Goal: Task Accomplishment & Management: Use online tool/utility

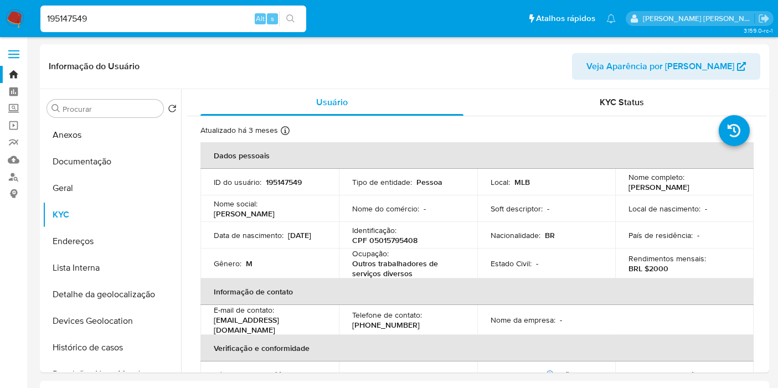
select select "10"
click at [662, 268] on p "BRL $2000" at bounding box center [648, 268] width 40 height 10
copy p "2000"
click at [113, 17] on input "195147549" at bounding box center [173, 19] width 266 height 14
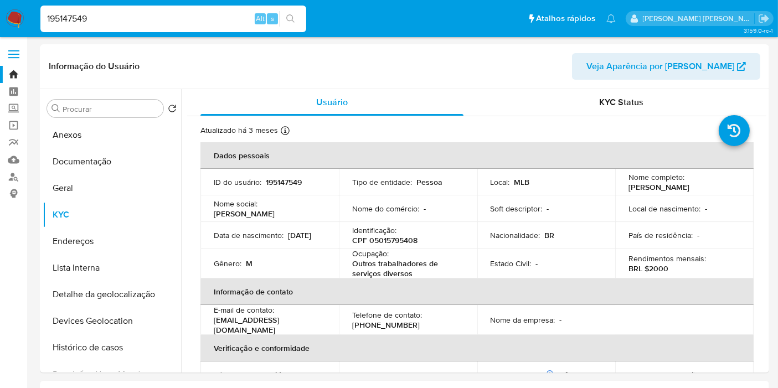
click at [113, 17] on input "195147549" at bounding box center [173, 19] width 266 height 14
paste input "017903480"
type input "1017903480"
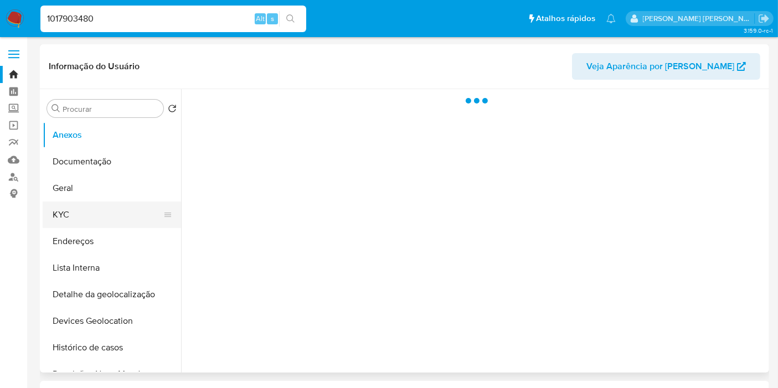
click at [106, 214] on button "KYC" at bounding box center [108, 214] width 130 height 27
select select "10"
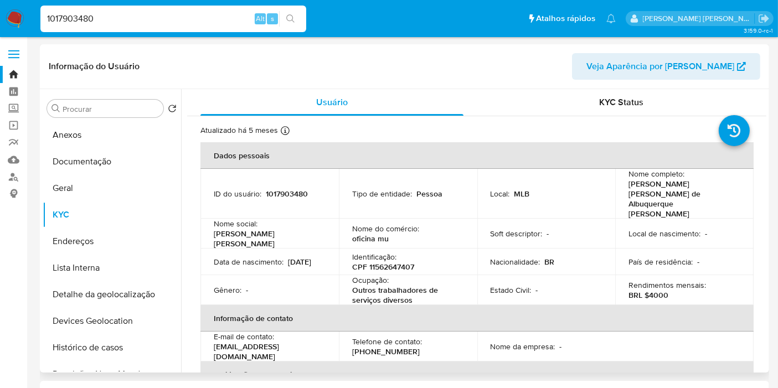
click at [392, 262] on p "CPF 11562647407" at bounding box center [383, 267] width 62 height 10
copy p "11562647407"
drag, startPoint x: 687, startPoint y: 196, endPoint x: 626, endPoint y: 185, distance: 62.4
click at [628, 185] on p "Anna Claudia de Albuquerque Felix de Moura" at bounding box center [681, 199] width 107 height 40
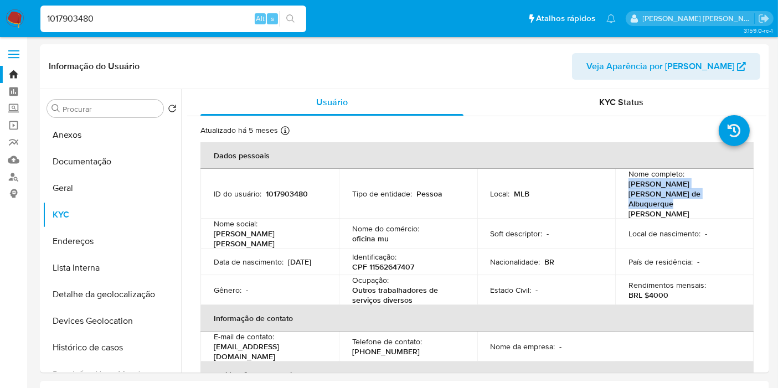
copy p "Anna Claudia de Albuquerque Felix de Moura"
click at [380, 275] on p "Ocupação :" at bounding box center [370, 280] width 37 height 10
click at [385, 262] on p "CPF 11562647407" at bounding box center [383, 267] width 62 height 10
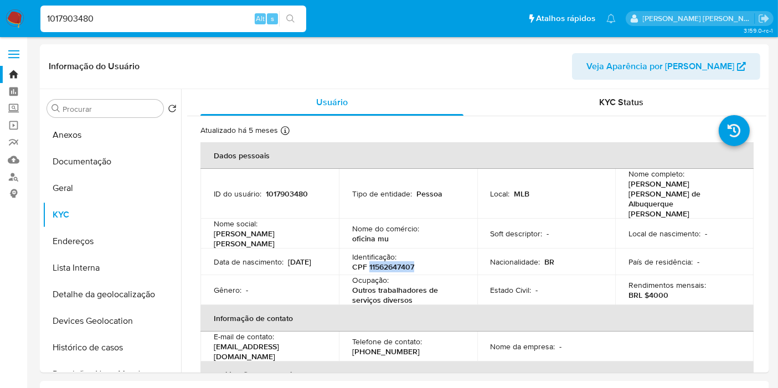
copy p "11562647407"
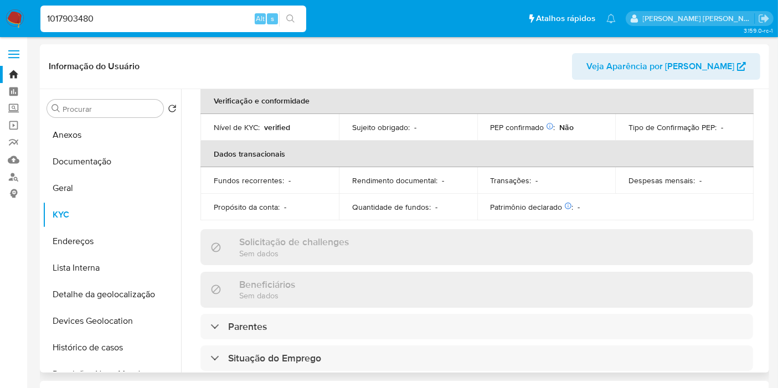
scroll to position [90, 0]
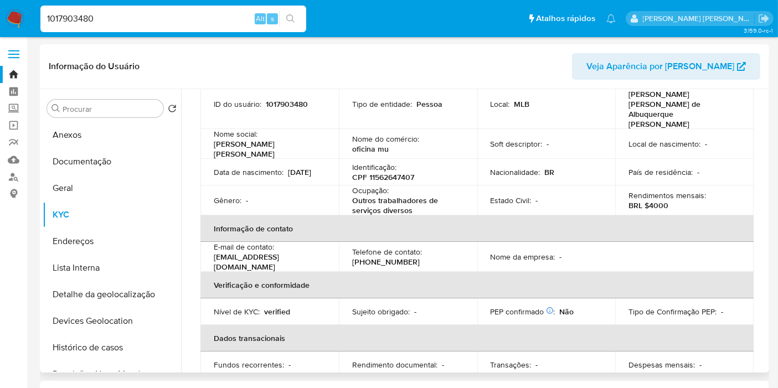
click at [651, 200] on p "BRL $4000" at bounding box center [648, 205] width 40 height 10
copy p "4000"
click at [130, 21] on input "1017903480" at bounding box center [173, 19] width 266 height 14
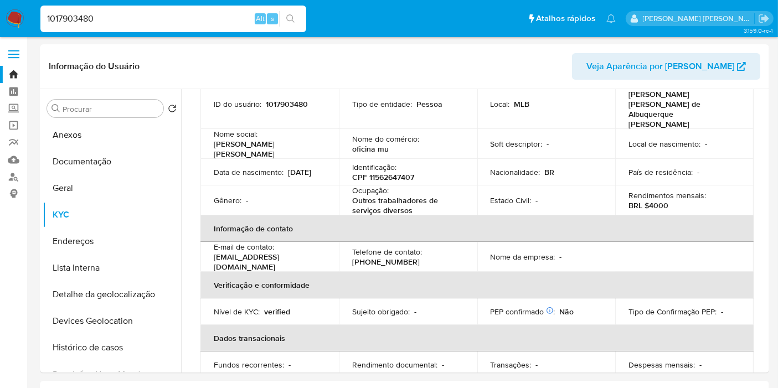
paste input "569598201"
type input "1569598201"
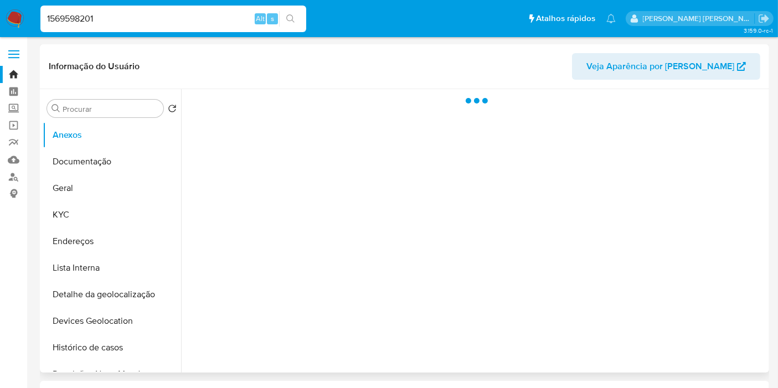
select select "10"
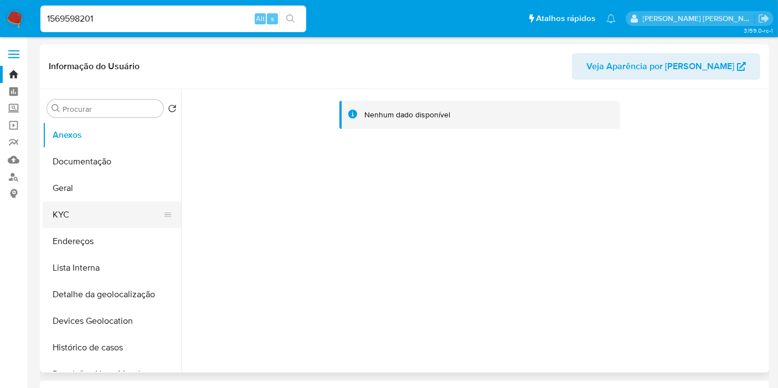
click at [94, 208] on button "KYC" at bounding box center [108, 214] width 130 height 27
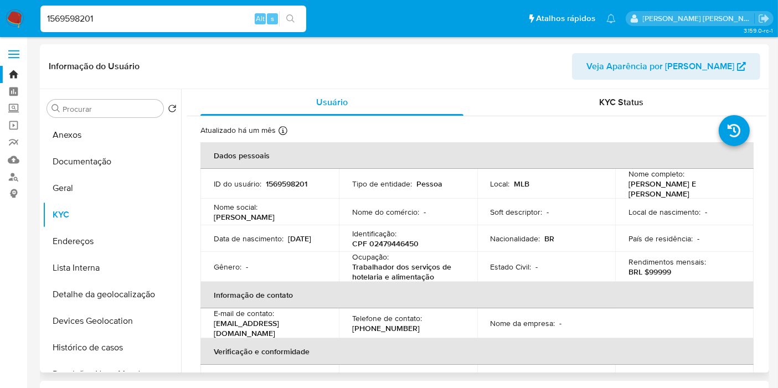
click at [397, 246] on p "CPF 02479446450" at bounding box center [385, 244] width 66 height 10
copy p "02479446450"
drag, startPoint x: 624, startPoint y: 184, endPoint x: 649, endPoint y: 192, distance: 26.3
click at [649, 192] on td "Nome completo : Fernanda Siqueira Cavalcanti E Silva" at bounding box center [684, 184] width 138 height 30
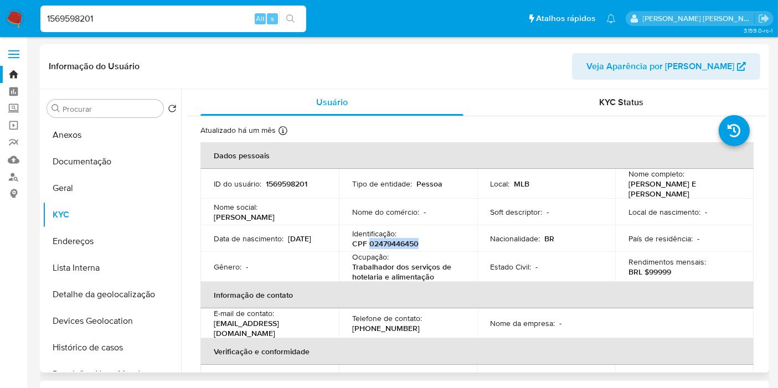
copy p "Fernanda Siqueira Cavalcanti E Silva"
click at [411, 245] on p "CPF 02479446450" at bounding box center [385, 244] width 66 height 10
copy p "02479446450"
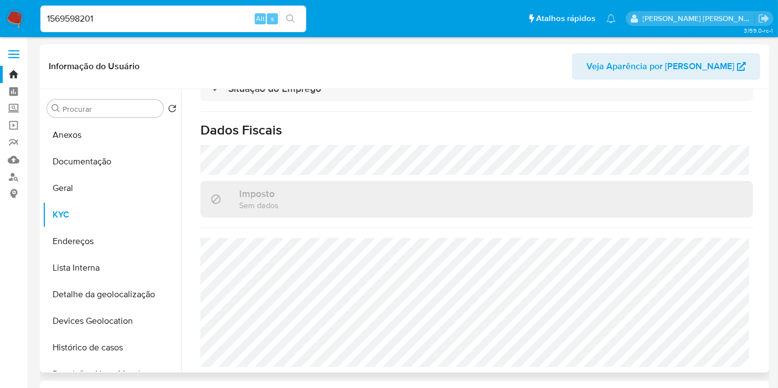
scroll to position [90, 0]
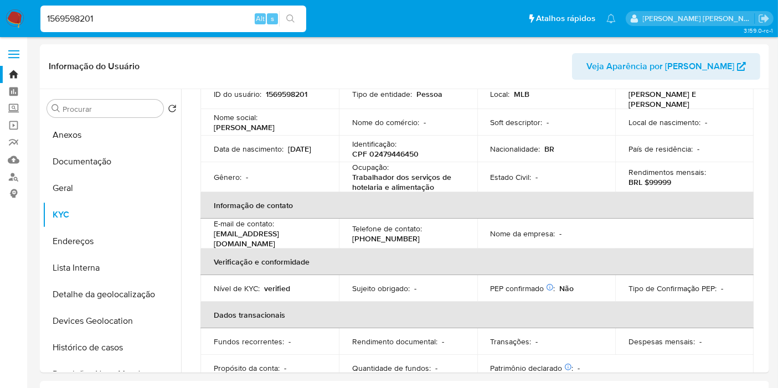
click at [245, 14] on input "1569598201" at bounding box center [173, 19] width 266 height 14
paste input "24101444"
type input "241014441"
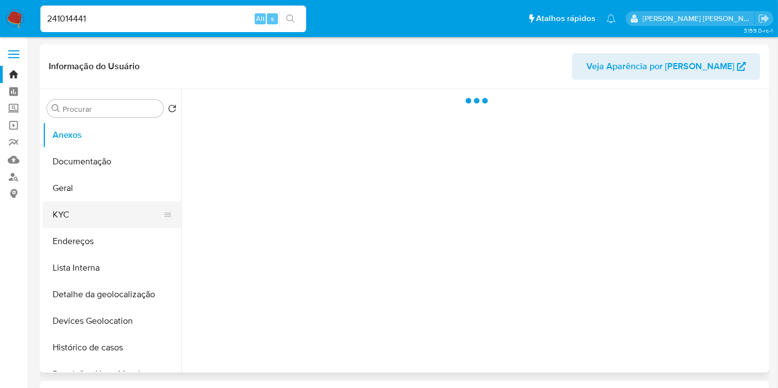
click at [163, 220] on div at bounding box center [167, 214] width 9 height 27
select select "10"
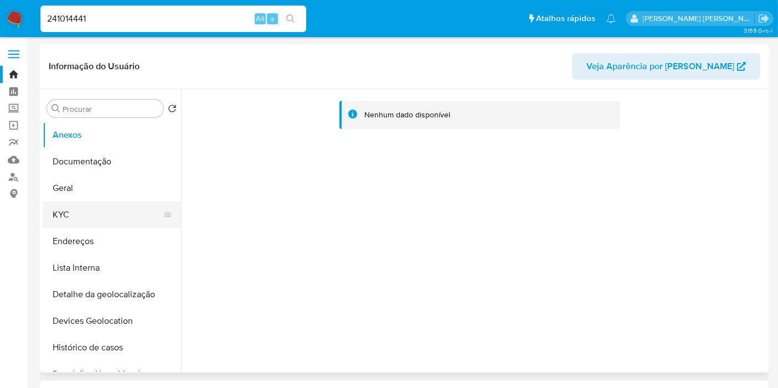
click at [75, 216] on button "KYC" at bounding box center [108, 214] width 130 height 27
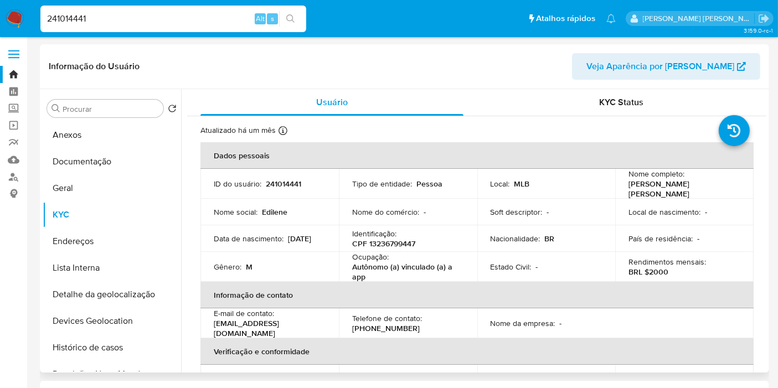
click at [402, 239] on p "CPF 13236799447" at bounding box center [383, 244] width 63 height 10
copy p "13236799447"
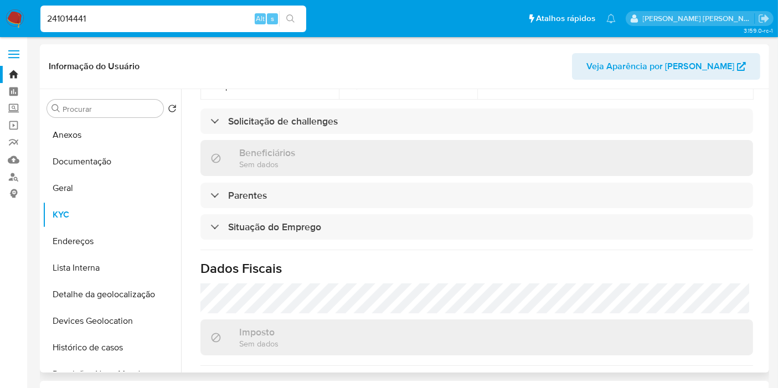
scroll to position [506, 0]
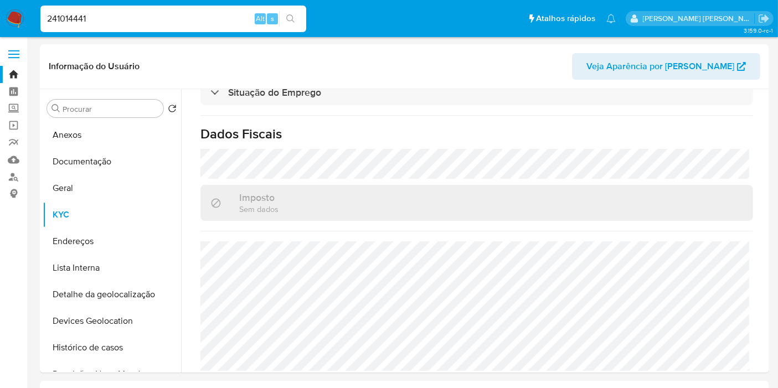
click at [187, 15] on input "241014441" at bounding box center [173, 19] width 266 height 14
paste input "300556573"
type input "2300556573"
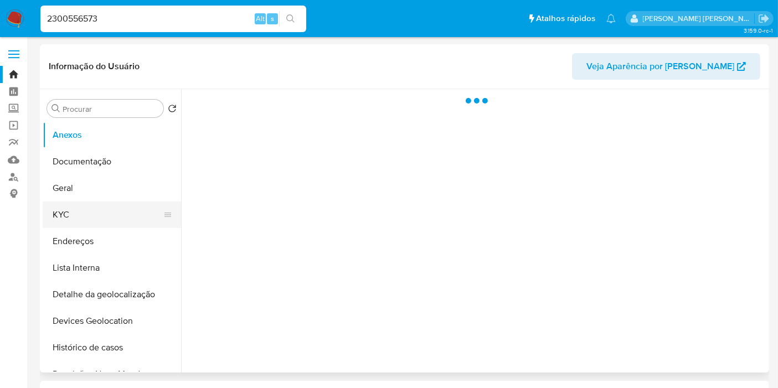
click at [107, 217] on button "KYC" at bounding box center [108, 214] width 130 height 27
select select "10"
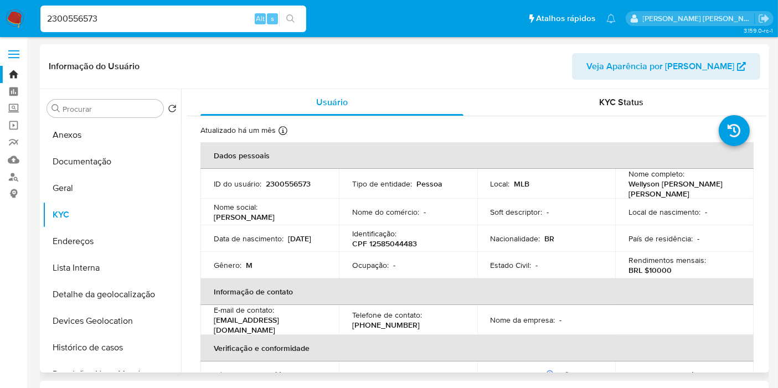
click at [390, 239] on p "CPF 12585044483" at bounding box center [384, 244] width 65 height 10
click at [658, 269] on p "BRL $10000" at bounding box center [649, 270] width 43 height 10
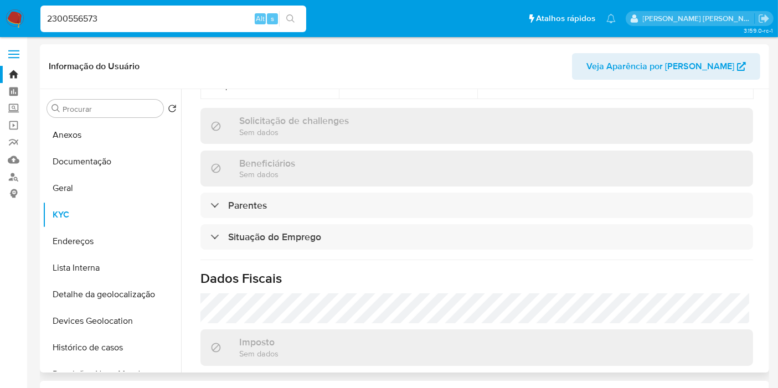
scroll to position [517, 0]
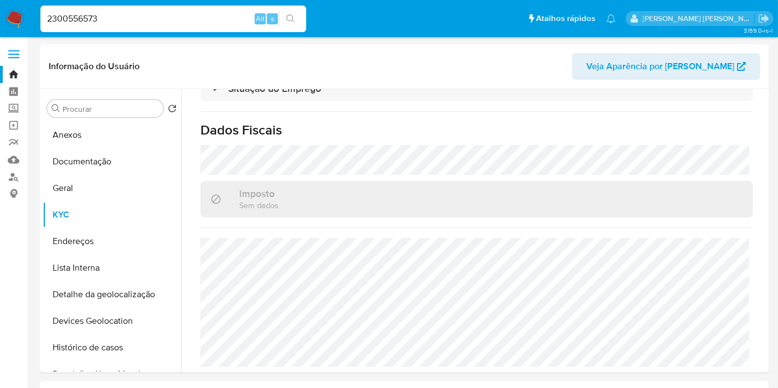
click at [239, 14] on input "2300556573" at bounding box center [173, 19] width 266 height 14
paste input "41014441"
type input "241014441"
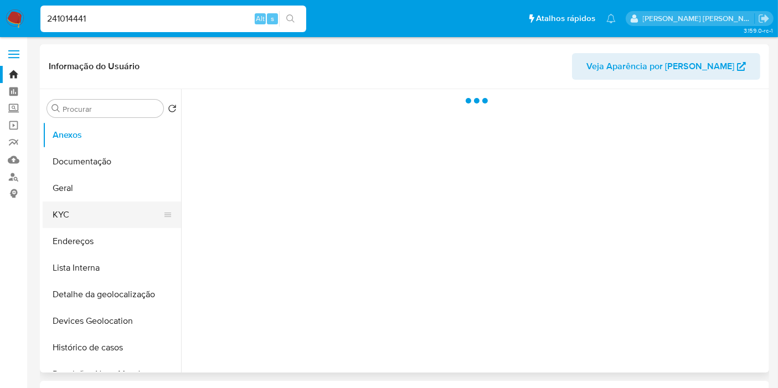
click at [92, 225] on button "KYC" at bounding box center [108, 214] width 130 height 27
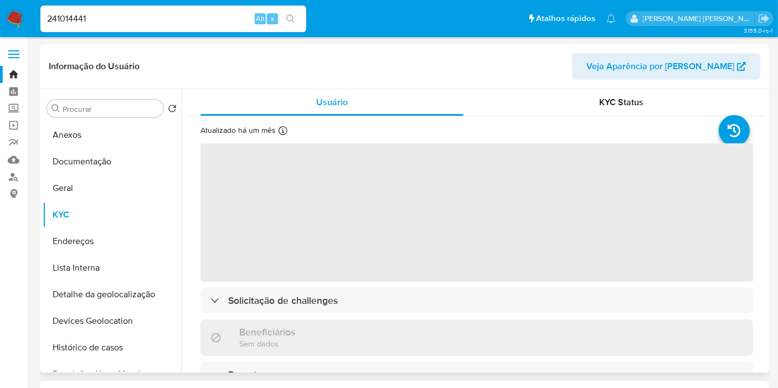
select select "10"
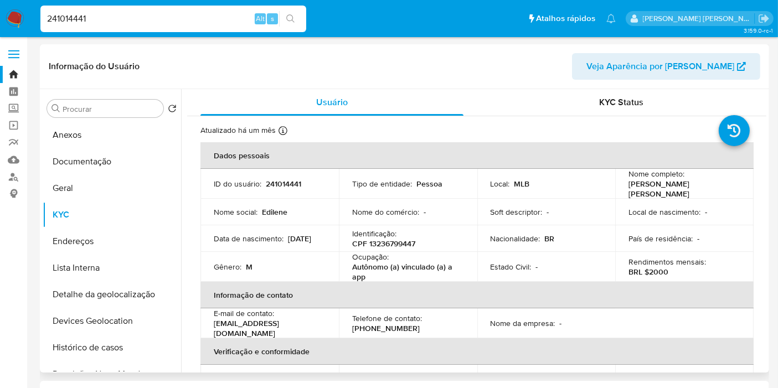
click at [198, 16] on input "241014441" at bounding box center [173, 19] width 266 height 14
paste input "1996869215"
type input "1996869215"
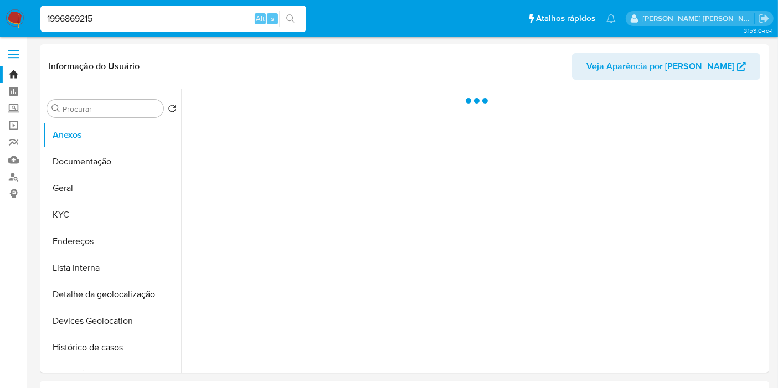
select select "10"
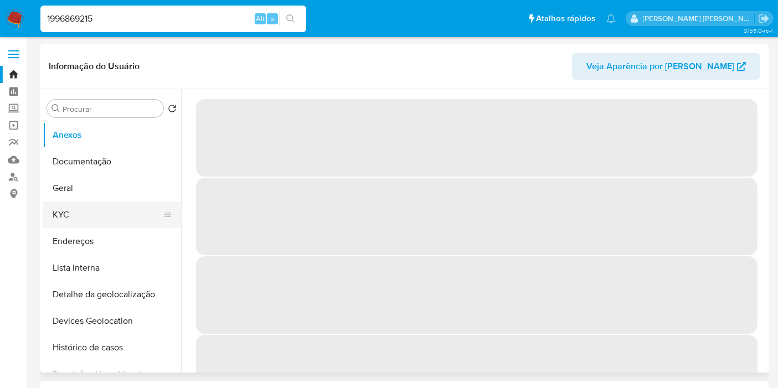
click at [99, 215] on button "KYC" at bounding box center [108, 214] width 130 height 27
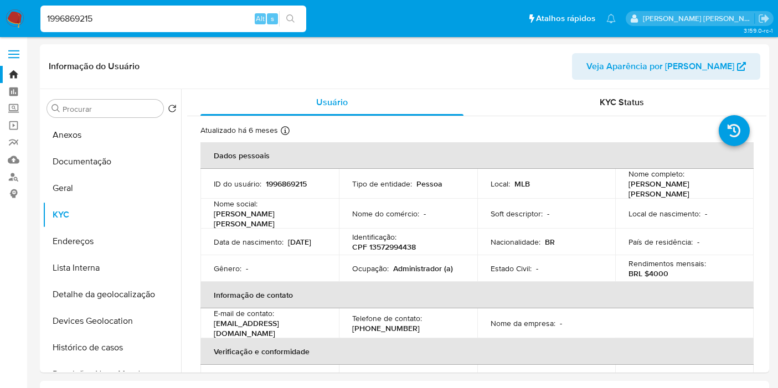
select select "10"
click at [406, 242] on p "CPF 13572994438" at bounding box center [384, 247] width 64 height 10
copy p "13572994438"
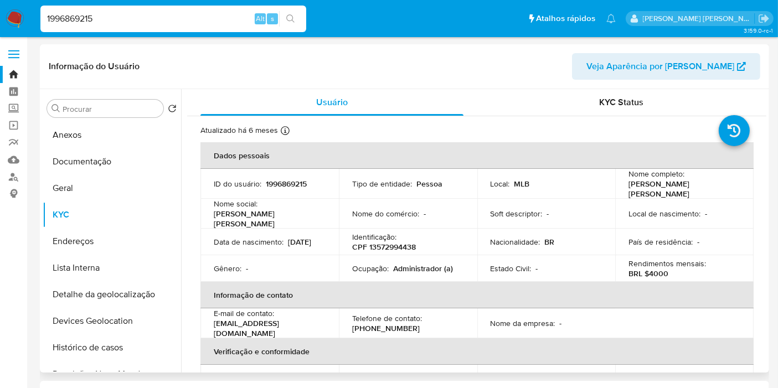
click at [656, 270] on p "BRL $4000" at bounding box center [648, 273] width 40 height 10
copy p "4000"
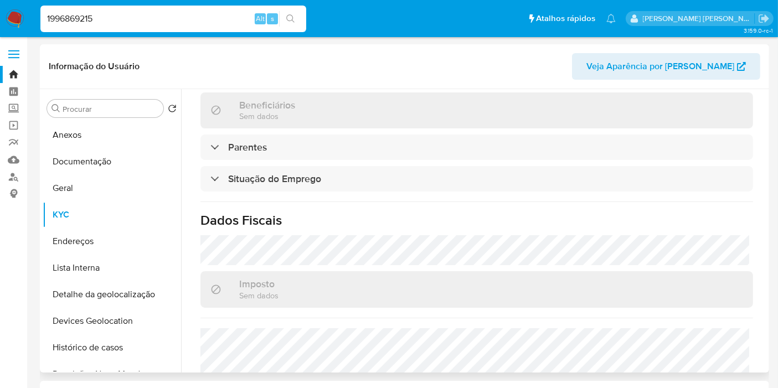
scroll to position [492, 0]
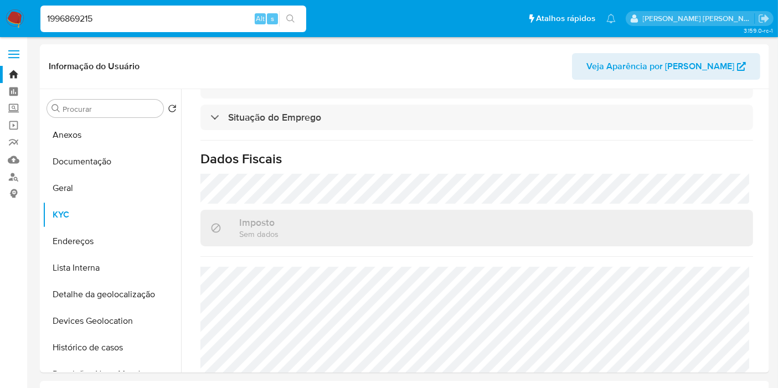
click at [230, 20] on input "1996869215" at bounding box center [173, 19] width 266 height 14
paste input "613748192"
type input "1613748192"
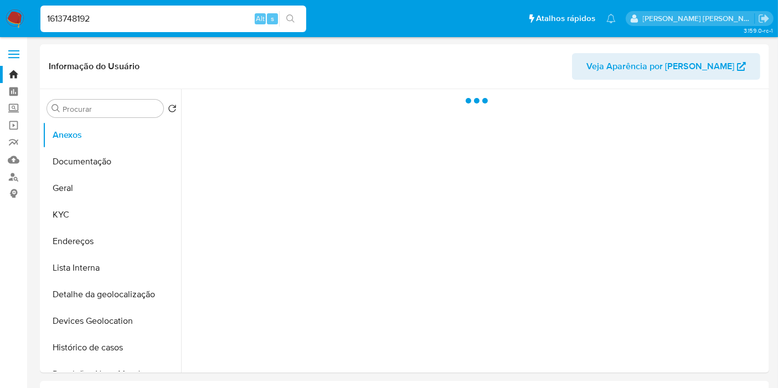
select select "10"
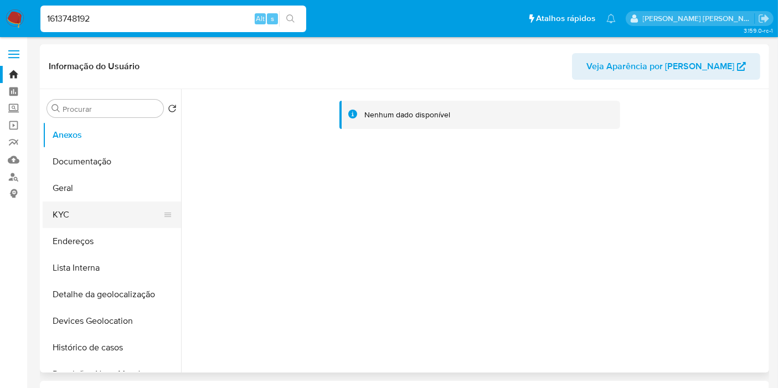
click at [83, 210] on button "KYC" at bounding box center [108, 214] width 130 height 27
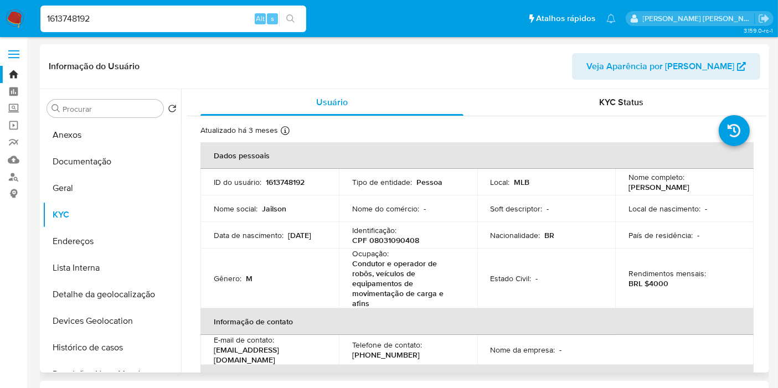
click at [404, 239] on p "CPF 08031090408" at bounding box center [385, 240] width 67 height 10
copy p "08031090408"
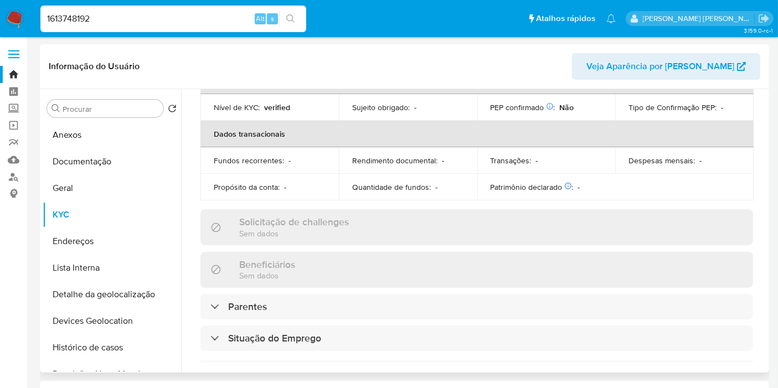
scroll to position [547, 0]
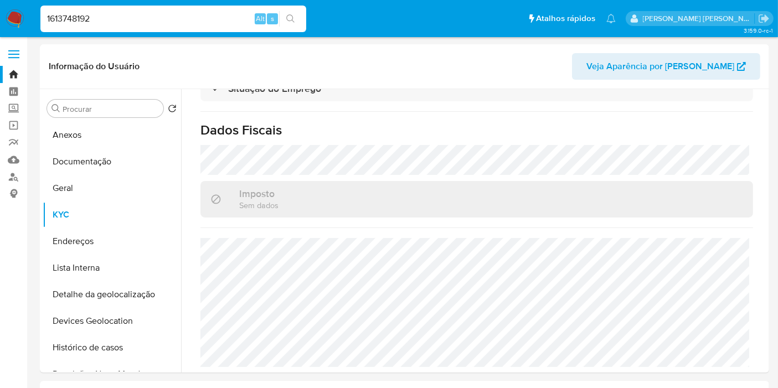
click at [229, 15] on input "1613748192" at bounding box center [173, 19] width 266 height 14
paste input "759870184"
type input "759870184"
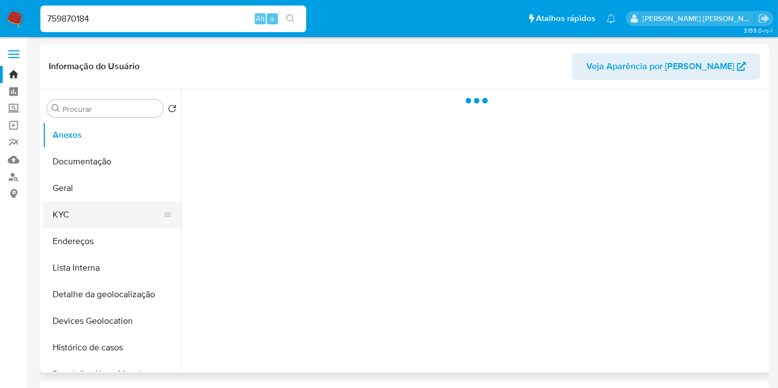
select select "10"
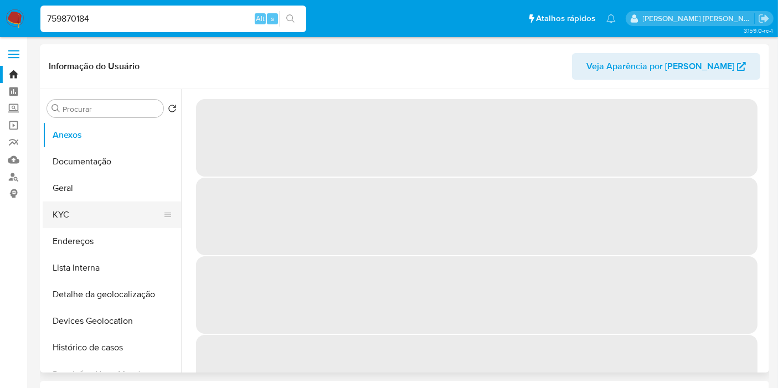
click at [93, 212] on button "KYC" at bounding box center [108, 214] width 130 height 27
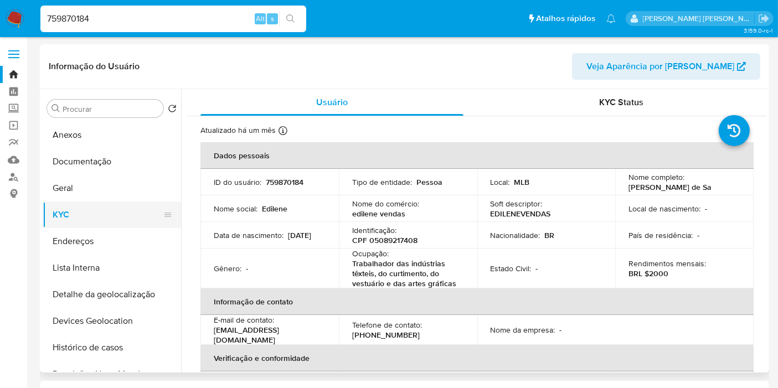
click at [93, 212] on button "KYC" at bounding box center [108, 214] width 130 height 27
click at [414, 249] on div "Ocupação : Trabalhador das indústrias têxteis, do curtimento, do vestuário e da…" at bounding box center [408, 269] width 112 height 40
click at [409, 245] on td "Identificação : CPF 05089217408" at bounding box center [408, 235] width 138 height 27
click at [408, 243] on p "CPF 05089217408" at bounding box center [384, 240] width 65 height 10
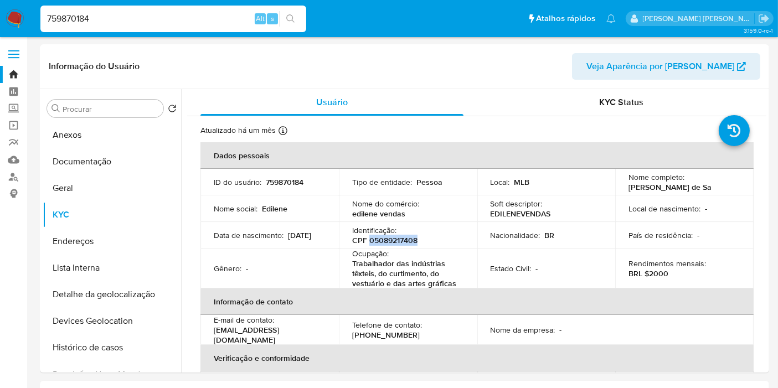
copy p "05089217408"
click at [654, 272] on p "BRL $2000" at bounding box center [648, 273] width 40 height 10
copy p "2000"
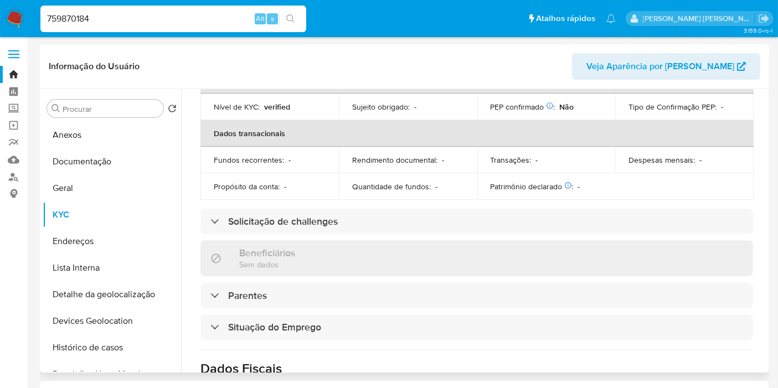
scroll to position [516, 0]
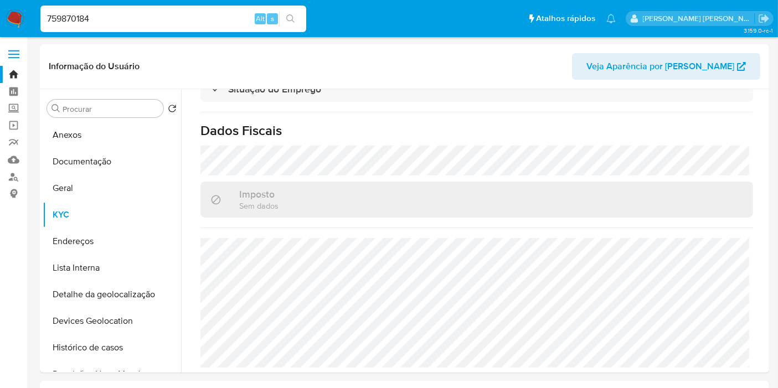
click at [226, 20] on input "759870184" at bounding box center [173, 19] width 266 height 14
paste input "313119417"
type input "313119417"
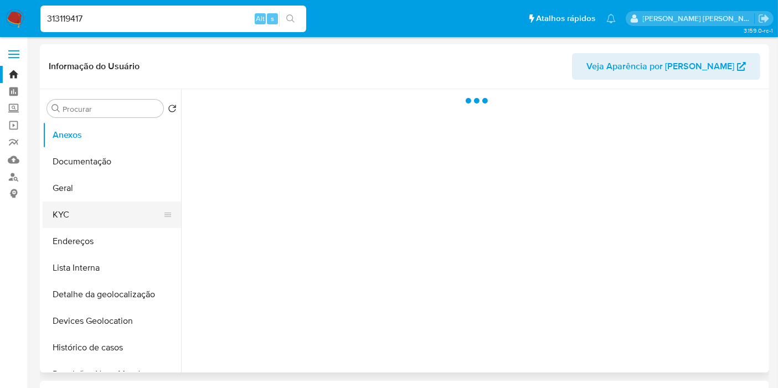
click at [111, 220] on button "KYC" at bounding box center [108, 214] width 130 height 27
select select "10"
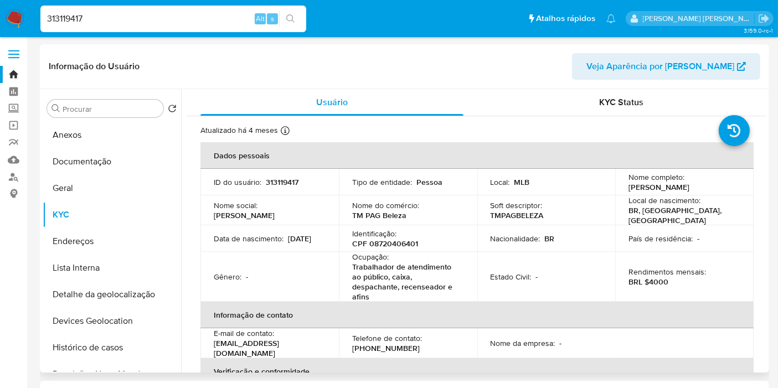
click at [384, 239] on p "CPF 08720406401" at bounding box center [385, 244] width 66 height 10
copy p "08720406401"
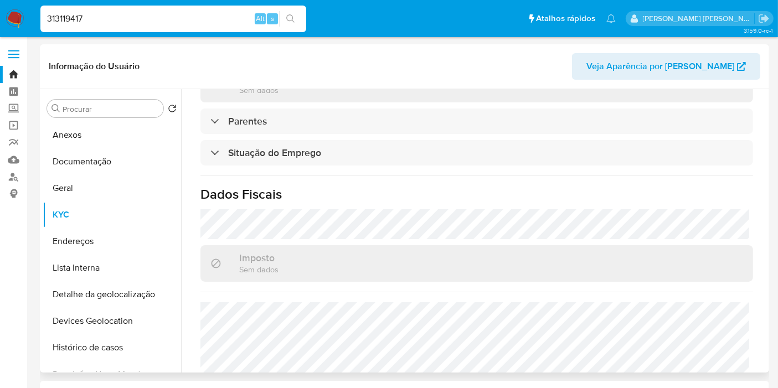
scroll to position [536, 0]
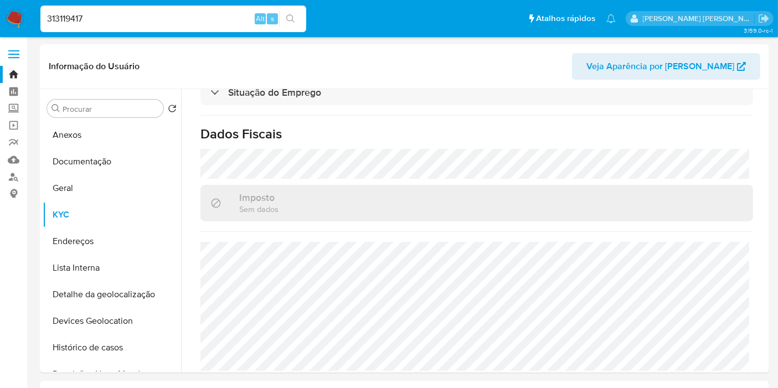
click at [220, 14] on input "313119417" at bounding box center [173, 19] width 266 height 14
paste input "256191390"
type input "256191390"
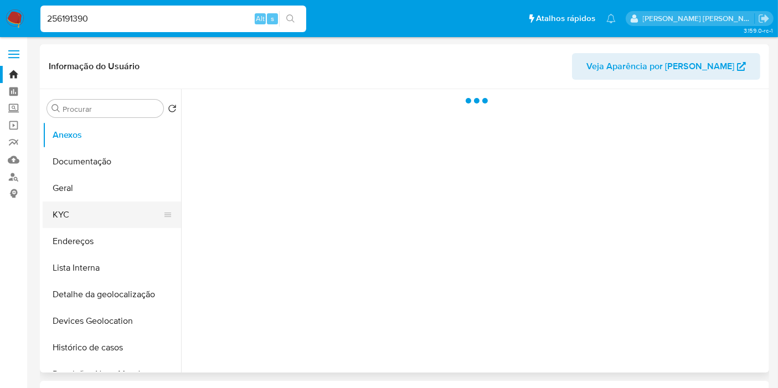
click at [96, 217] on button "KYC" at bounding box center [108, 214] width 130 height 27
select select "10"
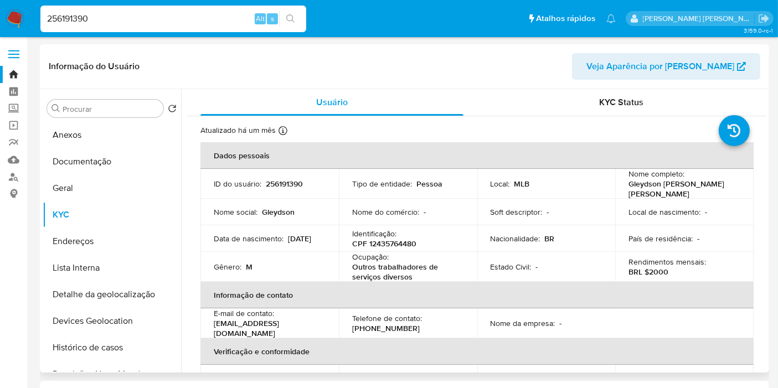
click at [382, 239] on p "CPF 12435764480" at bounding box center [384, 244] width 64 height 10
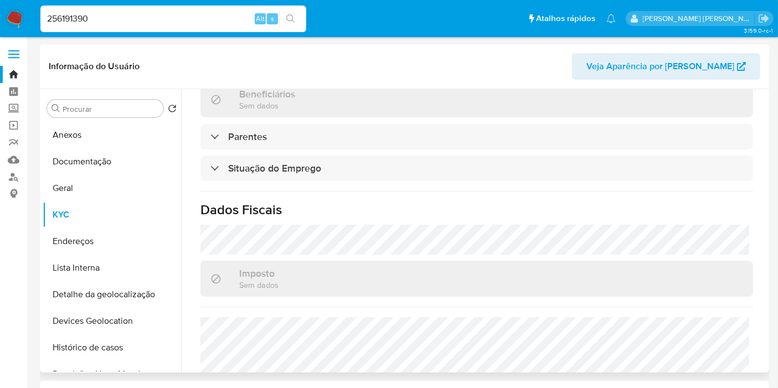
scroll to position [492, 0]
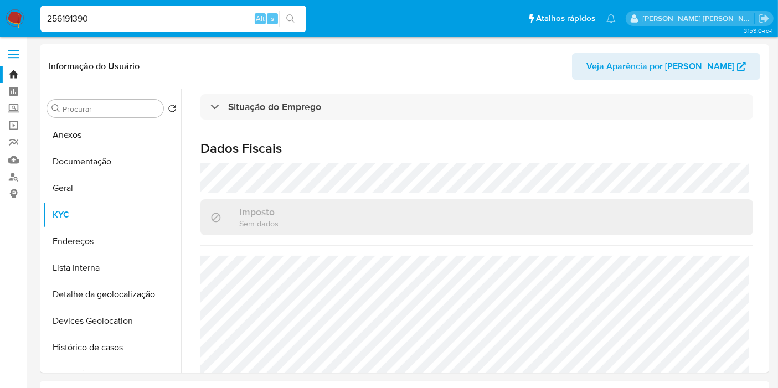
click at [193, 19] on input "256191390" at bounding box center [173, 19] width 266 height 14
paste input "537899616"
type input "537899616"
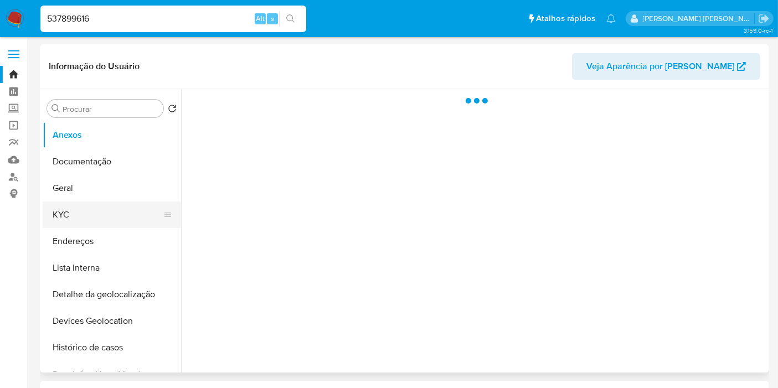
click at [106, 215] on button "KYC" at bounding box center [108, 214] width 130 height 27
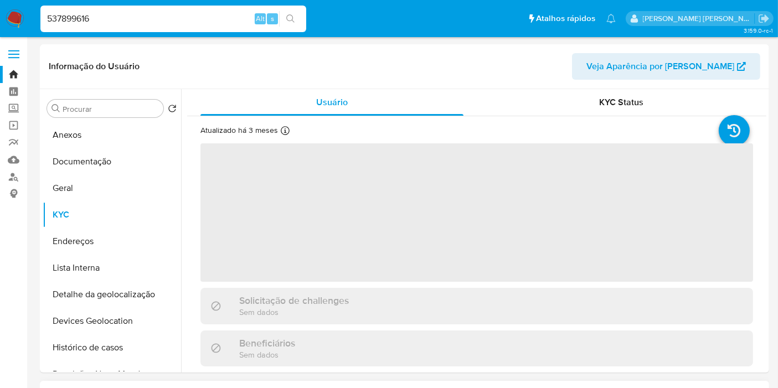
select select "10"
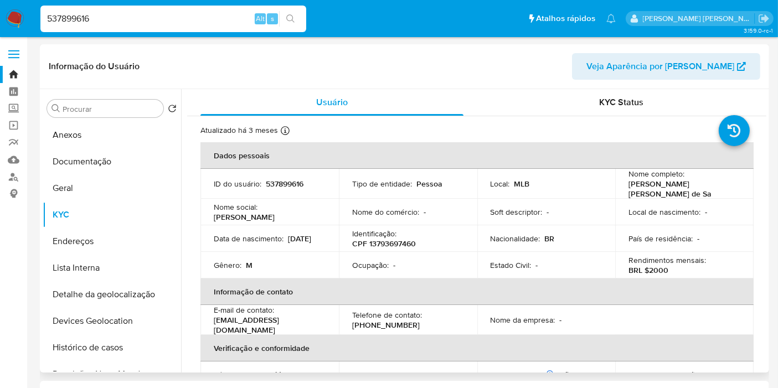
click at [391, 239] on p "CPF 13793697460" at bounding box center [384, 244] width 64 height 10
click at [653, 276] on td "Rendimentos mensais : BRL $2000" at bounding box center [684, 265] width 138 height 27
click at [654, 271] on p "BRL $2000" at bounding box center [648, 270] width 40 height 10
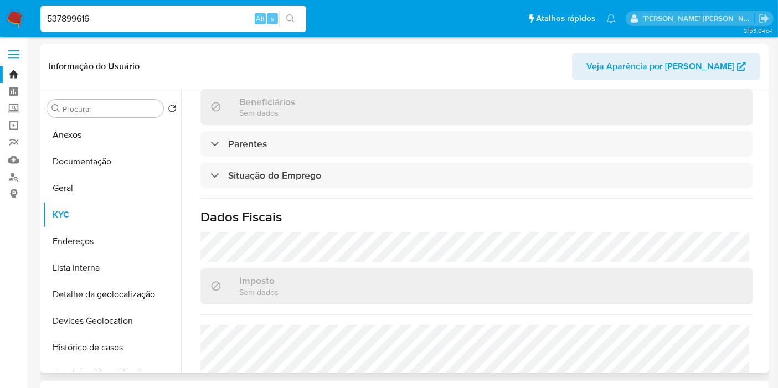
scroll to position [517, 0]
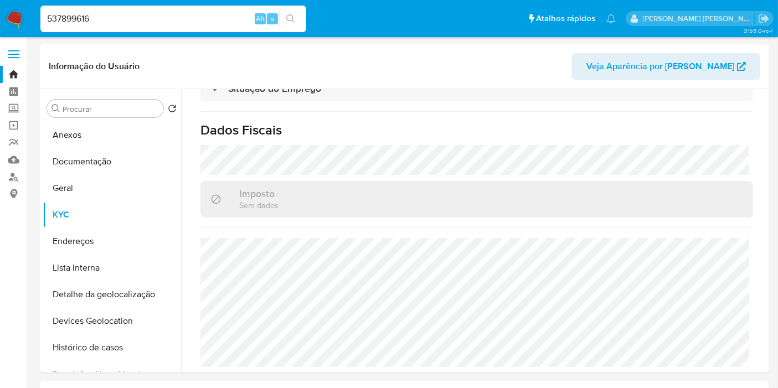
click at [172, 17] on input "537899616" at bounding box center [173, 19] width 266 height 14
paste input "2049587254"
type input "2049587254"
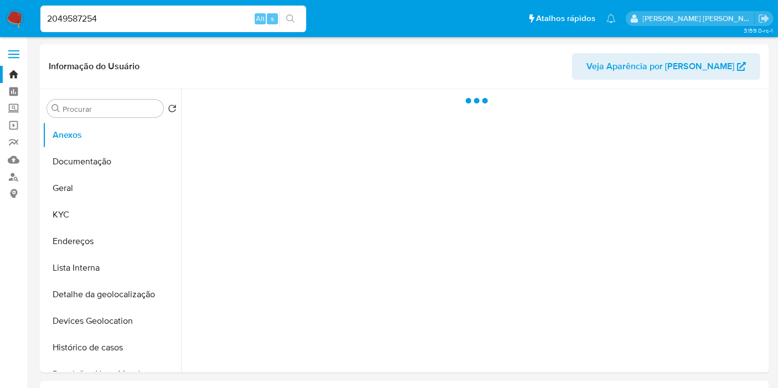
select select "10"
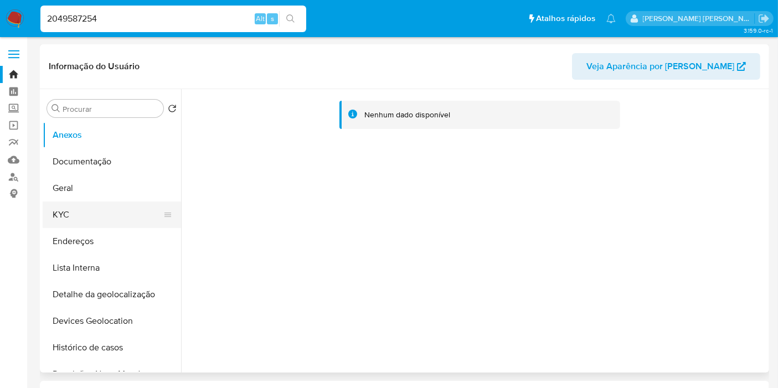
click at [113, 225] on button "KYC" at bounding box center [108, 214] width 130 height 27
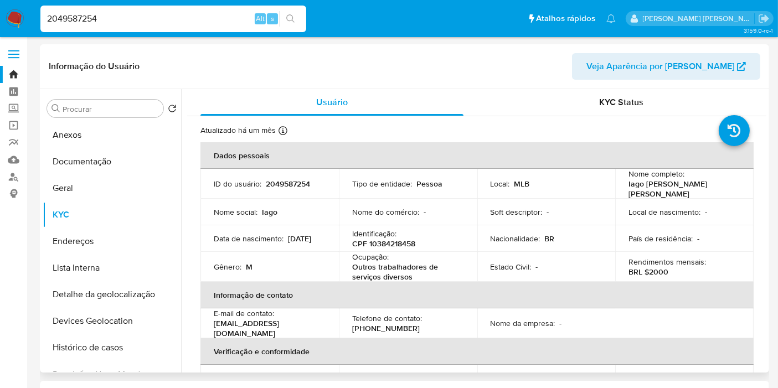
click at [394, 241] on p "CPF 10384218458" at bounding box center [383, 244] width 63 height 10
click at [658, 268] on p "BRL $2000" at bounding box center [648, 272] width 40 height 10
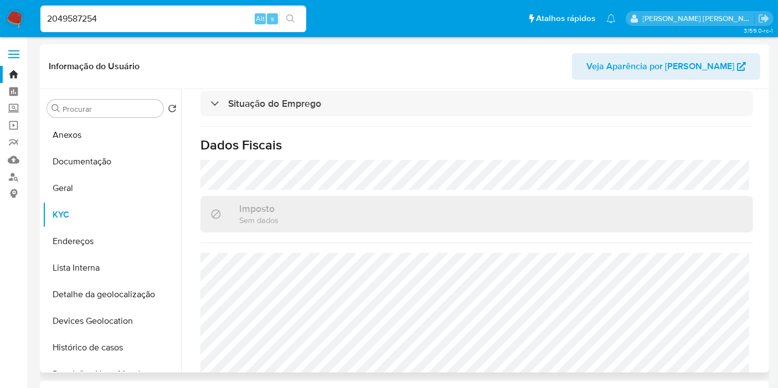
scroll to position [517, 0]
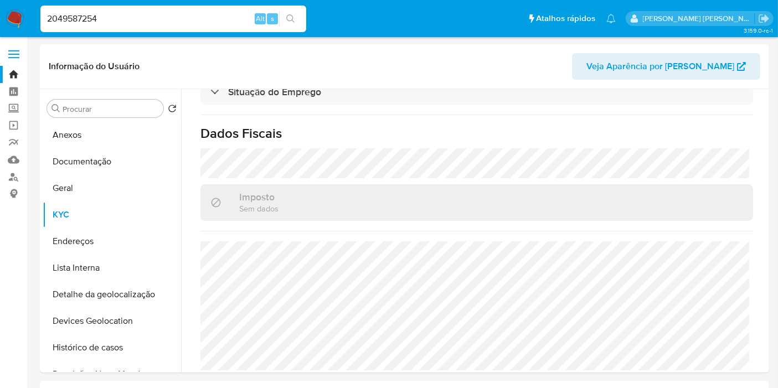
click at [202, 15] on input "2049587254" at bounding box center [173, 19] width 266 height 14
paste input "3885302"
type input "2043885302"
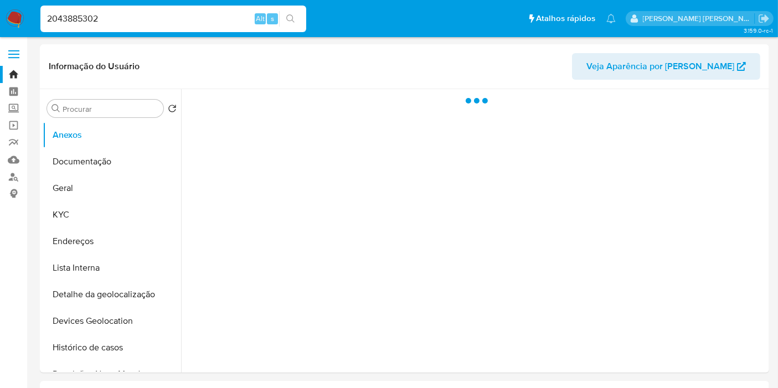
select select "10"
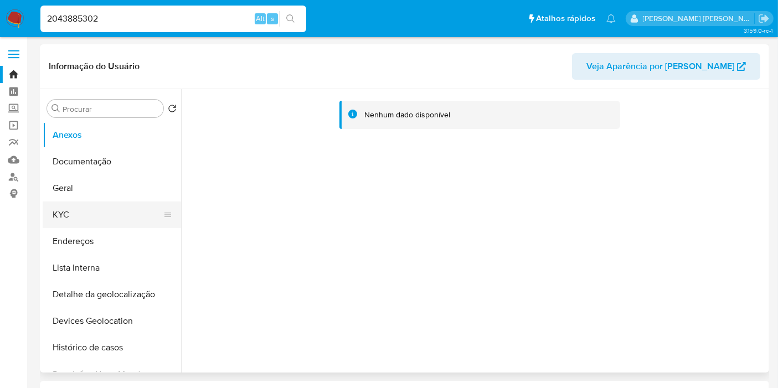
click at [118, 224] on button "KYC" at bounding box center [108, 214] width 130 height 27
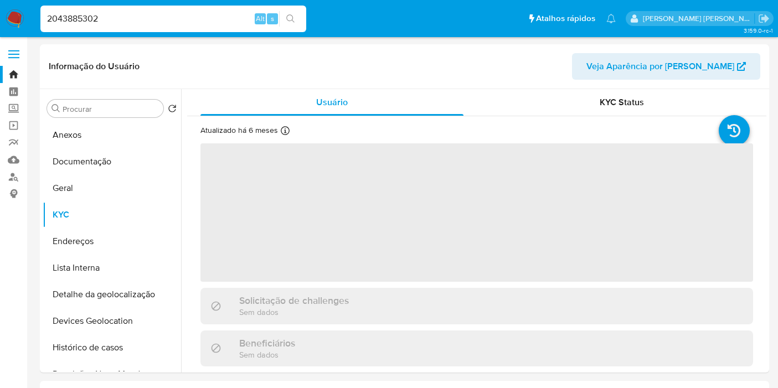
select select "10"
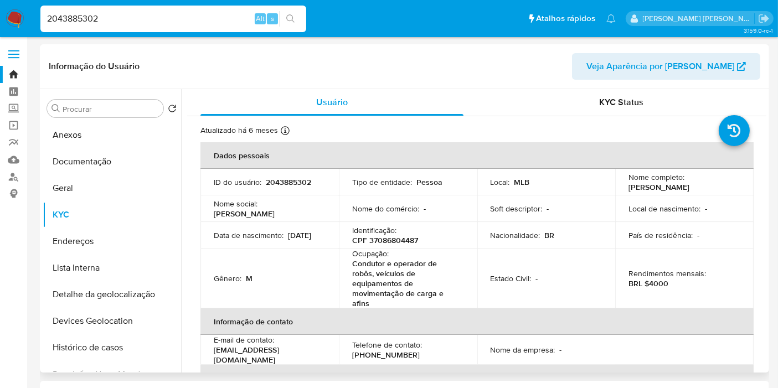
click at [382, 233] on p "Identificação :" at bounding box center [374, 230] width 44 height 10
click at [394, 243] on p "CPF 37086804487" at bounding box center [385, 240] width 66 height 10
copy p "37086804487"
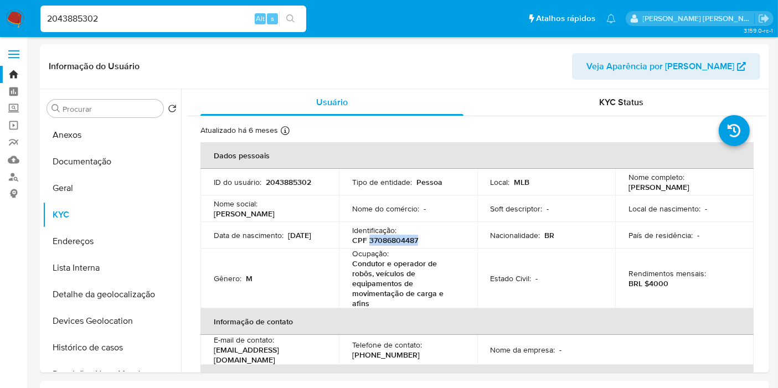
copy p "37086804487"
click at [656, 283] on p "BRL $4000" at bounding box center [648, 283] width 40 height 10
copy p "4000"
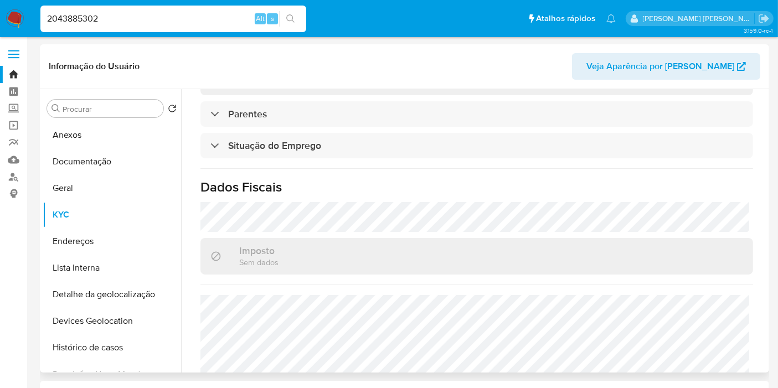
scroll to position [547, 0]
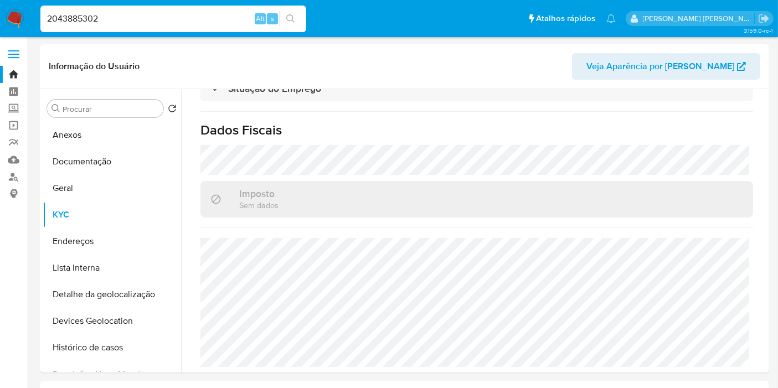
click at [199, 18] on input "2043885302" at bounding box center [173, 19] width 266 height 14
paste input "483242069"
type input "483242069"
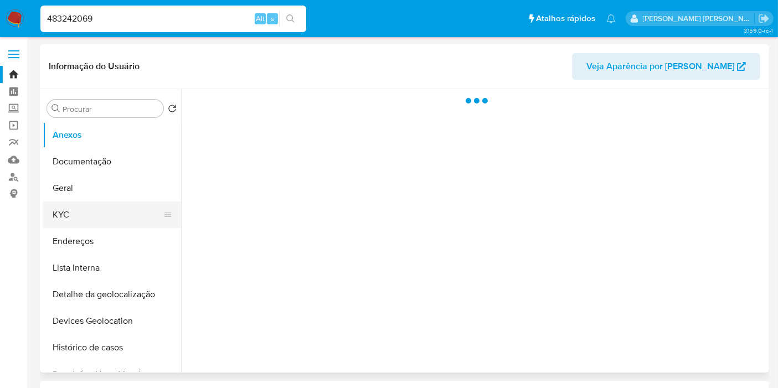
click at [101, 217] on button "KYC" at bounding box center [108, 214] width 130 height 27
select select "10"
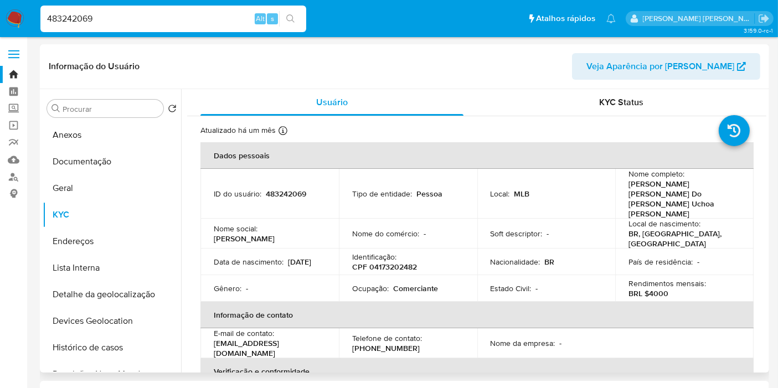
click at [392, 262] on p "CPF 04173202482" at bounding box center [384, 267] width 65 height 10
copy p "04173202482"
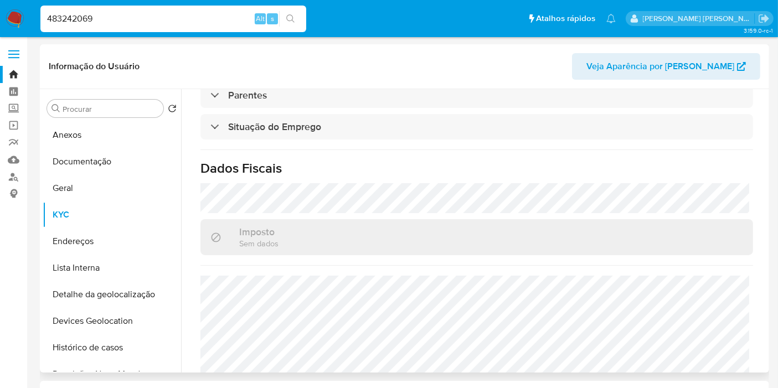
scroll to position [506, 0]
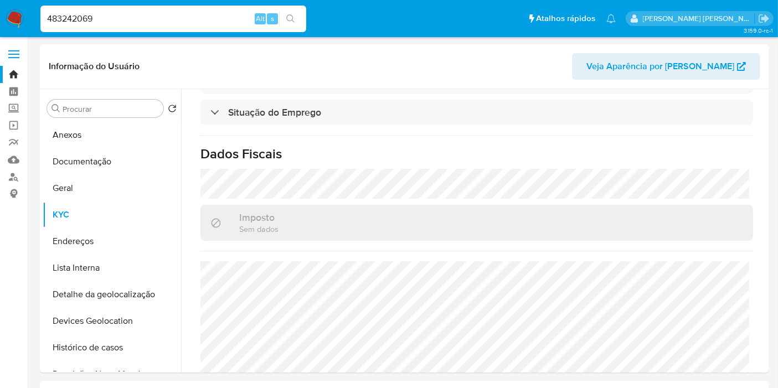
click at [238, 18] on input "483242069" at bounding box center [173, 19] width 266 height 14
paste input "725033973"
type input "725033973"
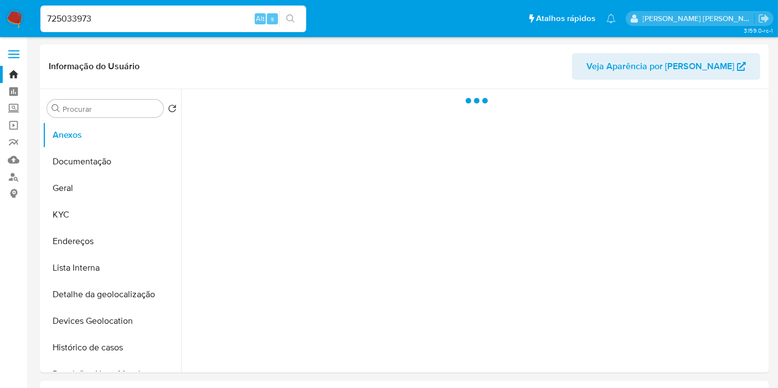
select select "10"
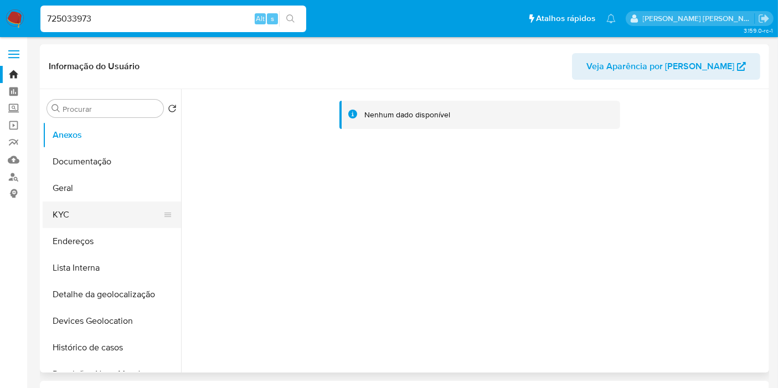
click at [74, 209] on button "KYC" at bounding box center [108, 214] width 130 height 27
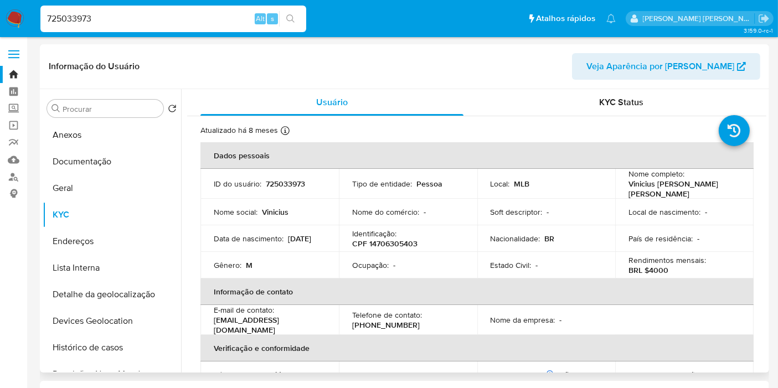
click at [401, 252] on td "Ocupação : -" at bounding box center [408, 265] width 138 height 27
click at [405, 242] on p "CPF 14706305403" at bounding box center [384, 244] width 65 height 10
copy p "14706305403"
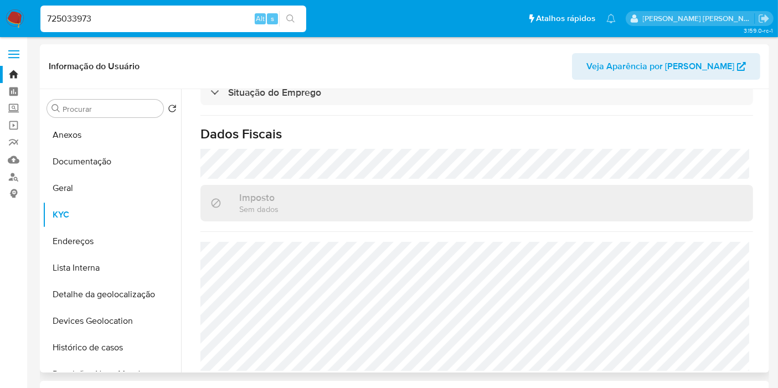
scroll to position [514, 0]
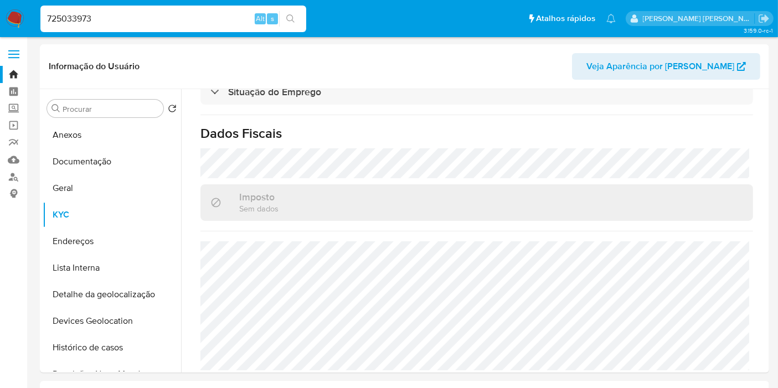
click at [231, 18] on input "725033973" at bounding box center [173, 19] width 266 height 14
paste input "2043918400"
type input "2043918400"
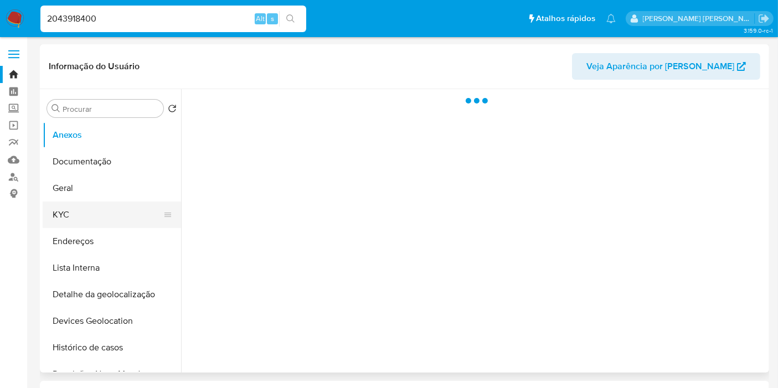
click at [74, 221] on button "KYC" at bounding box center [108, 214] width 130 height 27
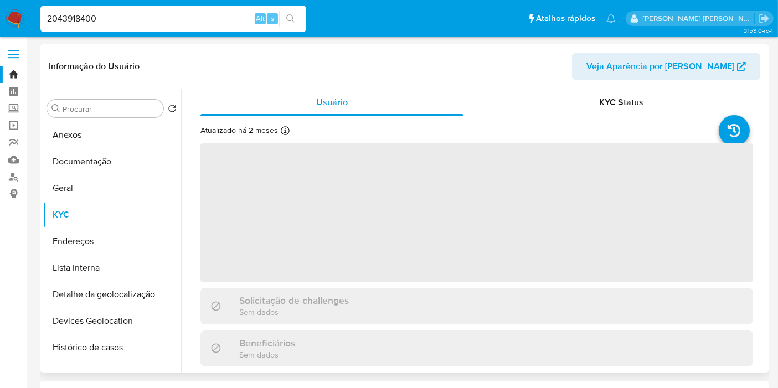
select select "10"
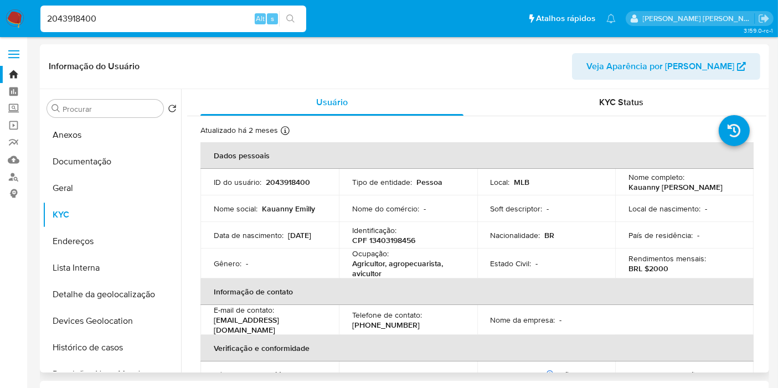
click at [408, 244] on p "CPF 13403198456" at bounding box center [383, 240] width 63 height 10
copy p "13403198456"
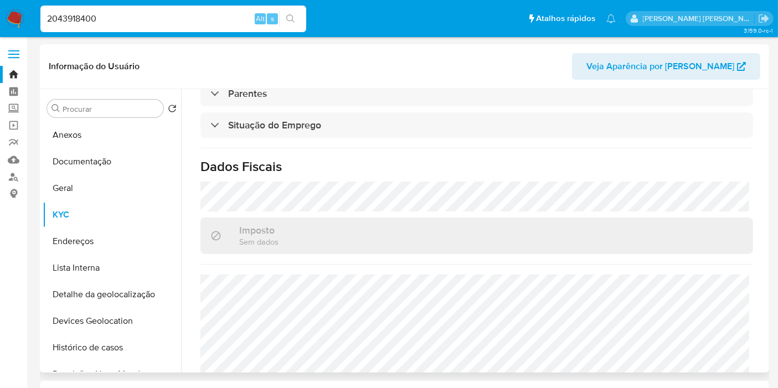
scroll to position [520, 0]
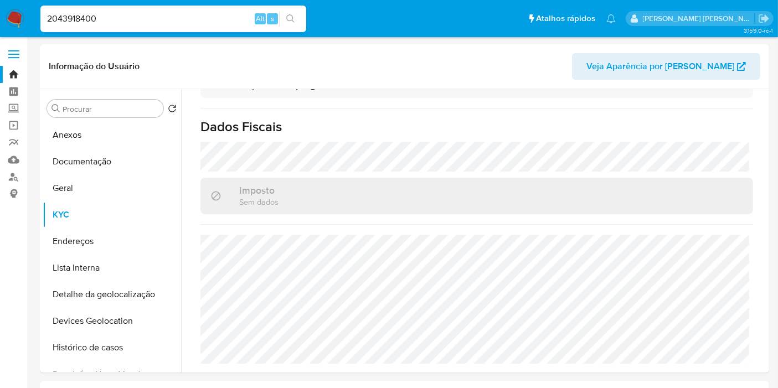
click at [213, 15] on input "2043918400" at bounding box center [173, 19] width 266 height 14
paste input "66098251"
type input "266098251"
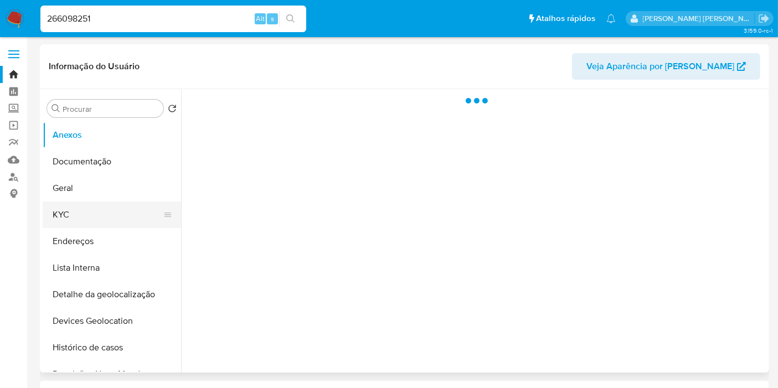
click at [91, 218] on button "KYC" at bounding box center [108, 214] width 130 height 27
select select "10"
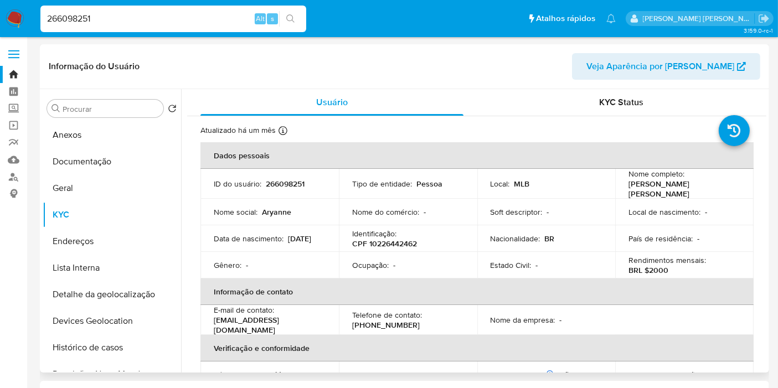
click at [380, 240] on p "CPF 10226442462" at bounding box center [384, 244] width 65 height 10
copy p "10226442462"
click at [82, 127] on button "Anexos" at bounding box center [108, 135] width 130 height 27
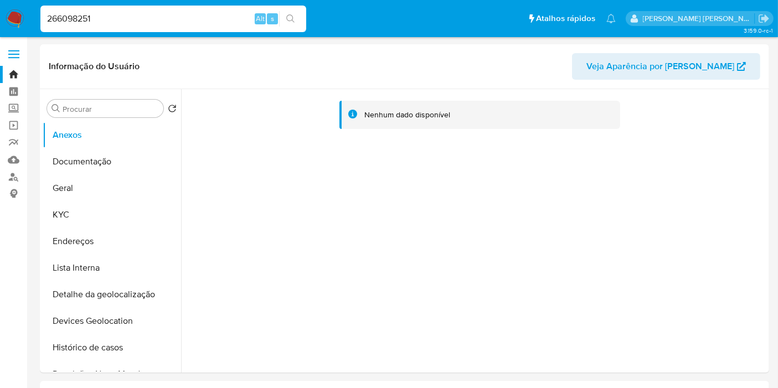
click at [154, 25] on input "266098251" at bounding box center [173, 19] width 266 height 14
paste input "Sw6M9voHlOyAb2xMF8gOf9N9"
type input "Sw6M9voHlOyAb2xMF8gOf9N9"
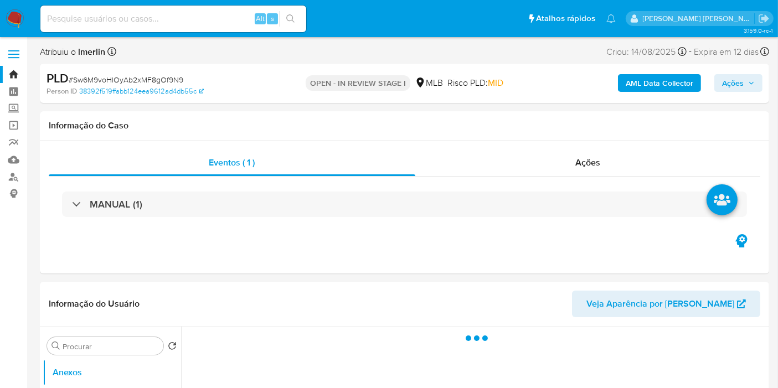
select select "10"
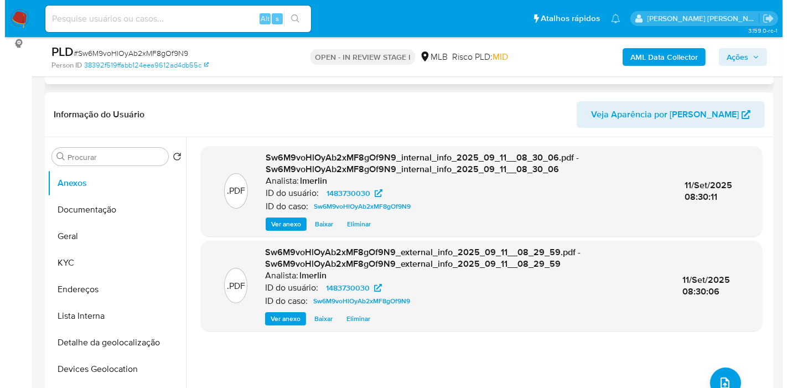
scroll to position [184, 0]
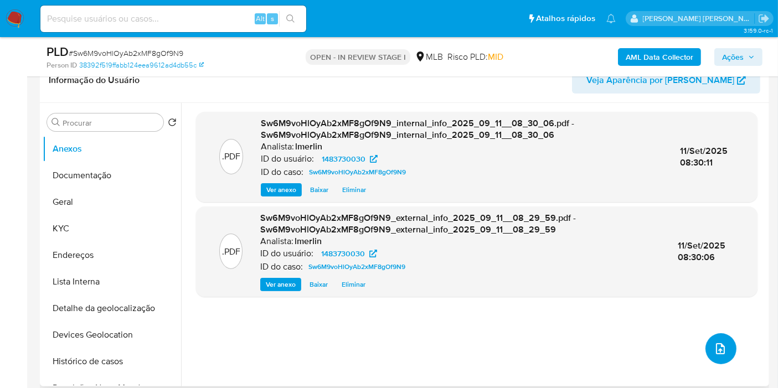
click at [713, 348] on icon "upload-file" at bounding box center [719, 348] width 13 height 13
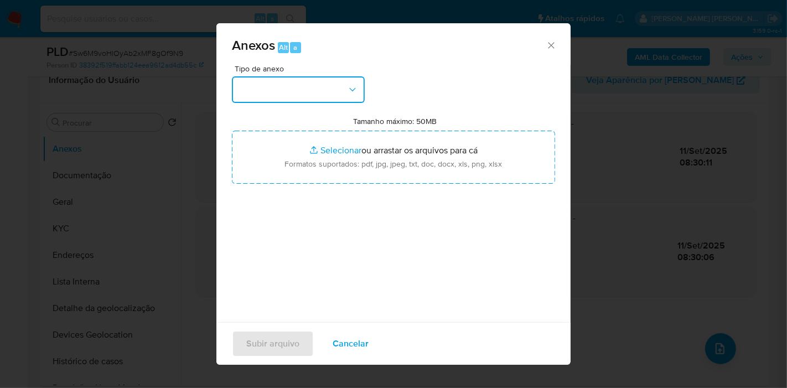
click at [297, 82] on button "button" at bounding box center [298, 89] width 133 height 27
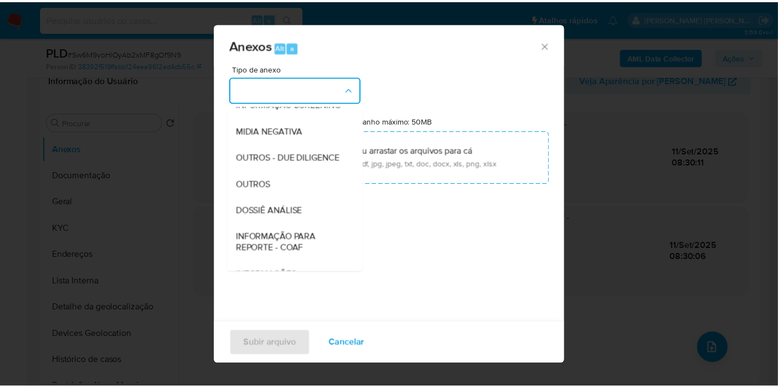
scroll to position [123, 0]
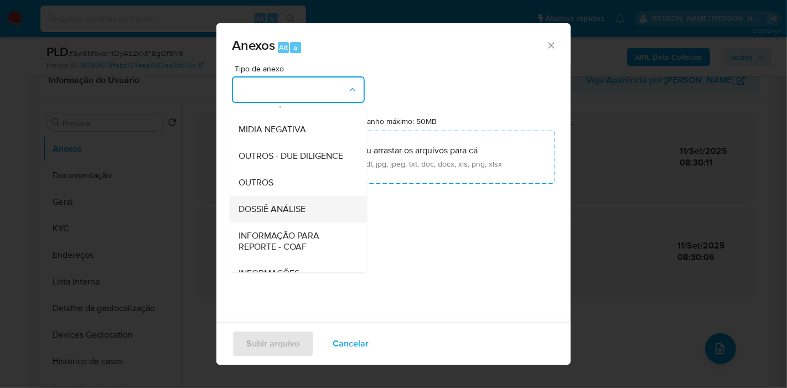
click at [292, 215] on span "DOSSIÊ ANÁLISE" at bounding box center [272, 209] width 67 height 11
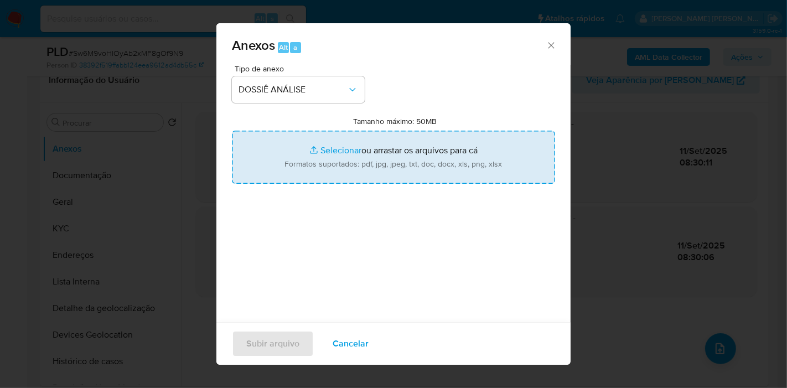
click at [408, 140] on input "Tamanho máximo: 50MB Selecionar arquivos" at bounding box center [393, 157] width 323 height 53
type input "C:\fakepath\SAR - XXX - CPF 39314598888 - MYLLENA NASCIMENTO DE ARAUJO.pdf"
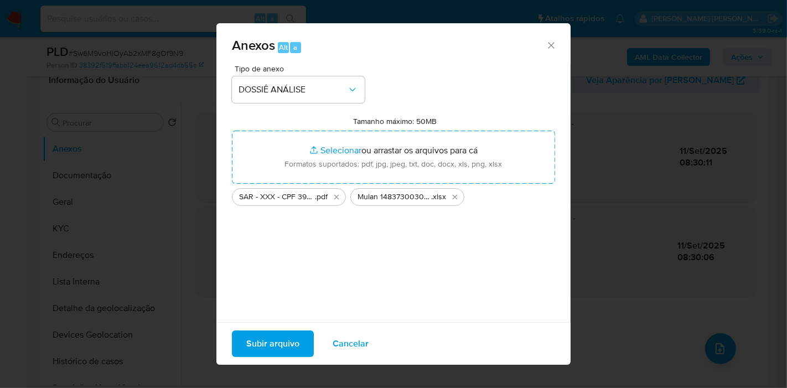
click at [265, 350] on span "Subir arquivo" at bounding box center [272, 344] width 53 height 24
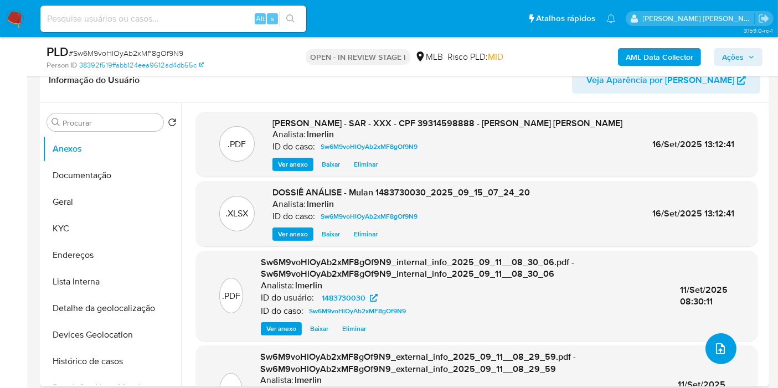
scroll to position [0, 0]
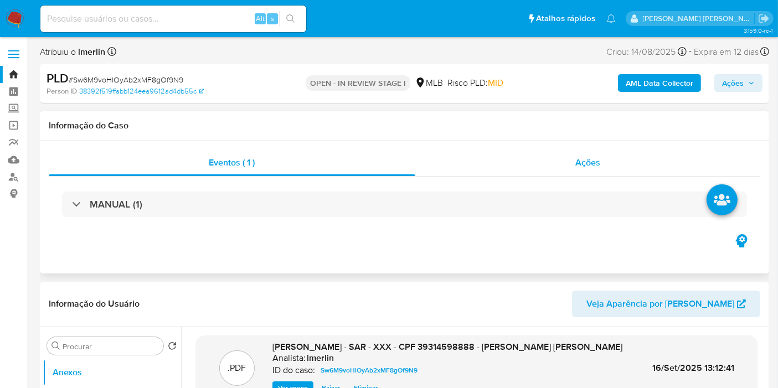
click at [583, 163] on span "Ações" at bounding box center [587, 162] width 25 height 13
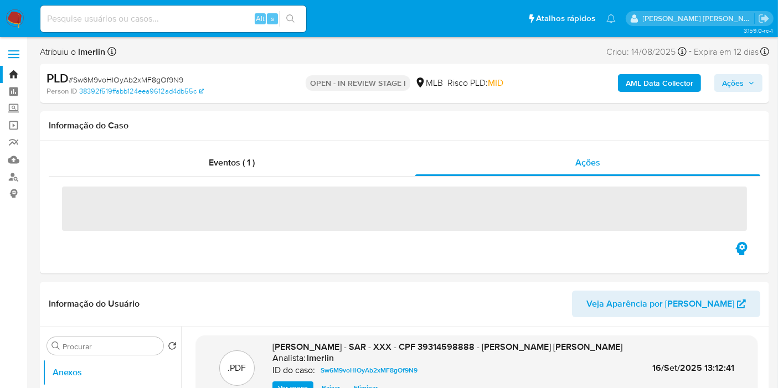
drag, startPoint x: 727, startPoint y: 81, endPoint x: 709, endPoint y: 91, distance: 20.8
click at [728, 81] on span "Ações" at bounding box center [733, 83] width 22 height 18
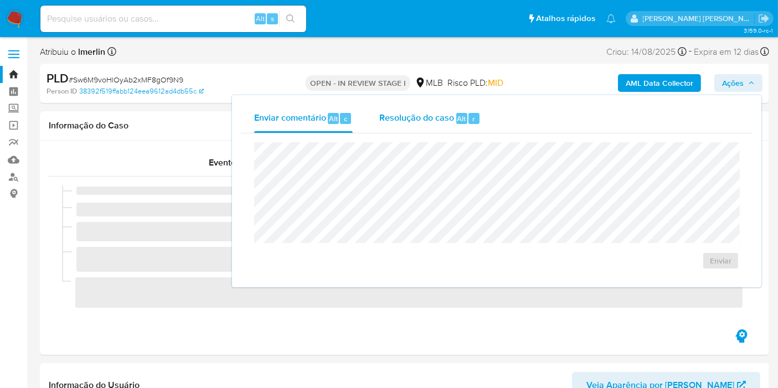
click at [402, 122] on span "Resolução do caso" at bounding box center [416, 118] width 75 height 13
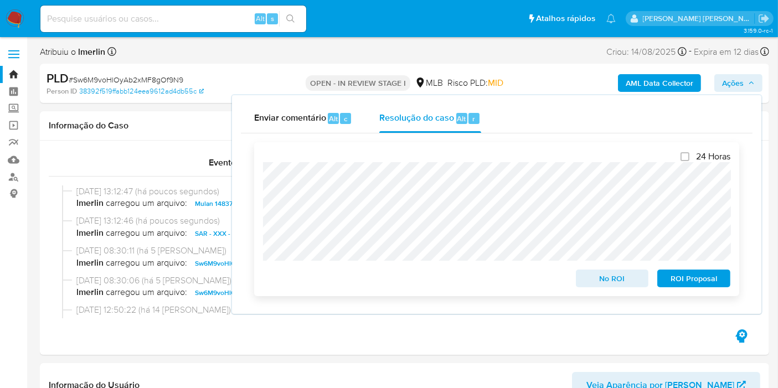
click at [682, 286] on span "ROI Proposal" at bounding box center [694, 278] width 58 height 15
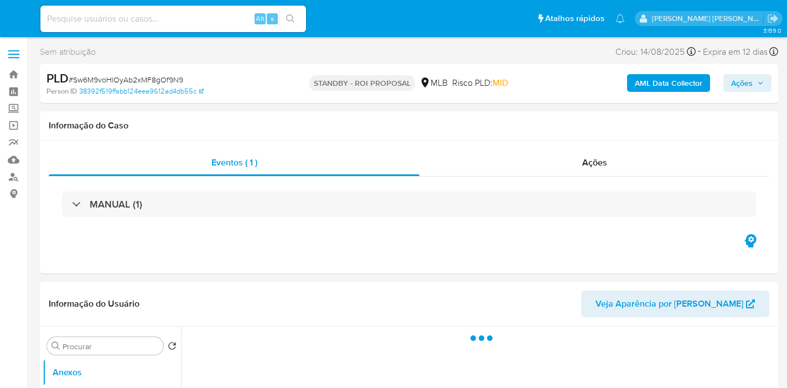
select select "10"
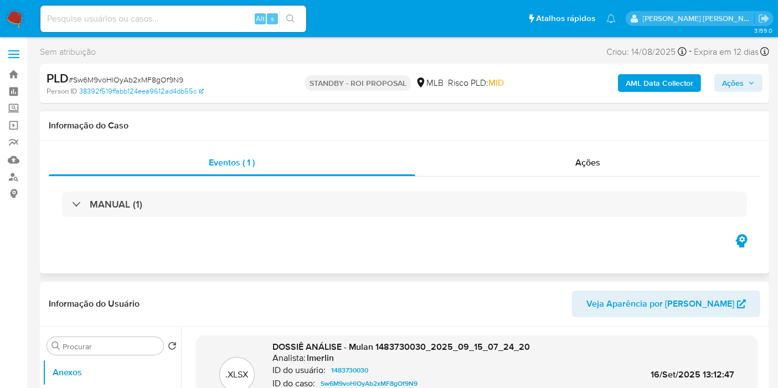
click at [384, 258] on div "Eventos ( 1 ) Ações MANUAL (1)" at bounding box center [404, 207] width 729 height 133
click at [232, 21] on input at bounding box center [173, 19] width 266 height 14
paste input "c7HhpFiRvvQSHvCXD5p9NOSa"
type input "c7HhpFiRvvQSHvCXD5p9NOSa"
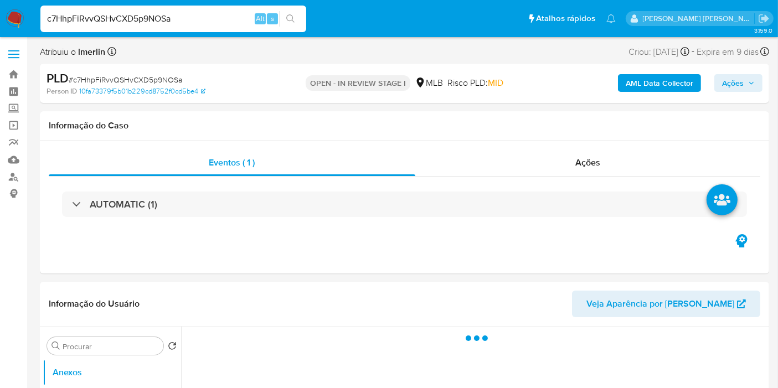
select select "10"
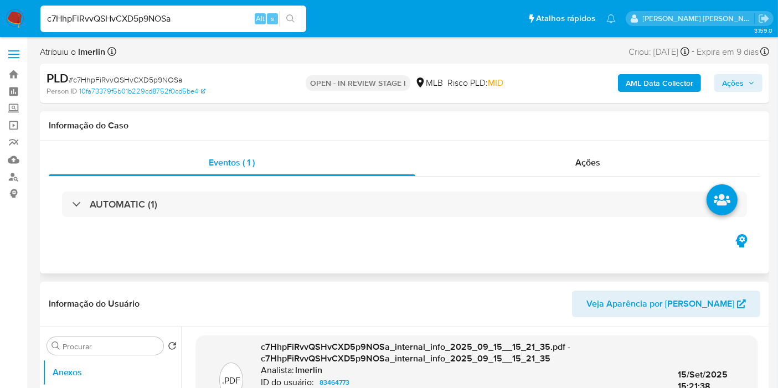
drag, startPoint x: 58, startPoint y: 231, endPoint x: 141, endPoint y: 143, distance: 121.0
click at [58, 231] on div "AUTOMATIC (1)" at bounding box center [404, 204] width 711 height 55
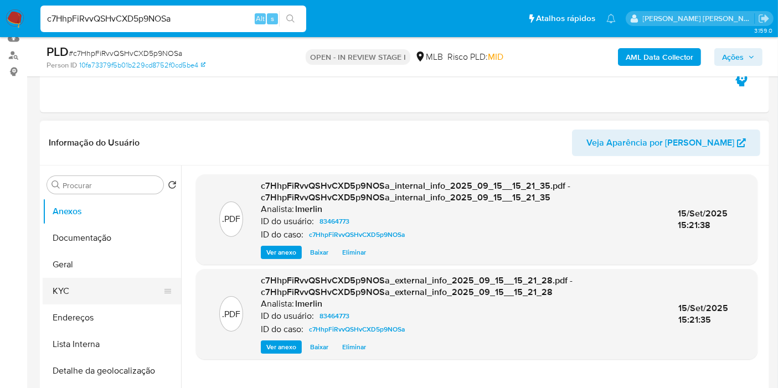
scroll to position [123, 0]
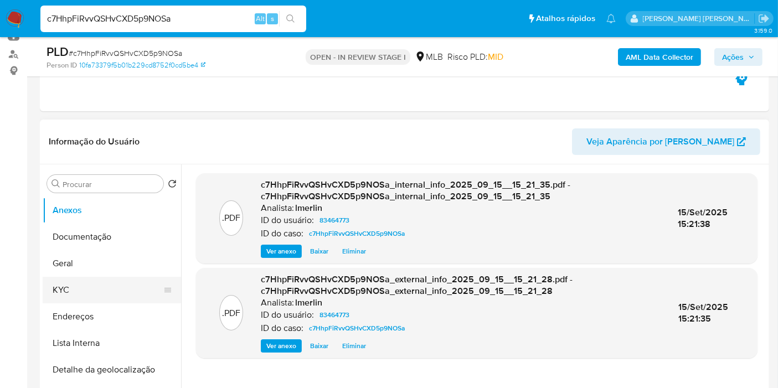
click at [83, 288] on button "KYC" at bounding box center [108, 290] width 130 height 27
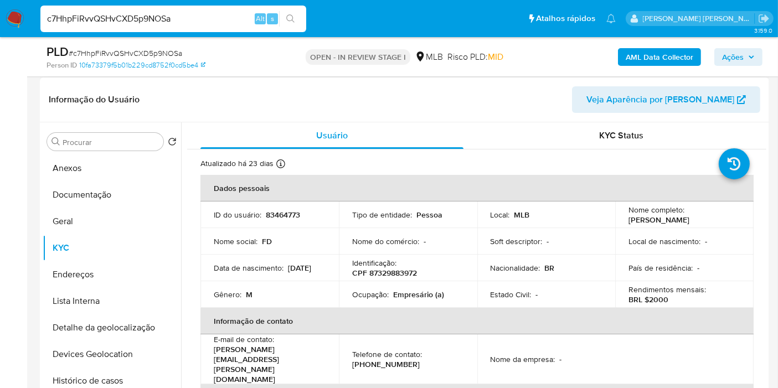
scroll to position [184, 0]
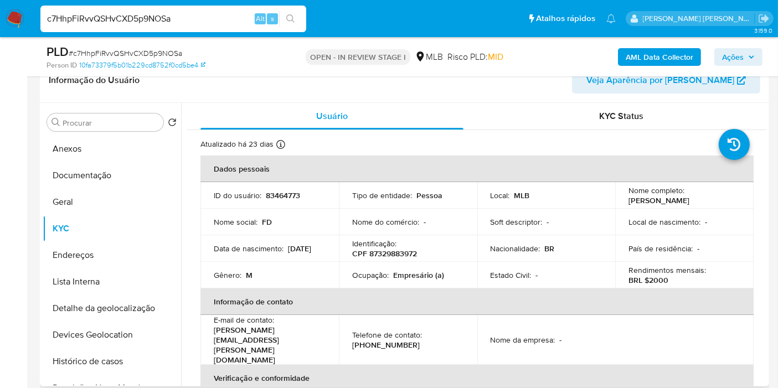
click at [395, 255] on p "CPF 87329883972" at bounding box center [384, 254] width 65 height 10
copy p "87329883972"
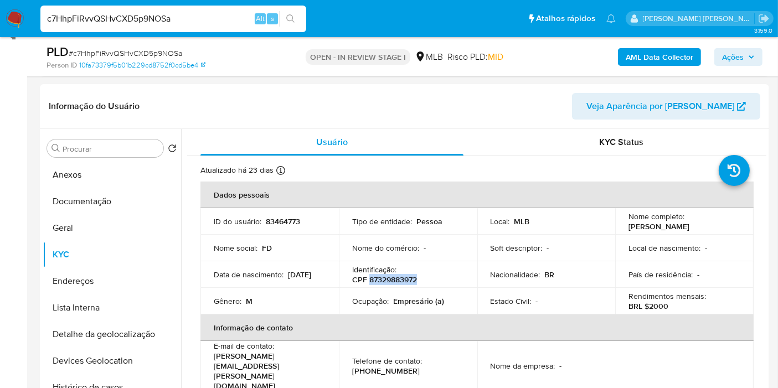
scroll to position [178, 0]
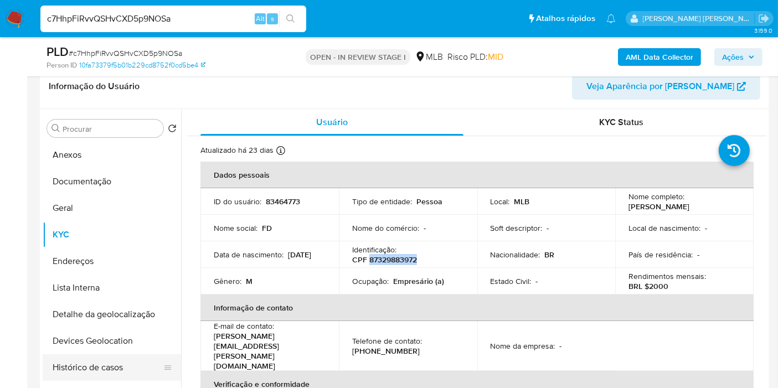
click at [120, 370] on button "Histórico de casos" at bounding box center [108, 367] width 130 height 27
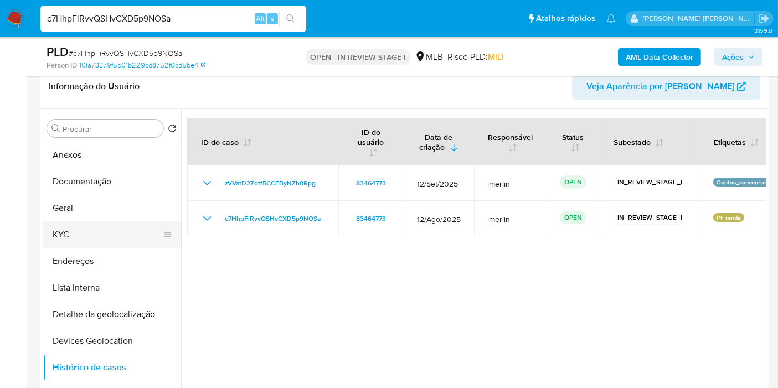
click at [104, 233] on button "KYC" at bounding box center [108, 234] width 130 height 27
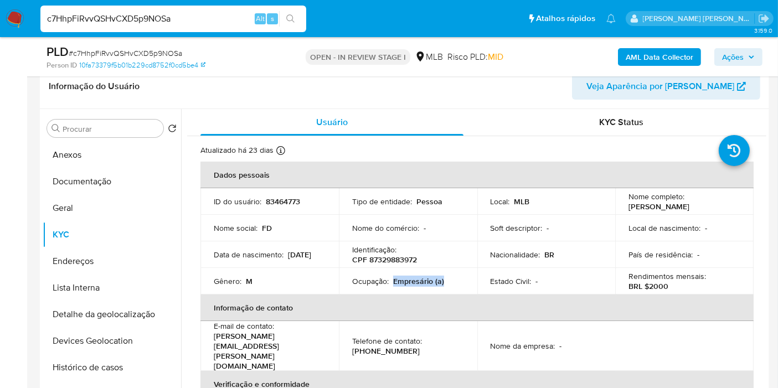
drag, startPoint x: 393, startPoint y: 282, endPoint x: 443, endPoint y: 280, distance: 49.9
click at [443, 280] on div "Ocupação : Empresário (a)" at bounding box center [408, 281] width 112 height 10
copy p "Empresário (a)"
click at [125, 184] on button "Documentação" at bounding box center [108, 181] width 130 height 27
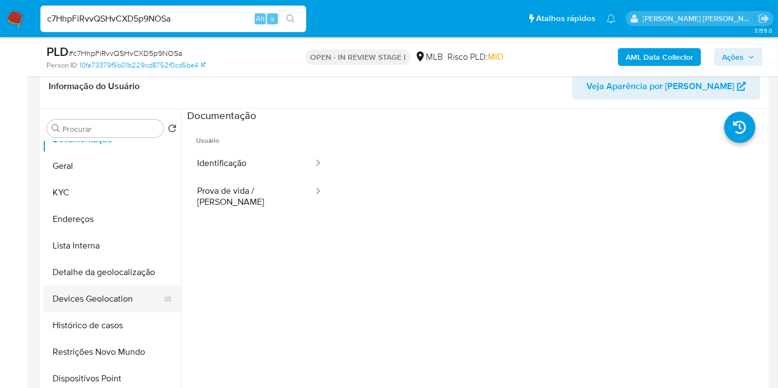
scroll to position [61, 0]
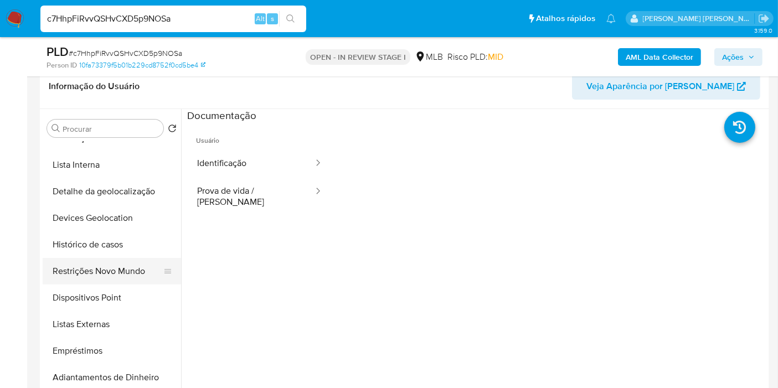
click at [118, 280] on button "Restrições Novo Mundo" at bounding box center [108, 271] width 130 height 27
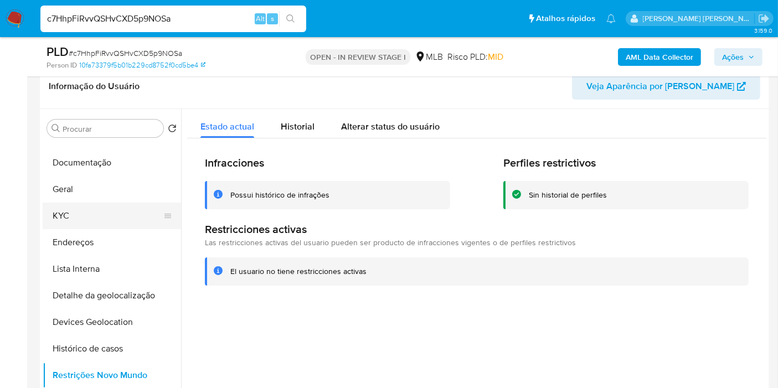
scroll to position [0, 0]
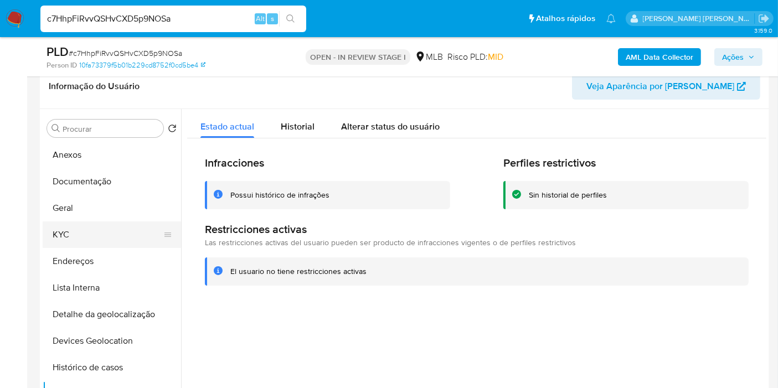
click at [108, 188] on button "Documentação" at bounding box center [112, 181] width 138 height 27
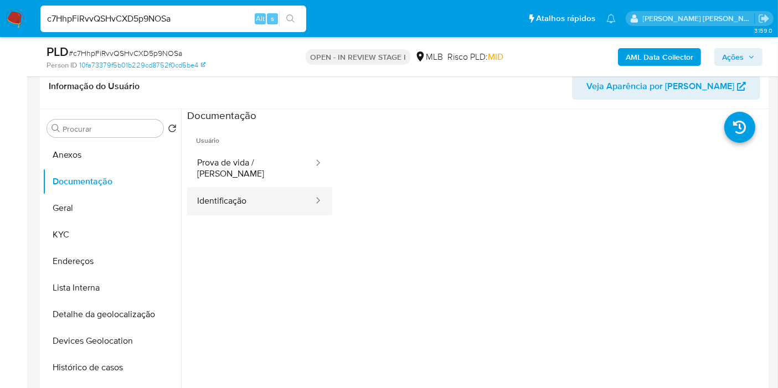
click at [235, 201] on button "Identificação" at bounding box center [250, 201] width 127 height 28
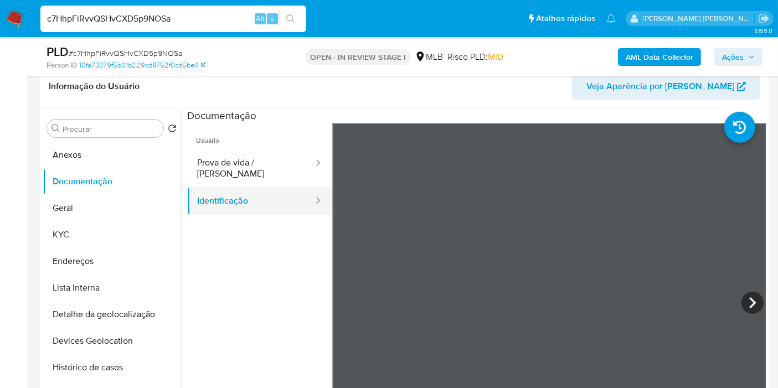
click at [235, 201] on button "Identificação" at bounding box center [250, 201] width 127 height 28
click at [102, 205] on button "Geral" at bounding box center [108, 208] width 130 height 27
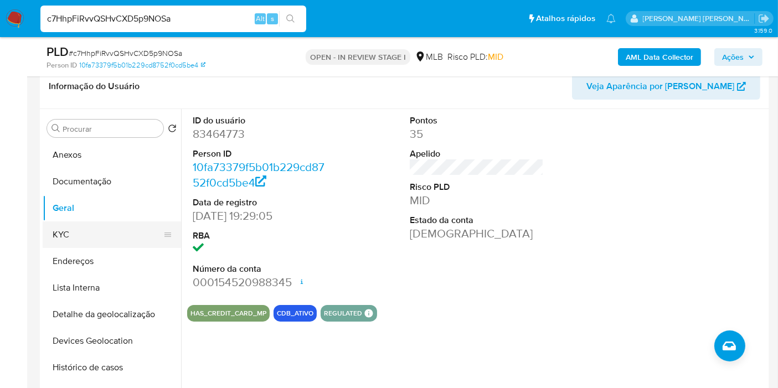
click at [107, 232] on button "KYC" at bounding box center [108, 234] width 130 height 27
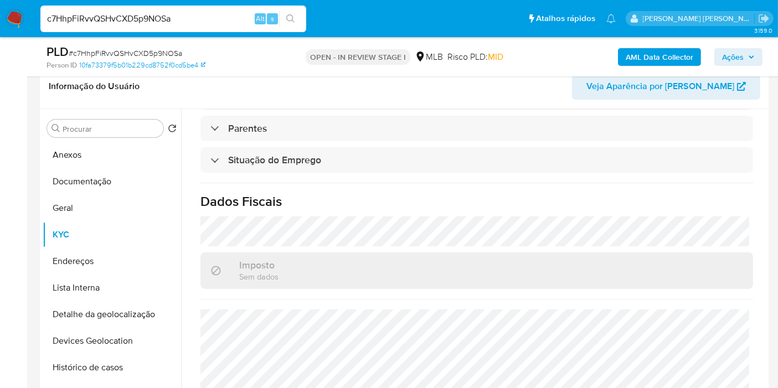
scroll to position [503, 0]
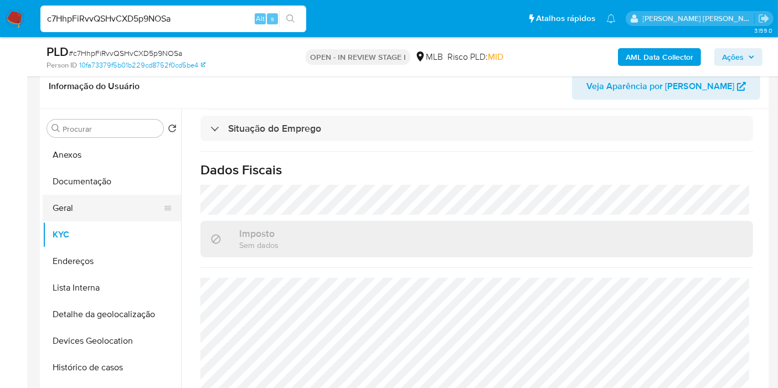
click at [107, 213] on button "Geral" at bounding box center [108, 208] width 130 height 27
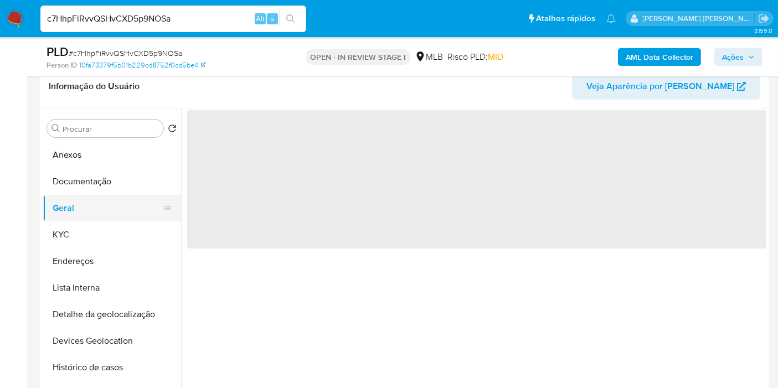
scroll to position [0, 0]
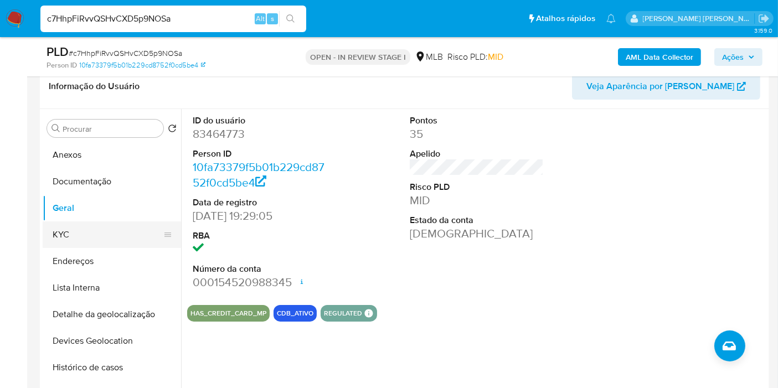
click at [98, 232] on button "KYC" at bounding box center [108, 234] width 130 height 27
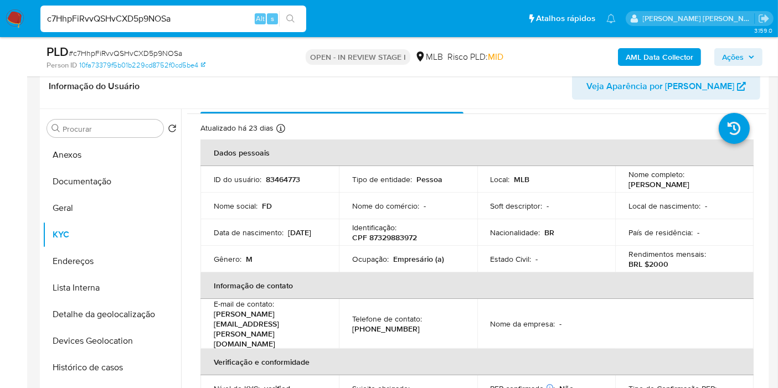
scroll to position [503, 0]
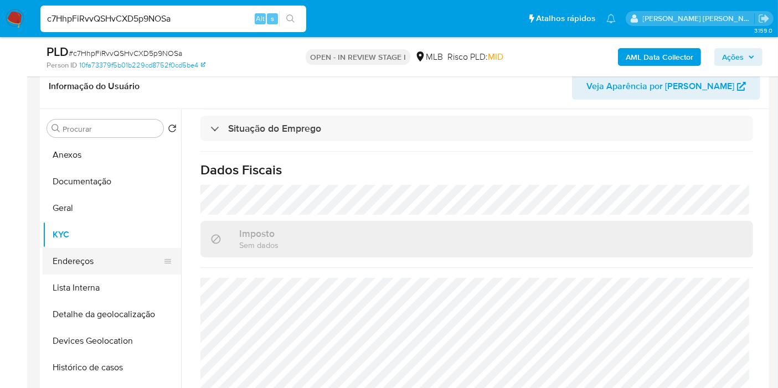
click at [128, 268] on button "Endereços" at bounding box center [108, 261] width 130 height 27
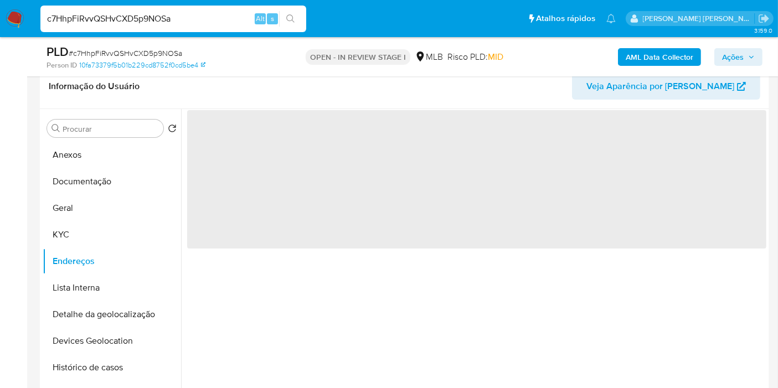
scroll to position [0, 0]
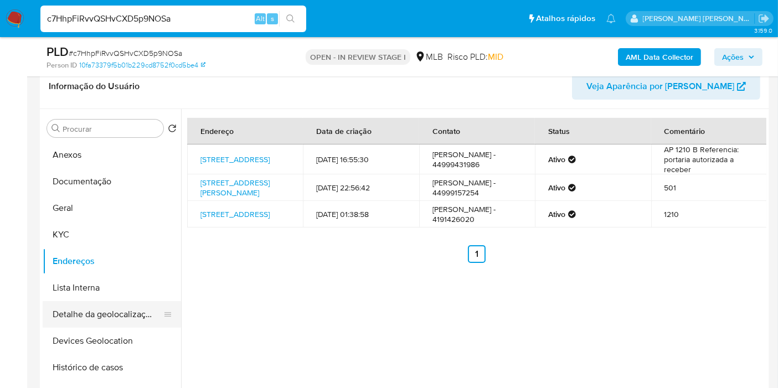
click at [70, 317] on button "Detalhe da geolocalização" at bounding box center [108, 314] width 130 height 27
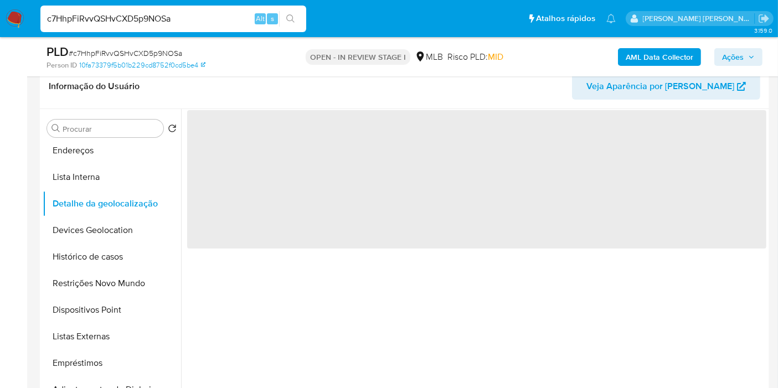
scroll to position [123, 0]
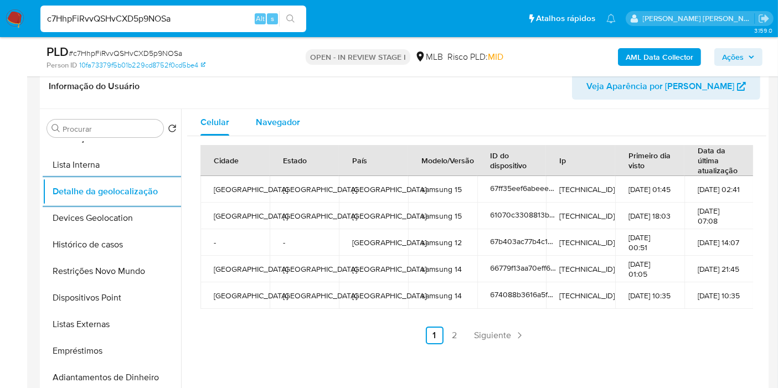
click at [267, 131] on div "Navegador" at bounding box center [278, 122] width 44 height 27
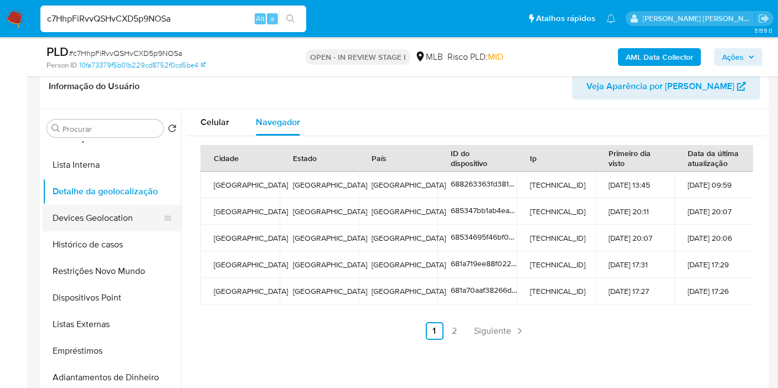
click at [97, 223] on button "Devices Geolocation" at bounding box center [108, 218] width 130 height 27
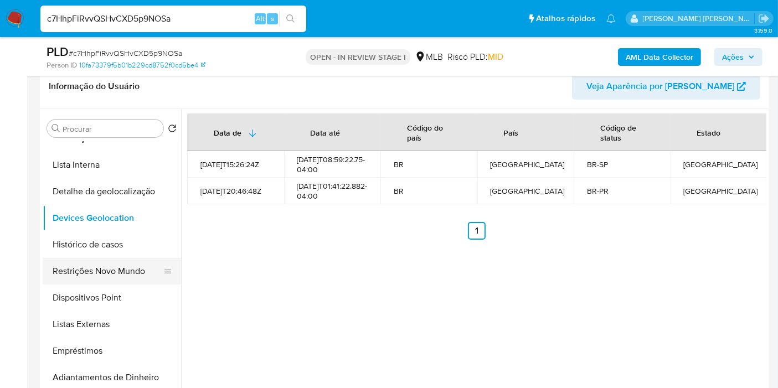
click at [84, 260] on button "Restrições Novo Mundo" at bounding box center [108, 271] width 130 height 27
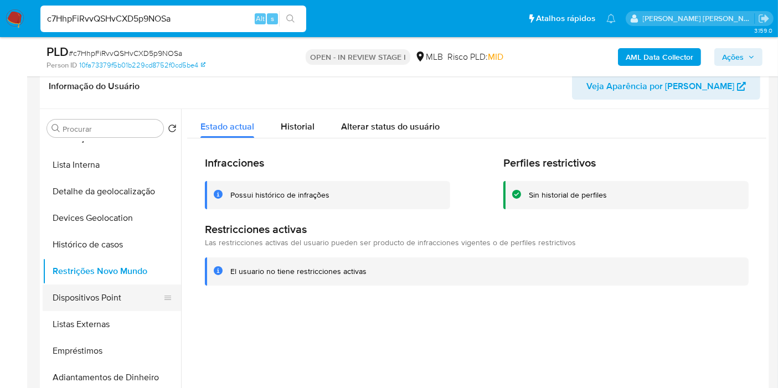
click at [125, 298] on button "Dispositivos Point" at bounding box center [108, 298] width 130 height 27
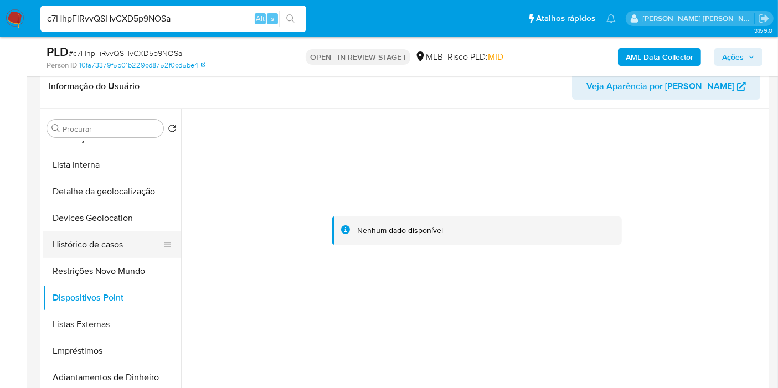
scroll to position [0, 0]
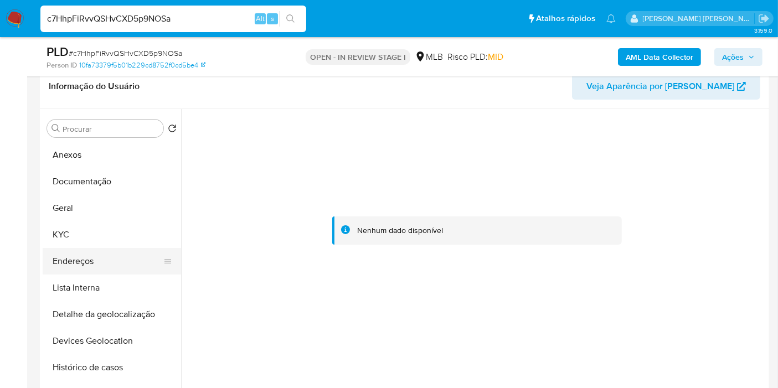
click at [88, 256] on button "Endereços" at bounding box center [108, 261] width 130 height 27
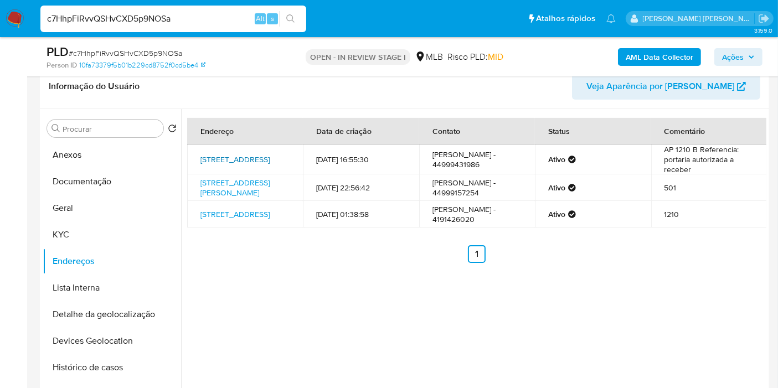
click at [255, 154] on link "Avenida Brasília 4380, Curitiba, Paraná, 81020010, Brasil 4380" at bounding box center [234, 159] width 69 height 11
click at [113, 228] on button "KYC" at bounding box center [108, 234] width 130 height 27
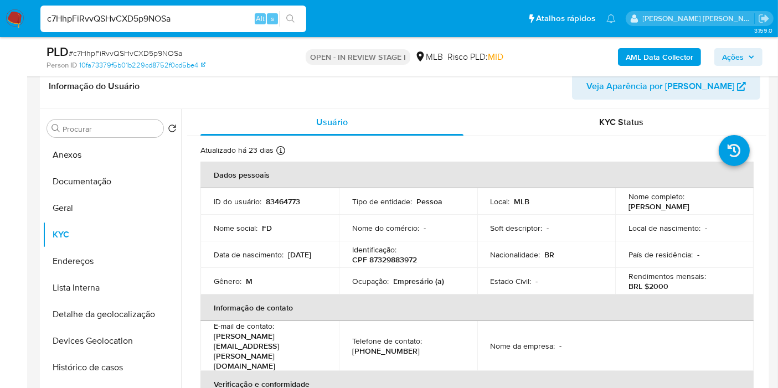
click at [392, 256] on p "CPF 87329883972" at bounding box center [384, 260] width 65 height 10
copy p "87329883972"
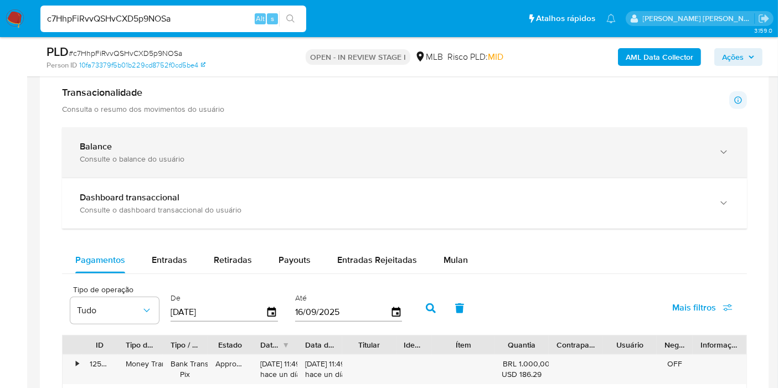
scroll to position [670, 0]
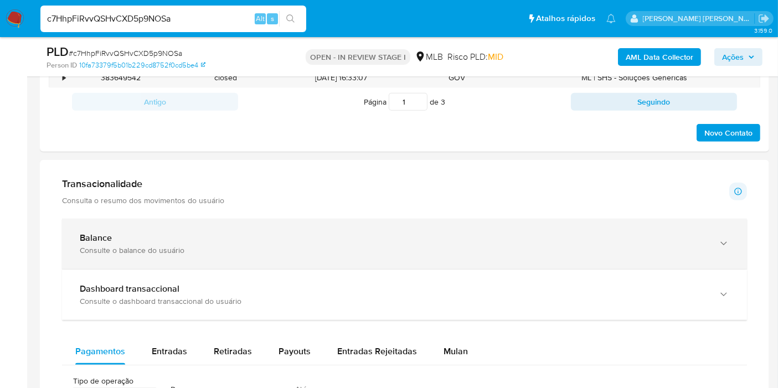
click at [250, 229] on div "Balance Consulte o balance do usuário" at bounding box center [404, 244] width 685 height 50
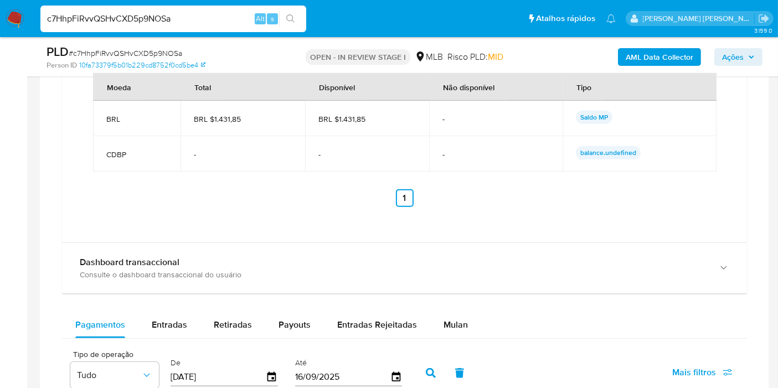
scroll to position [1285, 0]
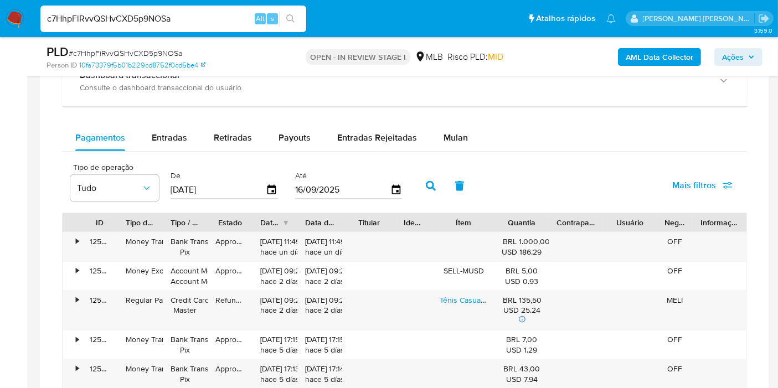
click at [152, 121] on div "Balance Consulte o balance do usuário Total BRL $1.431,85 Disponível BRL $1.431…" at bounding box center [404, 95] width 685 height 982
click at [153, 125] on div "Entradas" at bounding box center [169, 138] width 35 height 27
select select "10"
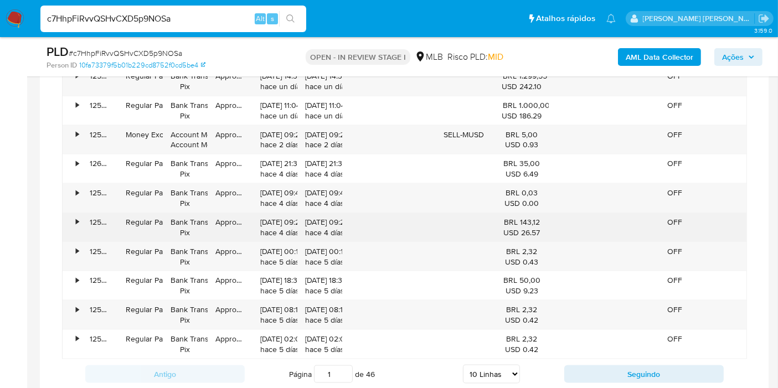
scroll to position [1470, 0]
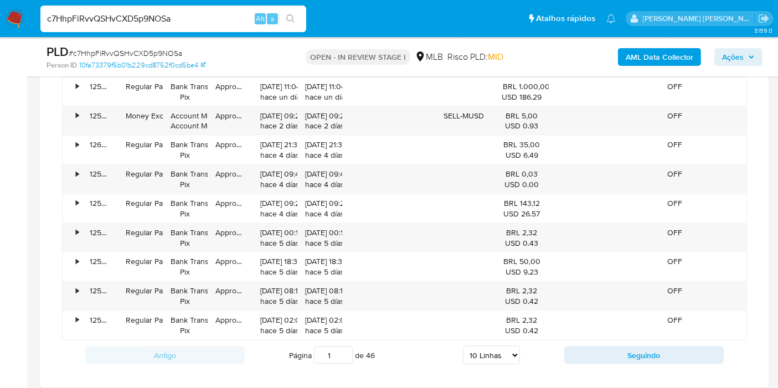
click at [615, 340] on div "Antigo Página 1 de 46 5 Linhas 10 Linhas 20 Linhas 25 Linhas 50 Linhas 100 Linh…" at bounding box center [404, 355] width 685 height 30
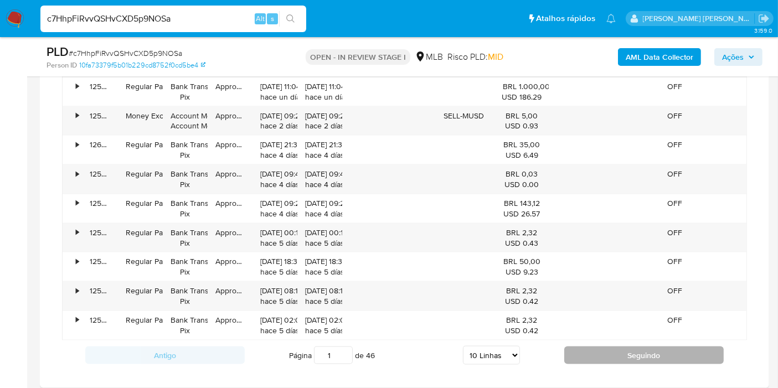
click at [613, 348] on button "Seguindo" at bounding box center [643, 355] width 159 height 18
click at [593, 346] on button "Seguindo" at bounding box center [643, 355] width 159 height 18
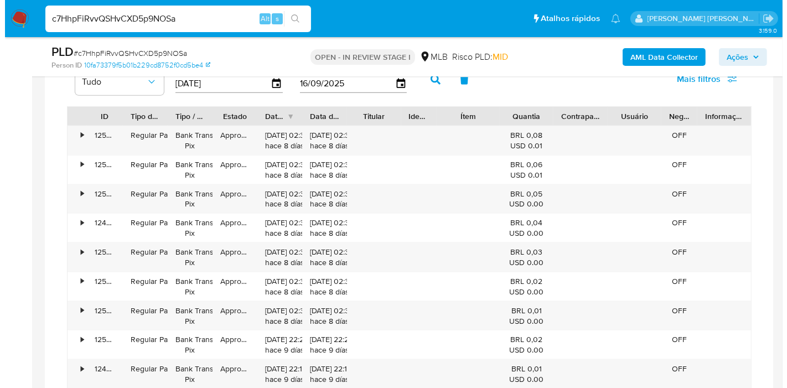
scroll to position [1285, 0]
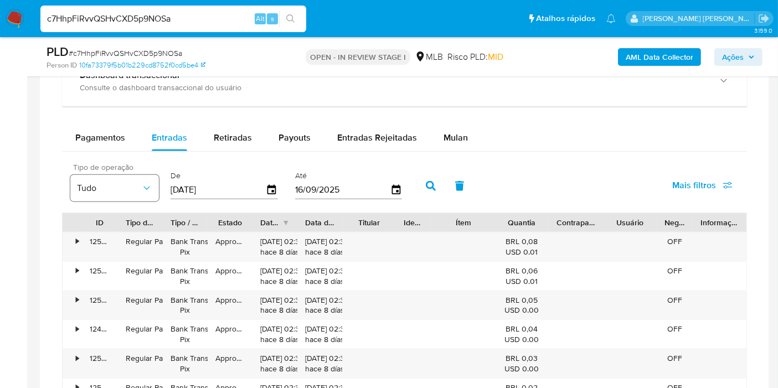
click at [116, 195] on button "Tudo" at bounding box center [114, 188] width 89 height 27
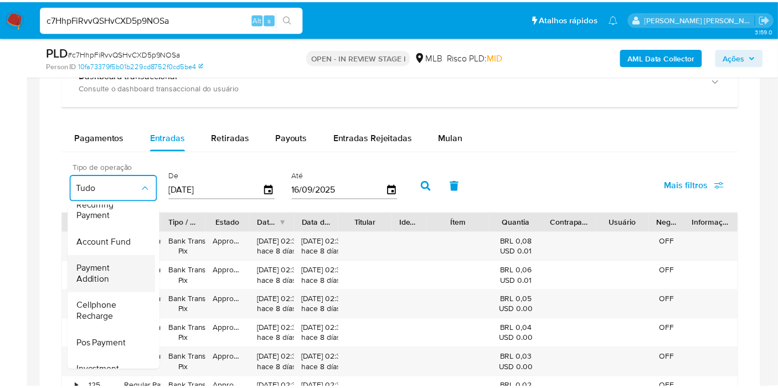
scroll to position [123, 0]
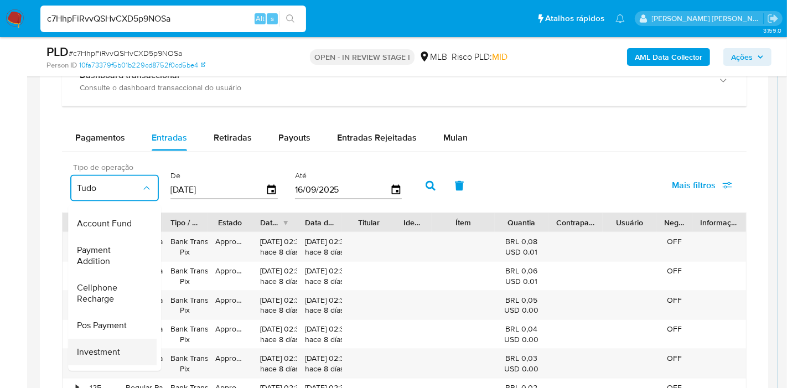
click at [111, 349] on span "Investment" at bounding box center [98, 352] width 43 height 11
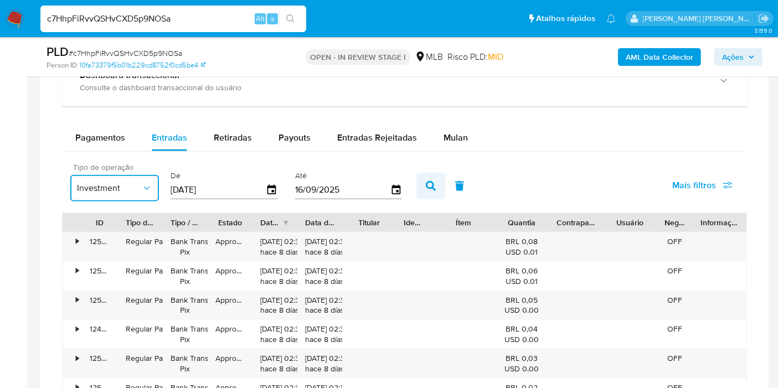
click at [422, 189] on button "button" at bounding box center [430, 186] width 29 height 27
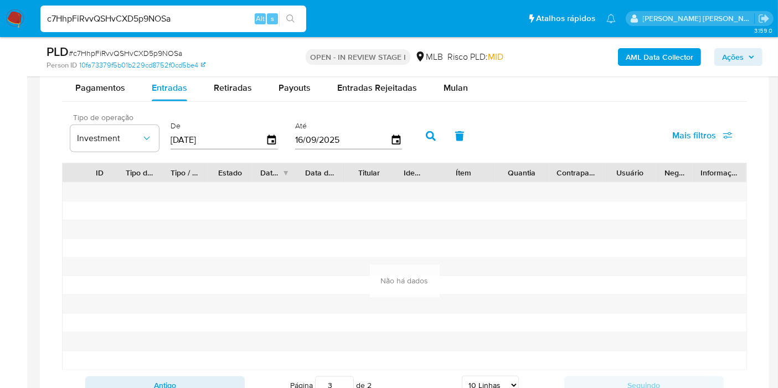
scroll to position [1470, 0]
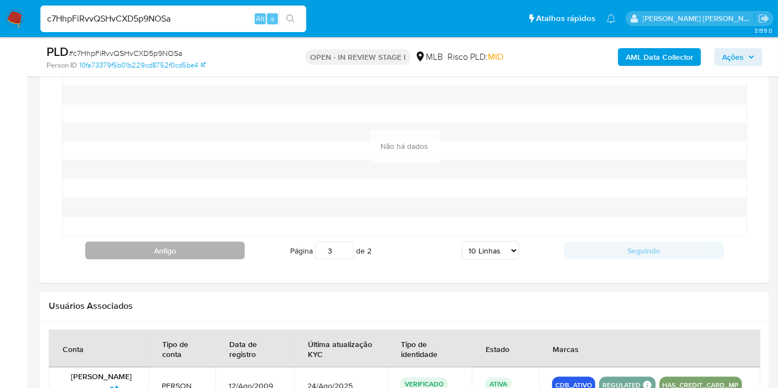
click at [213, 246] on button "Antigo" at bounding box center [164, 251] width 159 height 18
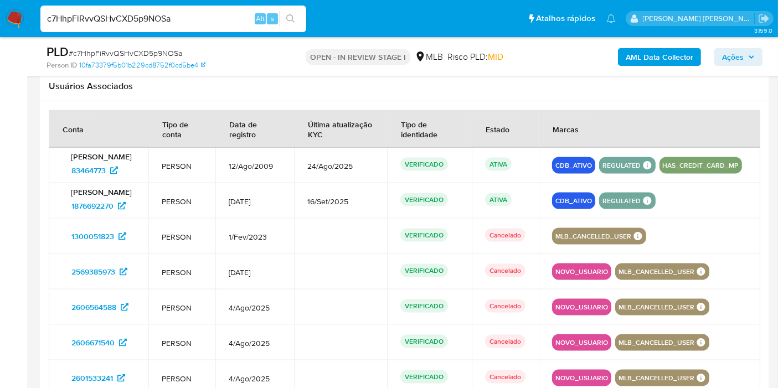
scroll to position [1347, 0]
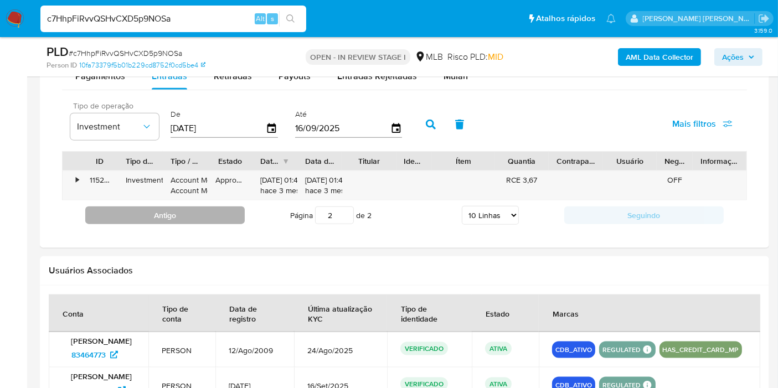
click at [198, 207] on button "Antigo" at bounding box center [164, 215] width 159 height 18
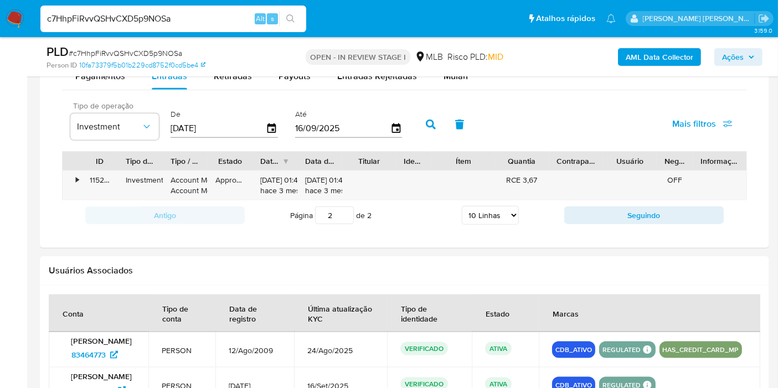
type input "1"
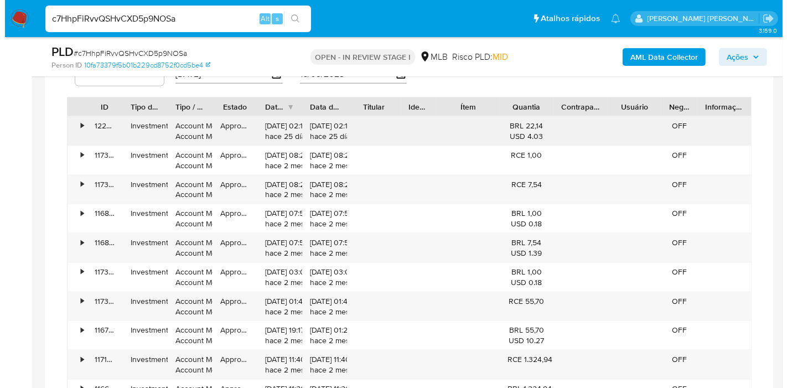
scroll to position [1285, 0]
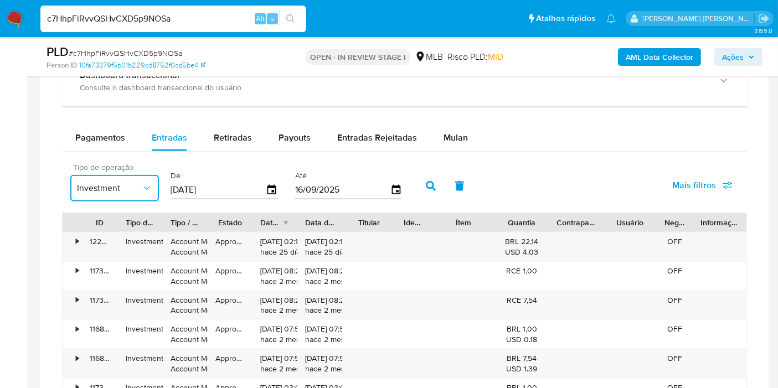
click at [101, 187] on span "Investment" at bounding box center [109, 188] width 64 height 11
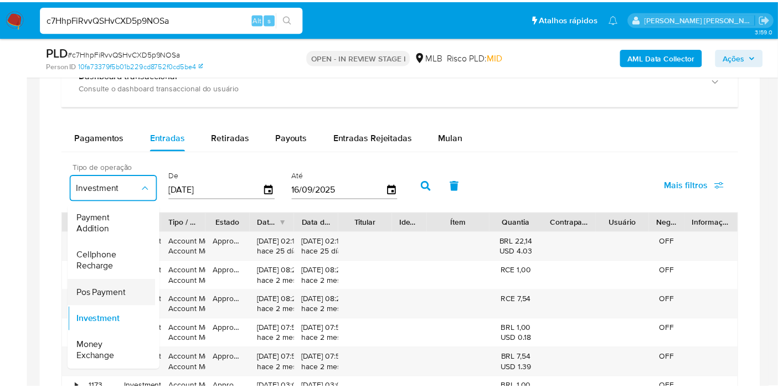
scroll to position [0, 0]
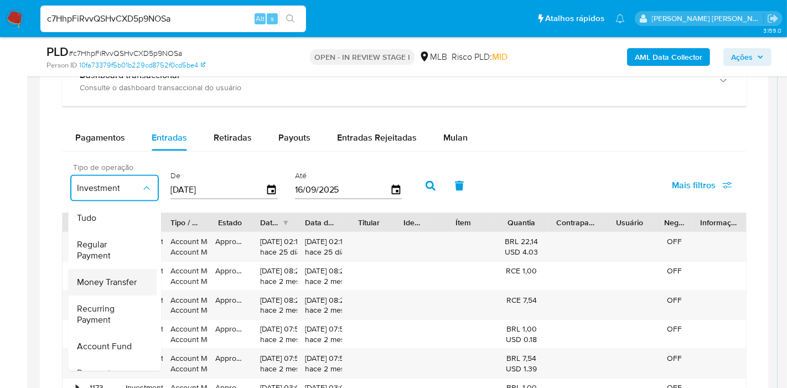
click at [112, 282] on span "Money Transfer" at bounding box center [107, 282] width 60 height 11
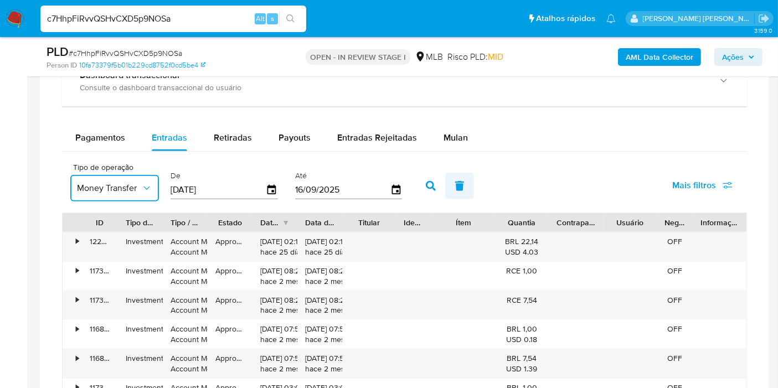
click at [445, 176] on button "button" at bounding box center [459, 186] width 29 height 27
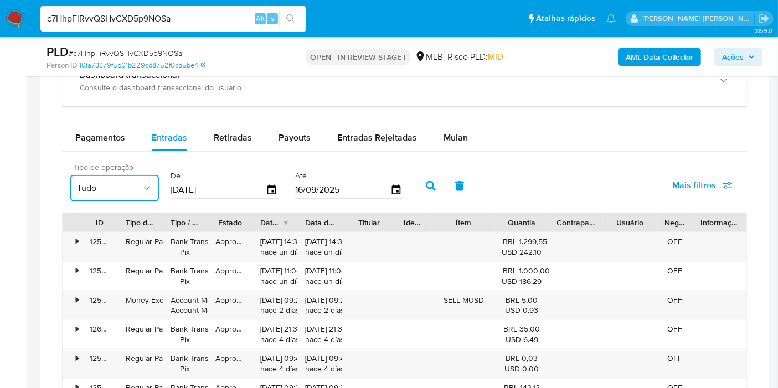
click at [149, 183] on icon "button" at bounding box center [146, 188] width 11 height 11
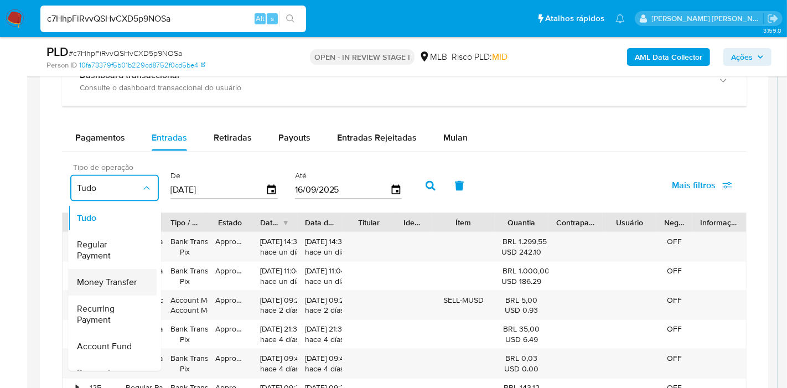
click at [113, 279] on span "Money Transfer" at bounding box center [107, 282] width 60 height 11
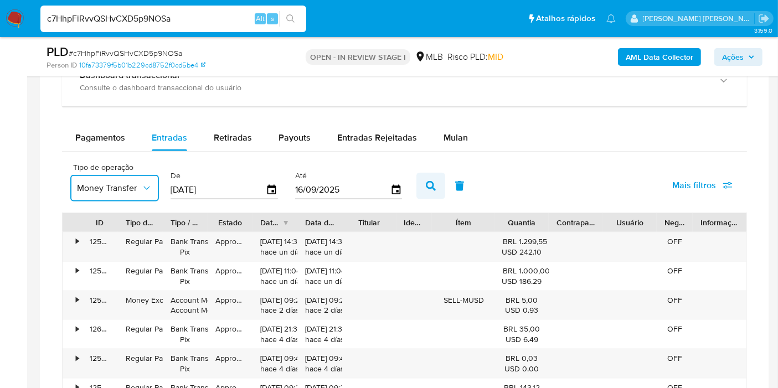
click at [426, 184] on icon "button" at bounding box center [431, 186] width 10 height 10
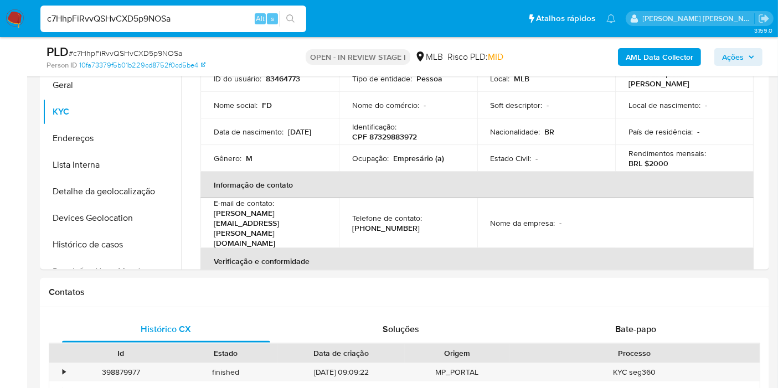
scroll to position [117, 0]
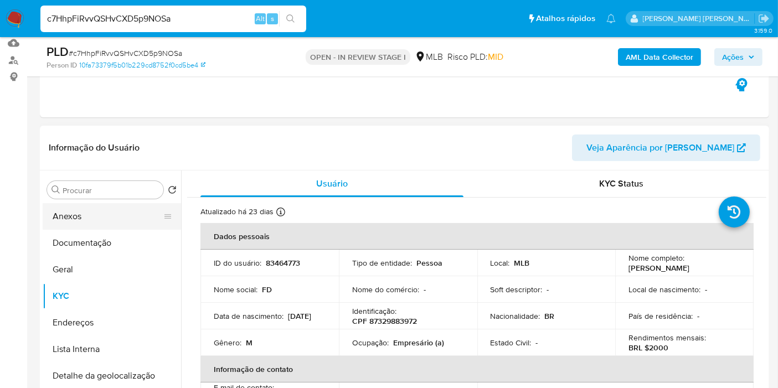
click at [87, 226] on button "Anexos" at bounding box center [108, 216] width 130 height 27
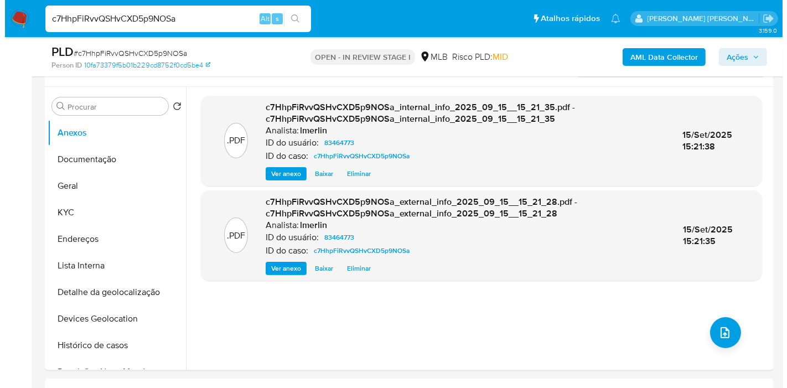
scroll to position [185, 0]
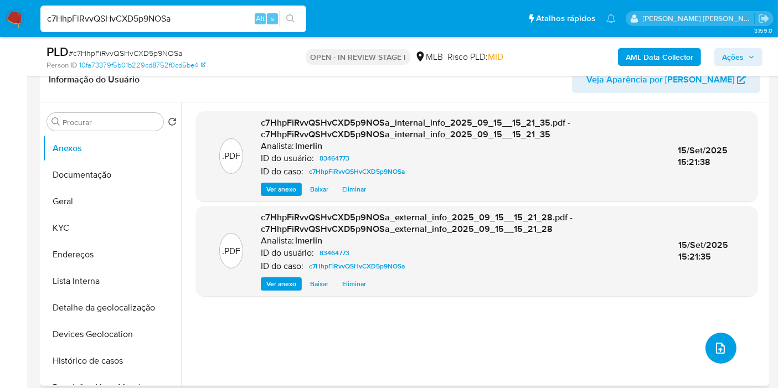
click at [713, 347] on icon "upload-file" at bounding box center [719, 348] width 13 height 13
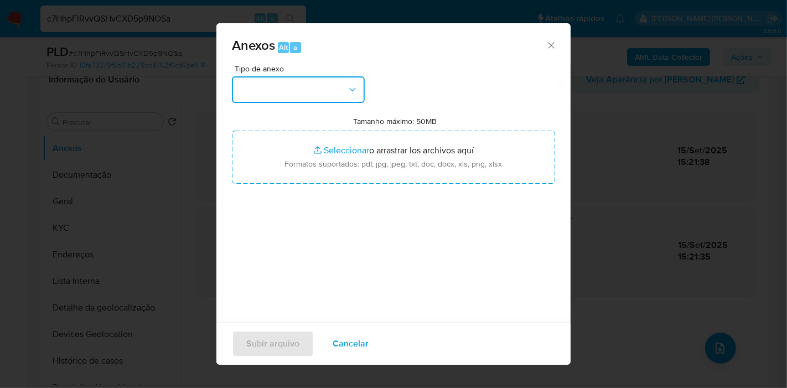
click at [277, 81] on button "button" at bounding box center [298, 89] width 133 height 27
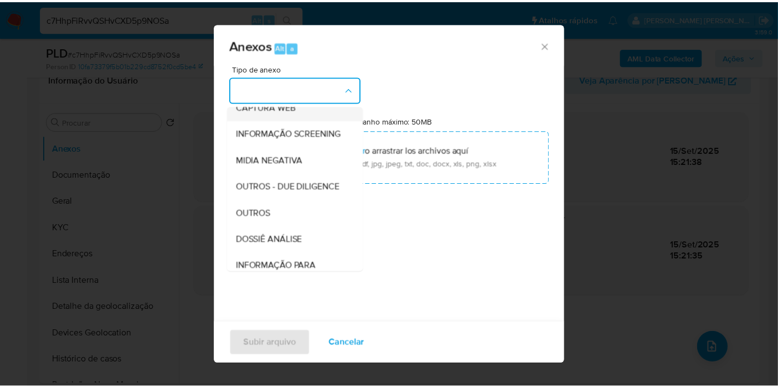
scroll to position [123, 0]
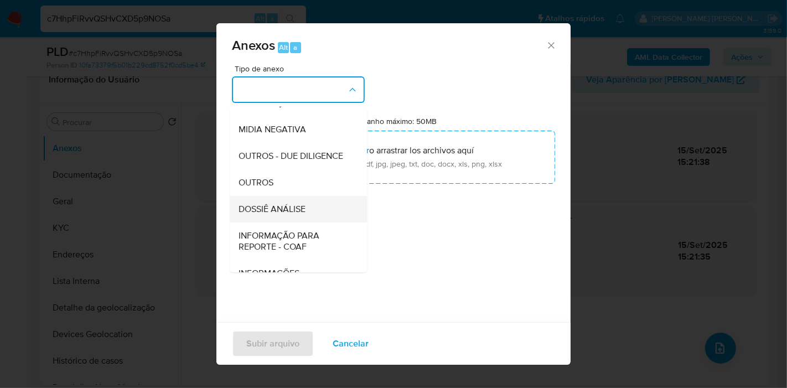
click at [308, 223] on div "DOSSIÊ ANÁLISE" at bounding box center [295, 209] width 113 height 27
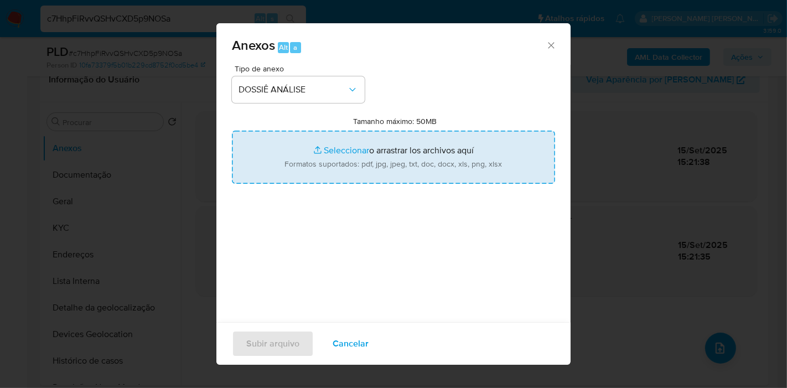
click at [340, 159] on input "Tamanho máximo: 50MB Seleccionar archivos" at bounding box center [393, 157] width 323 height 53
type input "C:\fakepath\SAR - XXX - CPF 87329883972 - FERNANDO CESAR DOMARADZKI.pdf"
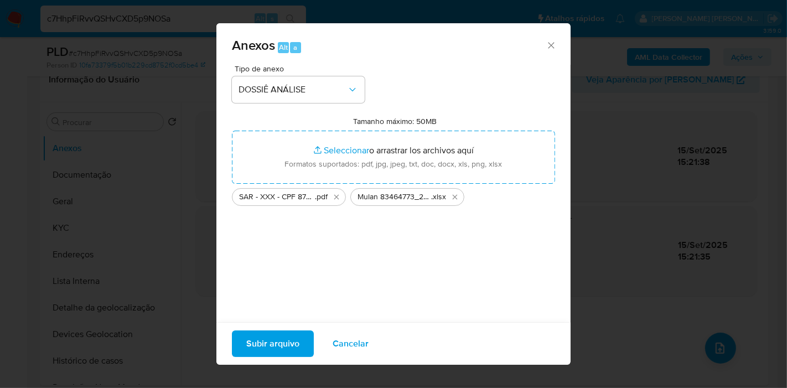
click at [272, 343] on span "Subir arquivo" at bounding box center [272, 344] width 53 height 24
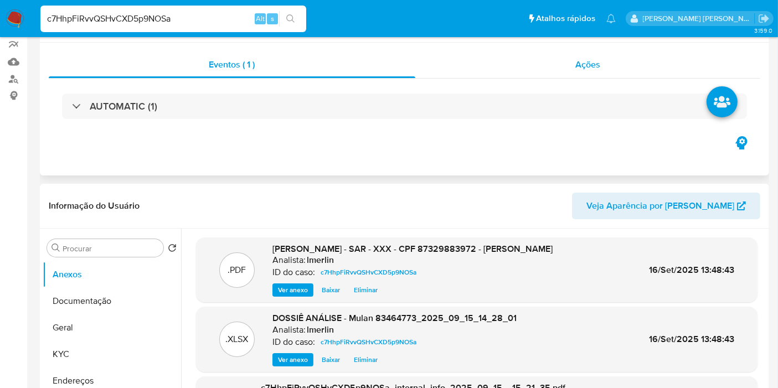
scroll to position [0, 0]
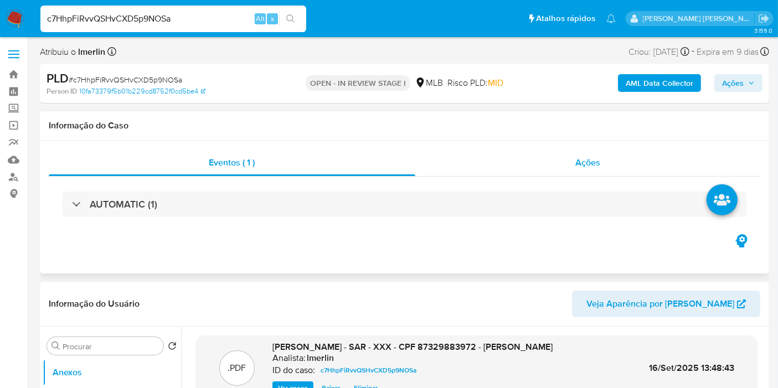
click at [629, 166] on div "Ações" at bounding box center [587, 162] width 345 height 27
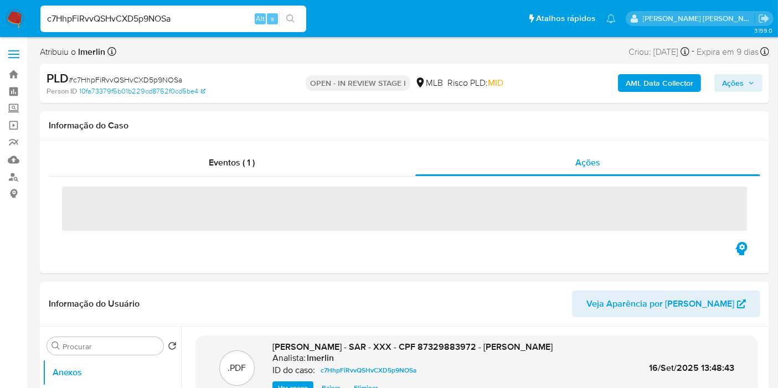
click at [728, 85] on span "Ações" at bounding box center [733, 83] width 22 height 18
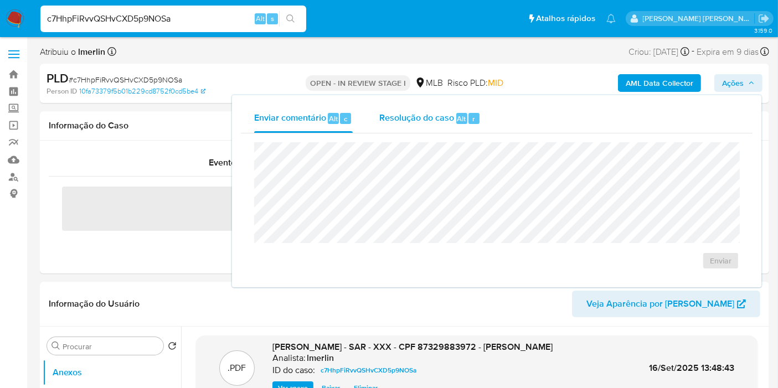
click at [400, 121] on span "Resolução do caso" at bounding box center [416, 118] width 75 height 13
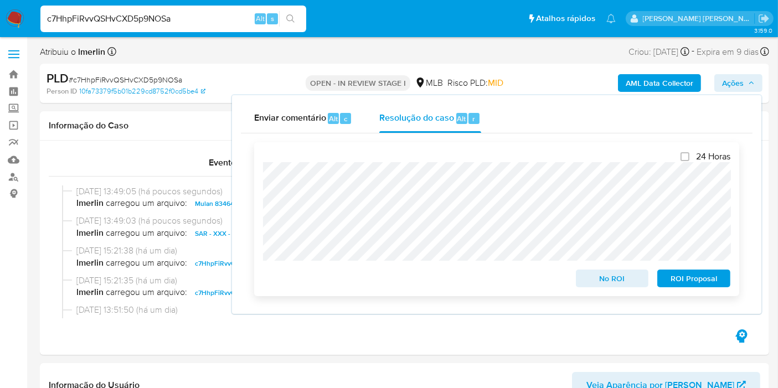
click at [689, 282] on span "ROI Proposal" at bounding box center [694, 278] width 58 height 15
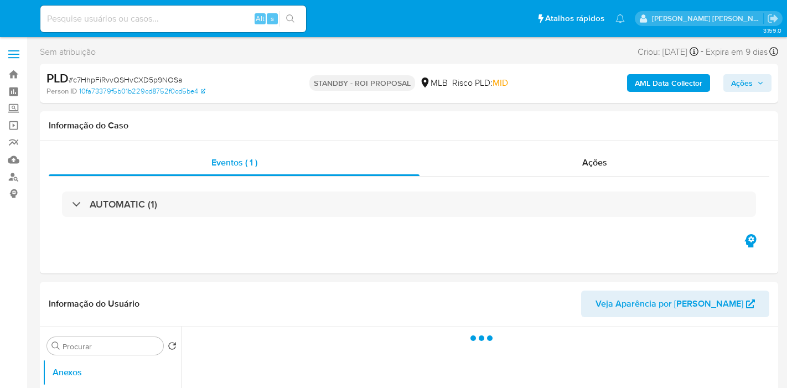
select select "10"
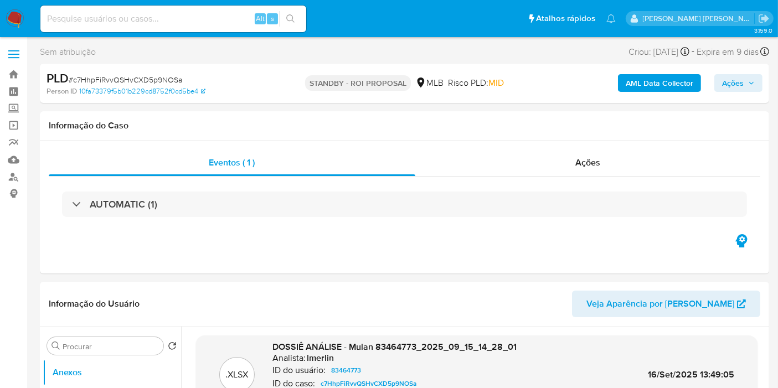
click at [155, 18] on input at bounding box center [173, 19] width 266 height 14
paste input "GNhTJUmWlqgFYENhJ7QYx3EK"
type input "GNhTJUmWlqgFYENhJ7QYx3EK"
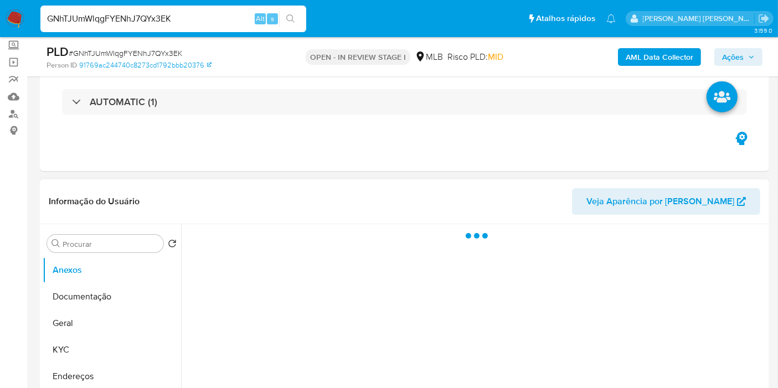
scroll to position [123, 0]
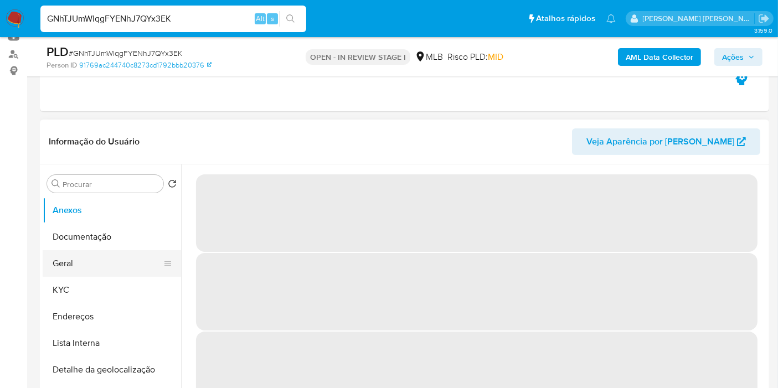
select select "10"
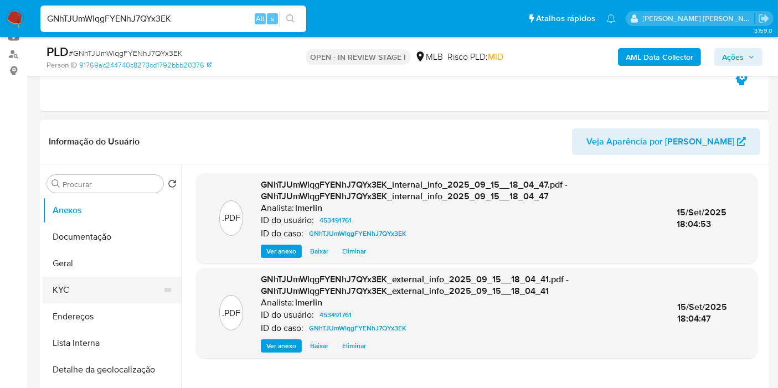
click at [104, 287] on button "KYC" at bounding box center [108, 290] width 130 height 27
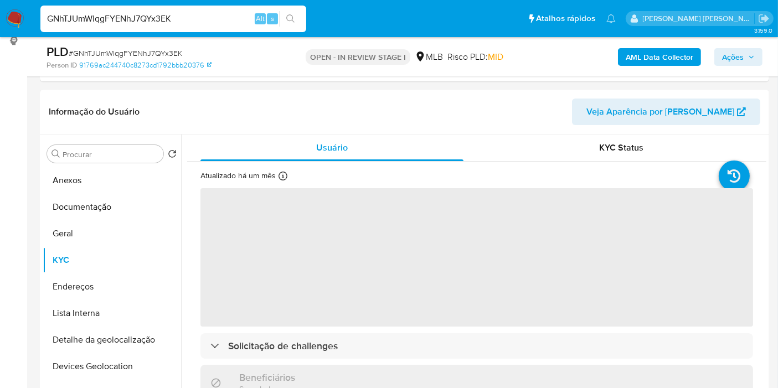
scroll to position [164, 0]
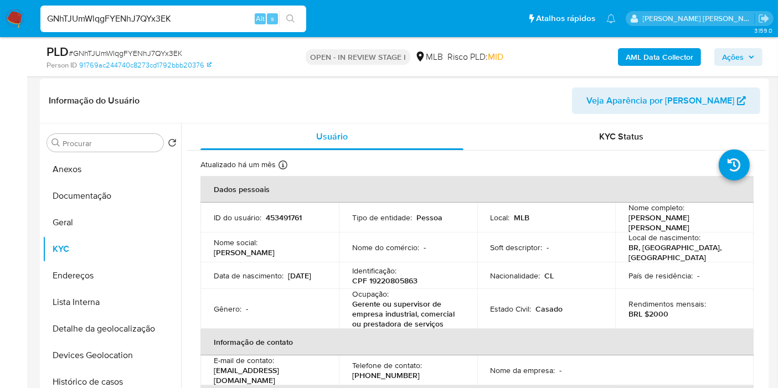
click at [18, 18] on img at bounding box center [15, 18] width 19 height 19
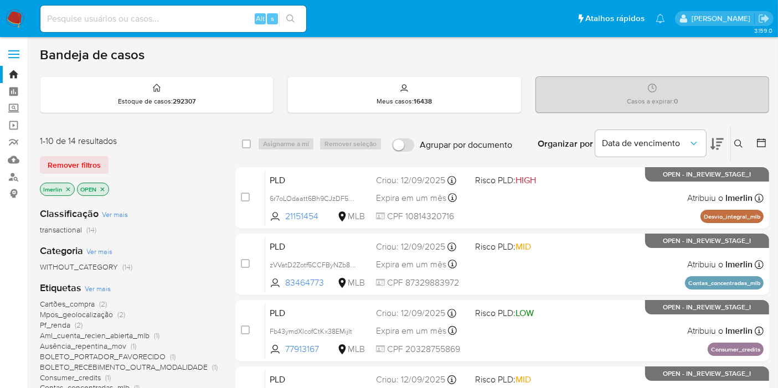
click at [143, 353] on span "BOLETO_PORTADOR_FAVORECIDO" at bounding box center [103, 356] width 126 height 11
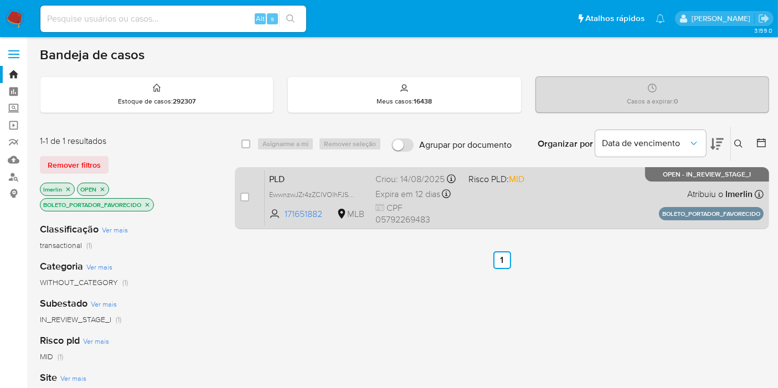
click at [301, 176] on span "PLD" at bounding box center [317, 178] width 97 height 14
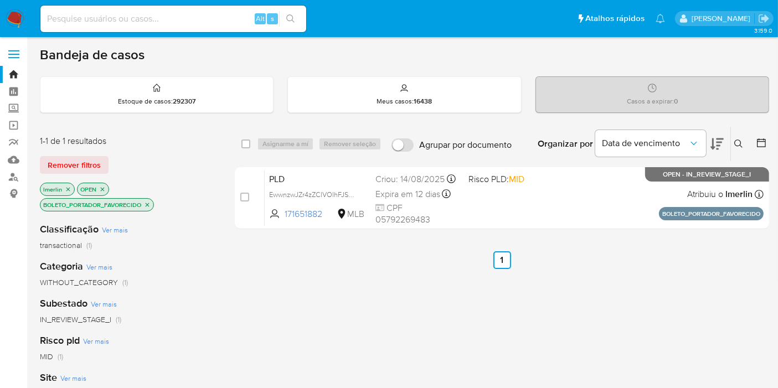
click at [149, 201] on icon "close-filter" at bounding box center [147, 204] width 7 height 7
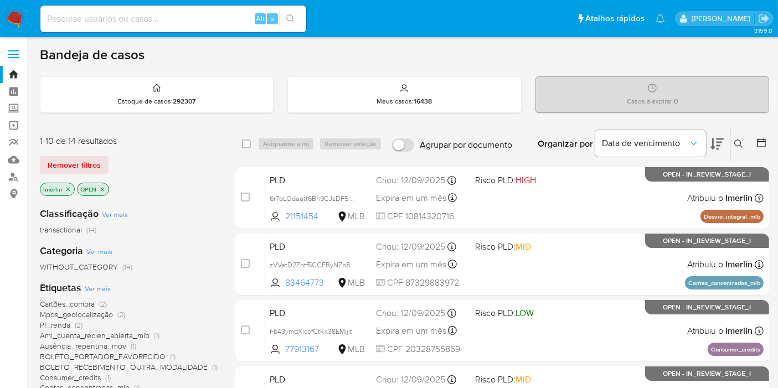
click at [68, 187] on icon "close-filter" at bounding box center [68, 189] width 7 height 7
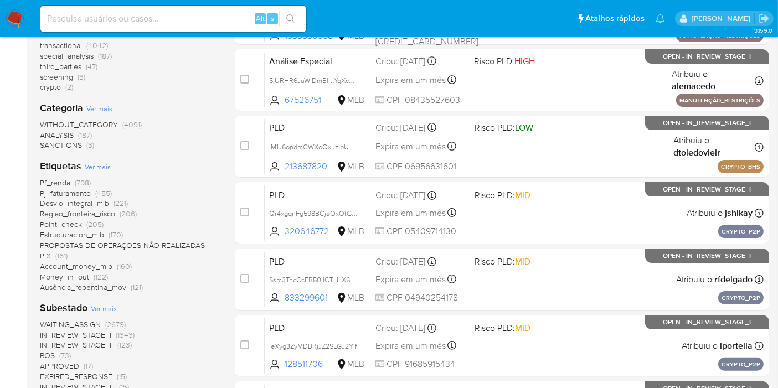
scroll to position [430, 0]
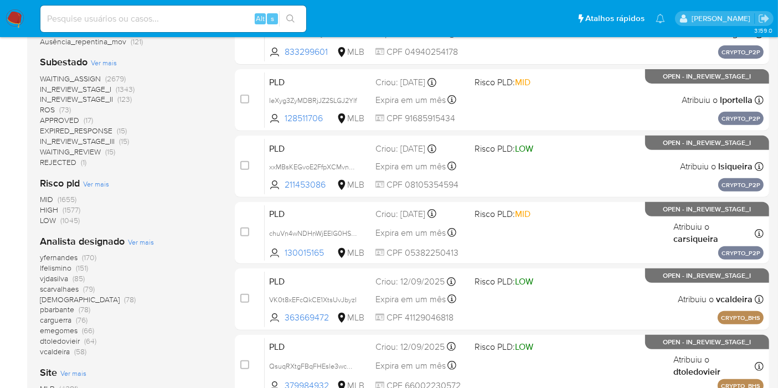
click at [131, 245] on span "Ver mais" at bounding box center [141, 242] width 26 height 10
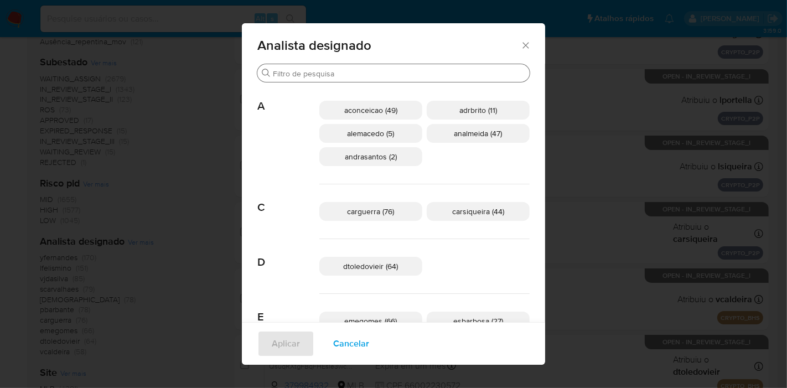
click at [345, 72] on input "Buscar" at bounding box center [399, 74] width 252 height 10
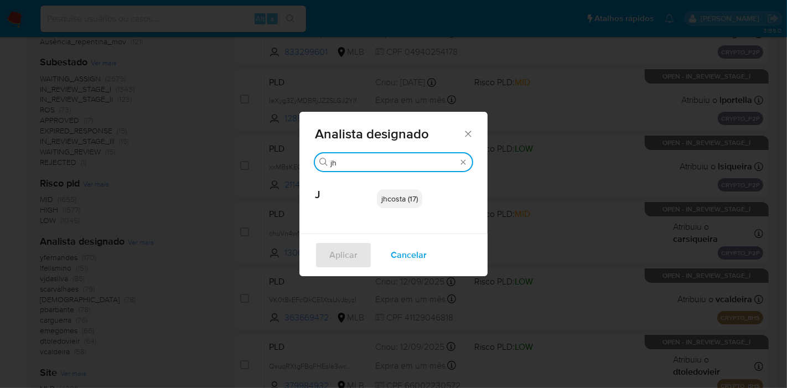
type input "jh"
click at [406, 206] on p "jhcosta (17)" at bounding box center [399, 198] width 45 height 19
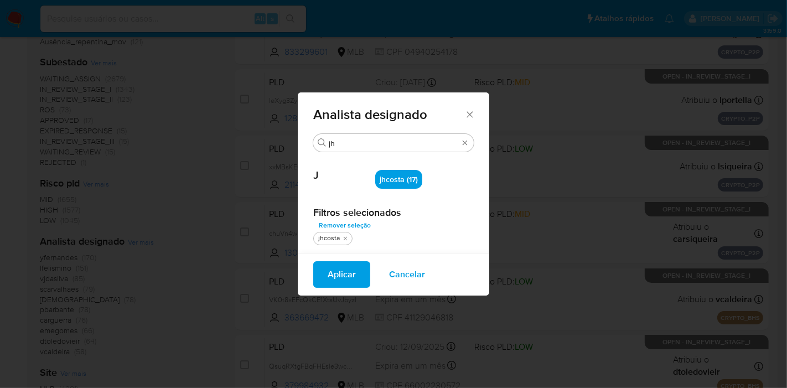
click at [344, 266] on span "Aplicar" at bounding box center [342, 274] width 28 height 24
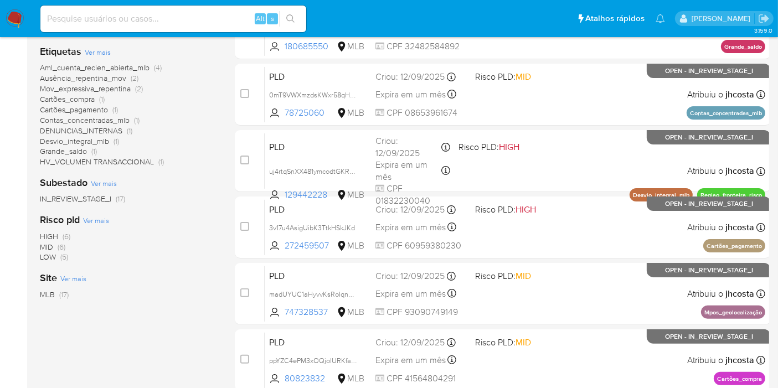
scroll to position [307, 0]
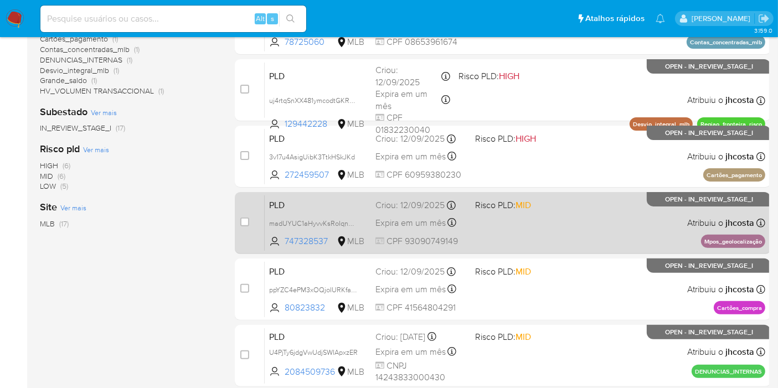
click at [286, 200] on span "PLD" at bounding box center [317, 204] width 97 height 14
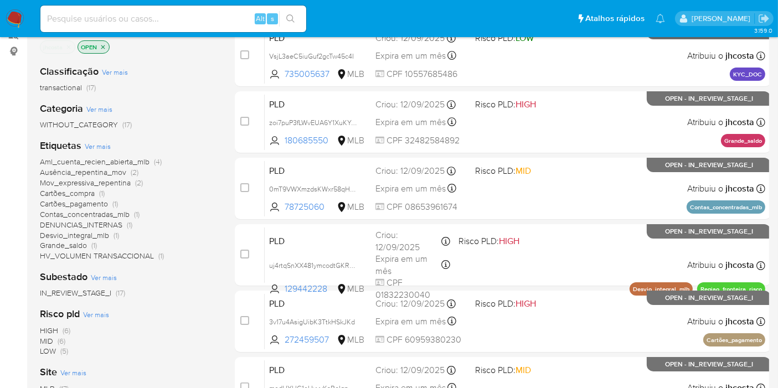
scroll to position [61, 0]
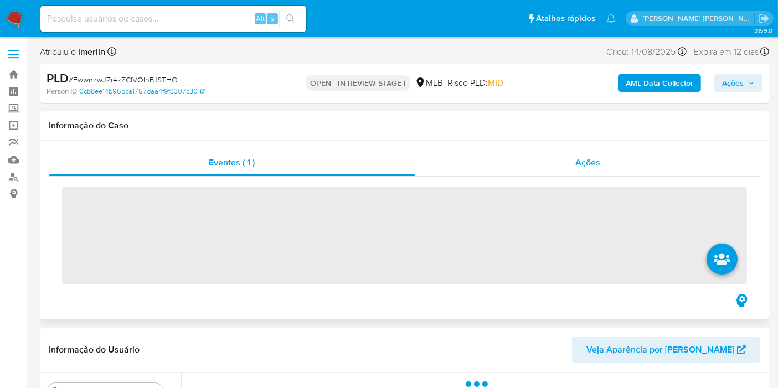
click at [535, 166] on div "Ações" at bounding box center [587, 162] width 345 height 27
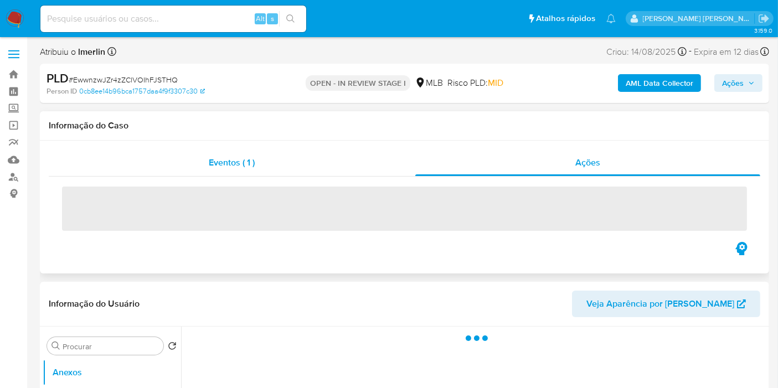
select select "10"
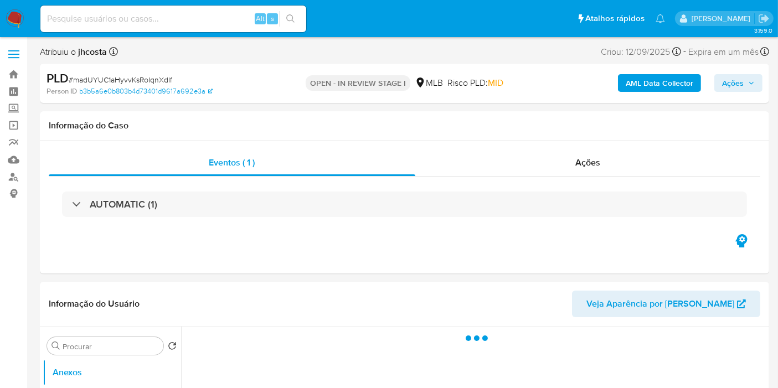
click at [378, 214] on div "AUTOMATIC (1)" at bounding box center [404, 204] width 685 height 25
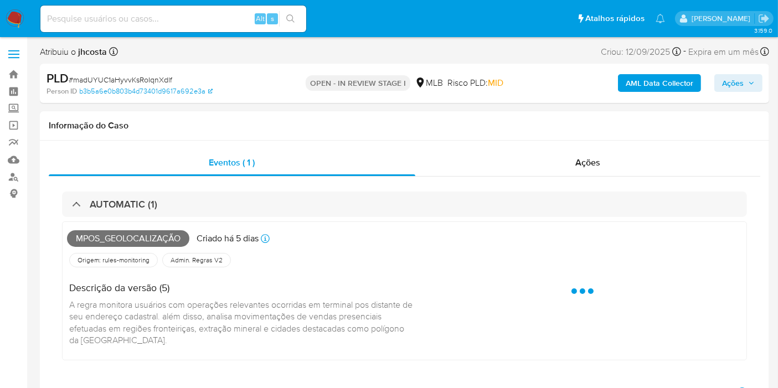
select select "10"
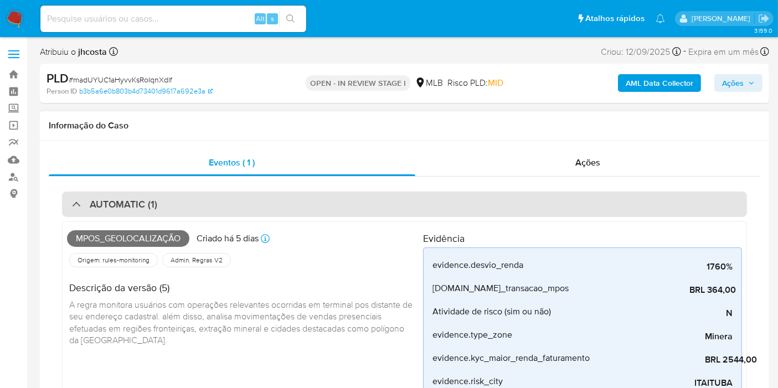
click at [332, 205] on div "AUTOMATIC (1)" at bounding box center [404, 204] width 685 height 25
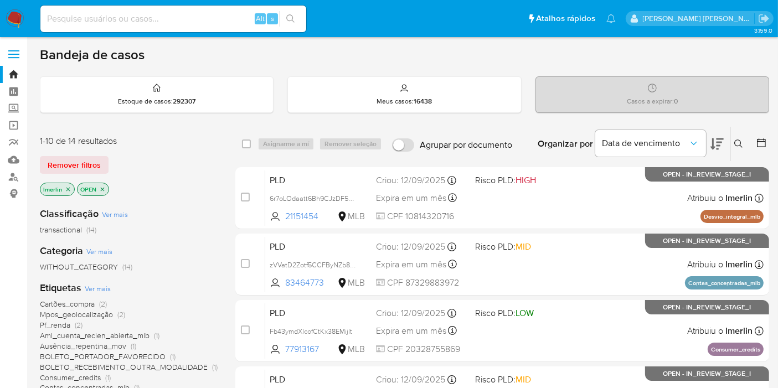
click at [215, 21] on input at bounding box center [173, 19] width 266 height 14
paste input "GNhTJUmWlqgFYENhJ7QYx3EK"
type input "GNhTJUmWlqgFYENhJ7QYx3EK"
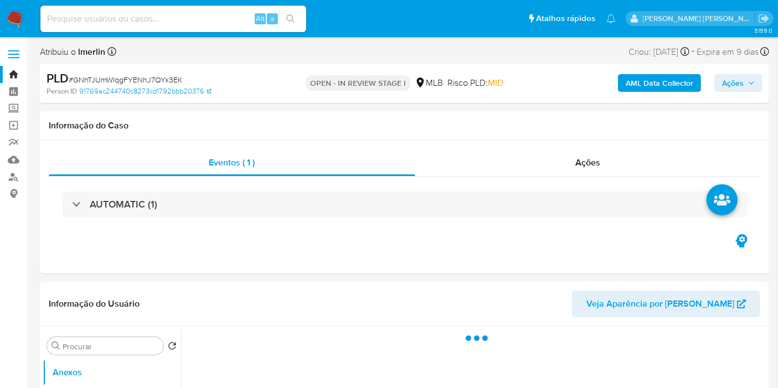
select select "10"
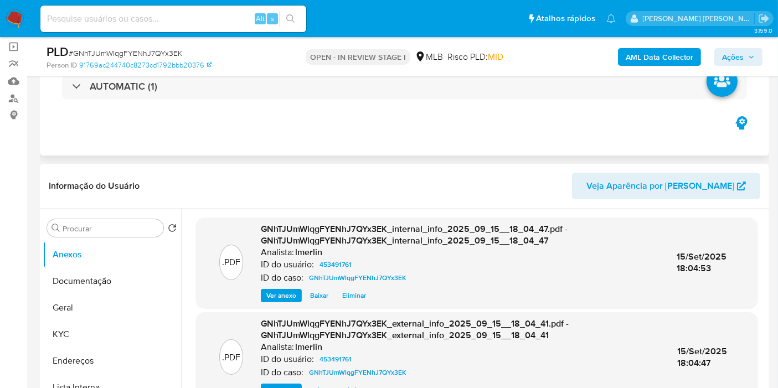
scroll to position [184, 0]
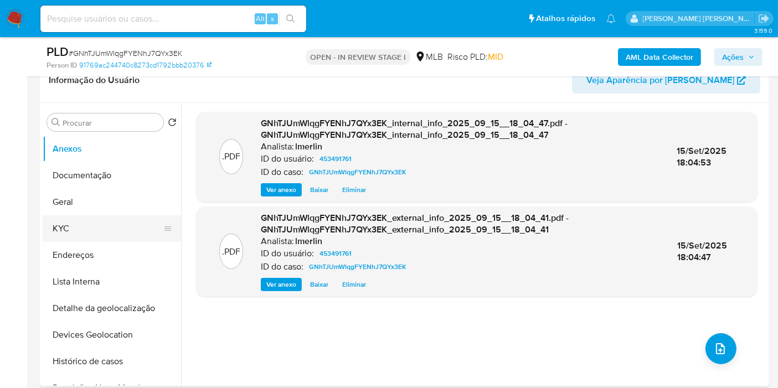
click at [110, 227] on button "KYC" at bounding box center [108, 228] width 130 height 27
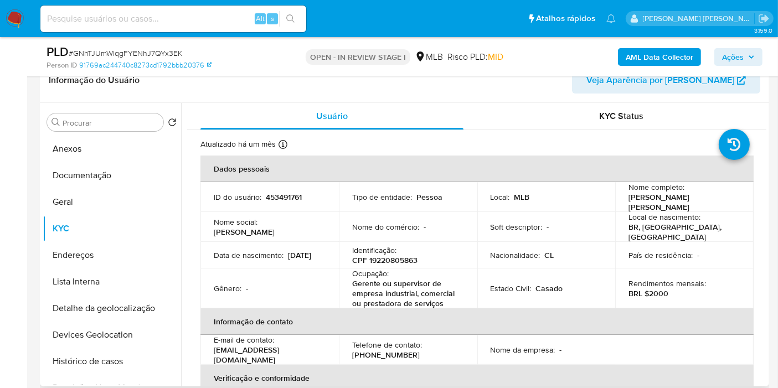
click at [281, 193] on p "453491761" at bounding box center [284, 197] width 36 height 10
copy p "453491761"
click at [404, 255] on p "CPF 19220805863" at bounding box center [384, 260] width 65 height 10
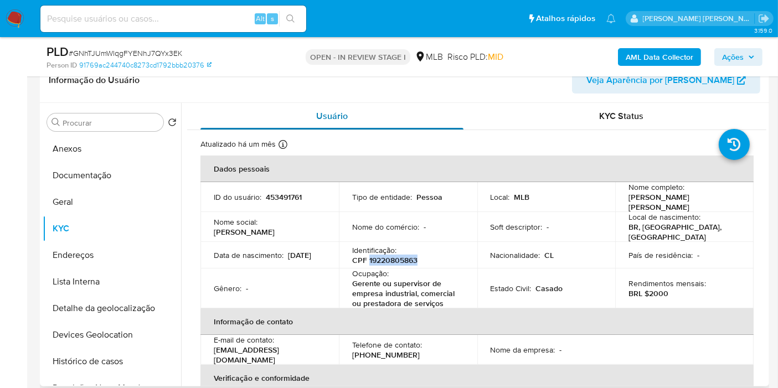
copy p "19220805863"
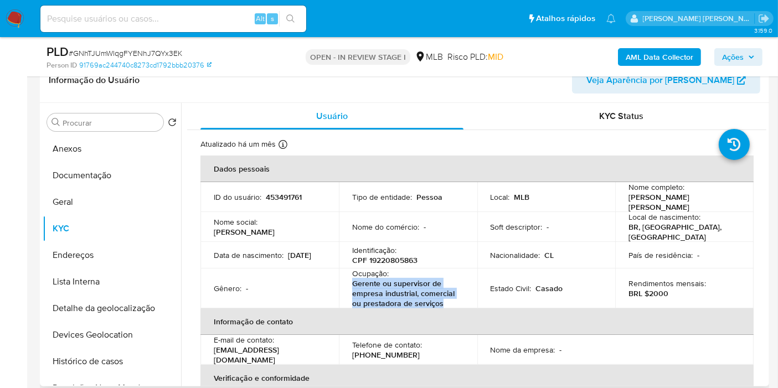
drag, startPoint x: 410, startPoint y: 294, endPoint x: 342, endPoint y: 276, distance: 71.2
click at [342, 276] on td "Ocupação : Gerente ou supervisor de empresa industrial, comercial ou prestadora…" at bounding box center [408, 288] width 138 height 40
copy p "Gerente ou supervisor de empresa industrial, comercial ou prestadora de serviços"
click at [112, 172] on button "Documentação" at bounding box center [108, 175] width 130 height 27
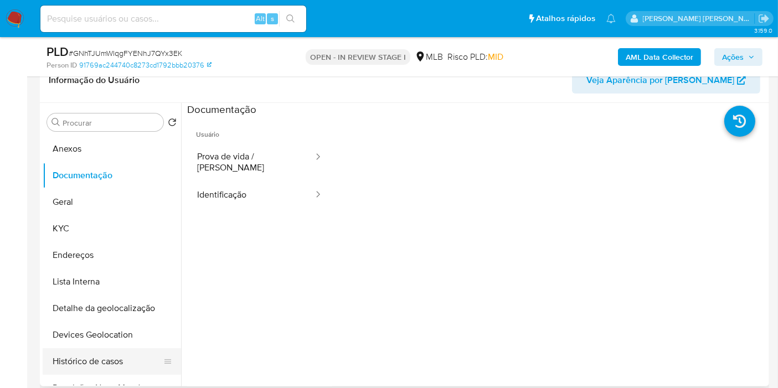
scroll to position [61, 0]
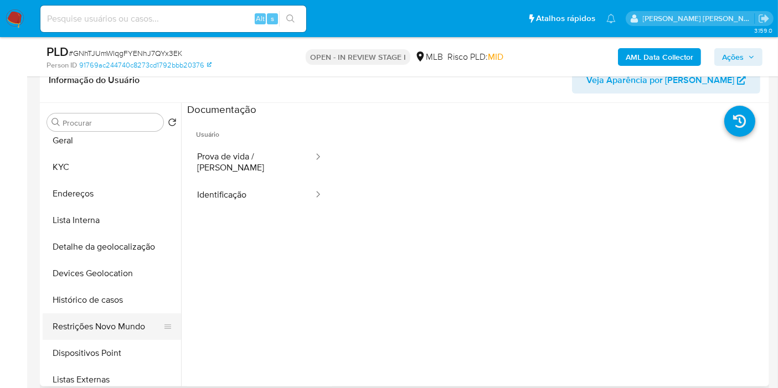
click at [125, 320] on button "Restrições Novo Mundo" at bounding box center [108, 326] width 130 height 27
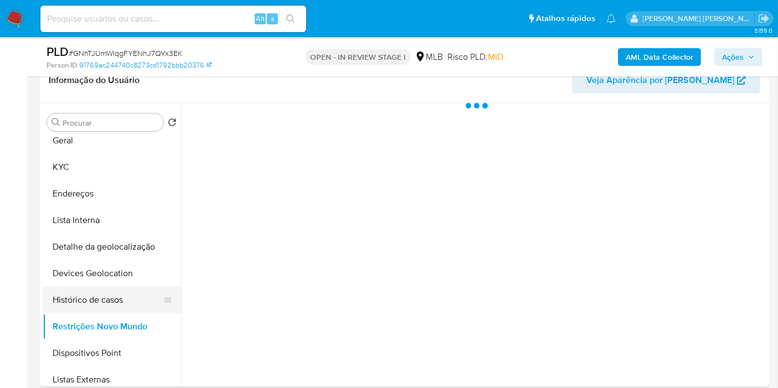
scroll to position [0, 0]
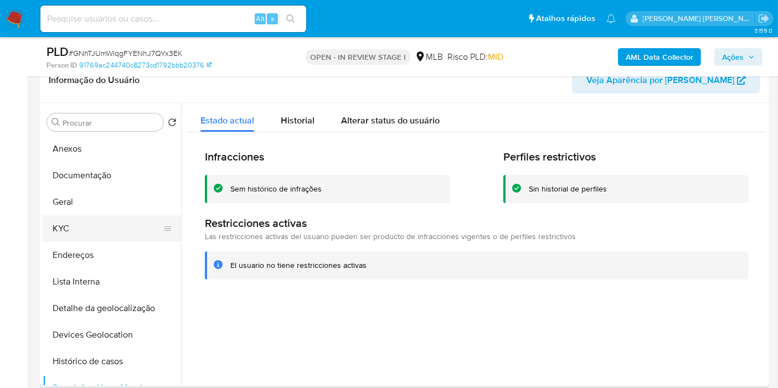
click at [98, 222] on button "KYC" at bounding box center [108, 228] width 130 height 27
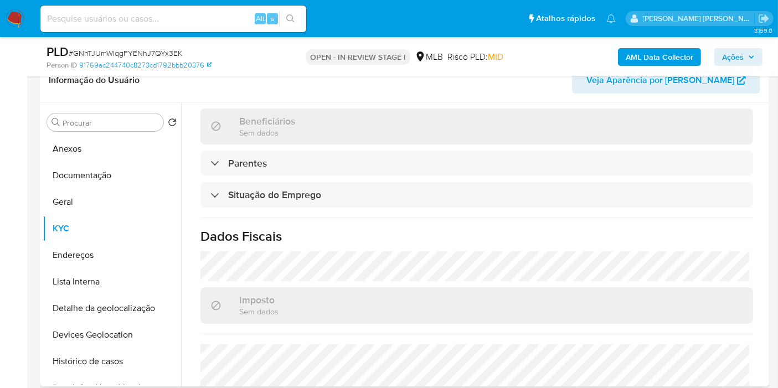
scroll to position [516, 0]
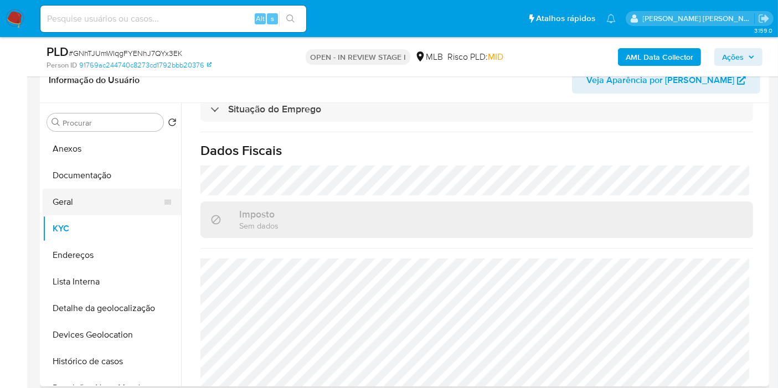
click at [77, 208] on button "Geral" at bounding box center [108, 202] width 130 height 27
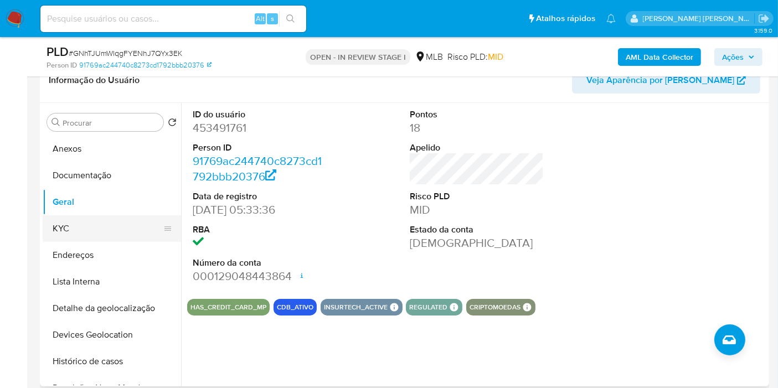
click at [87, 221] on button "KYC" at bounding box center [108, 228] width 130 height 27
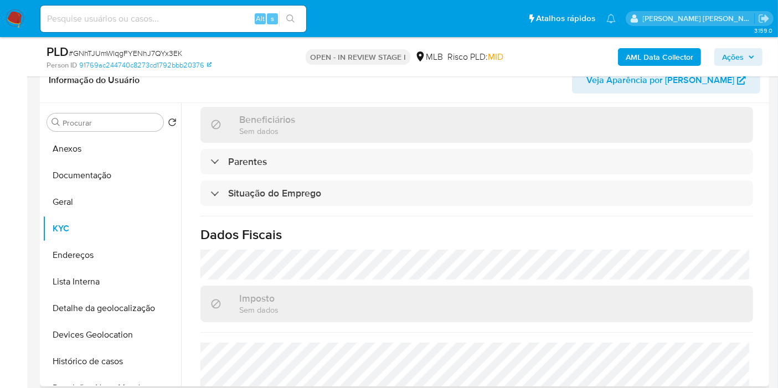
scroll to position [516, 0]
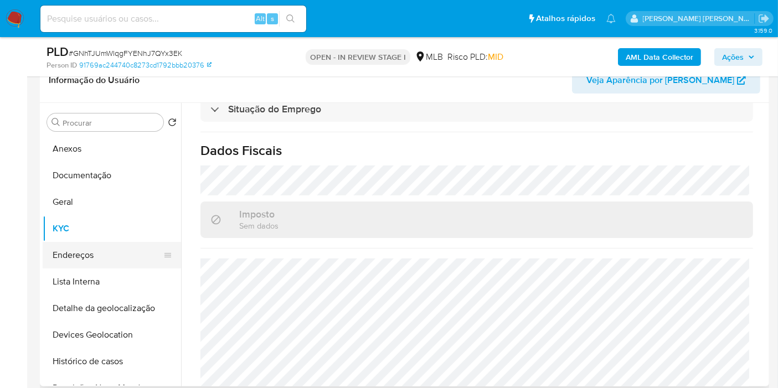
click at [108, 245] on button "Endereços" at bounding box center [108, 255] width 130 height 27
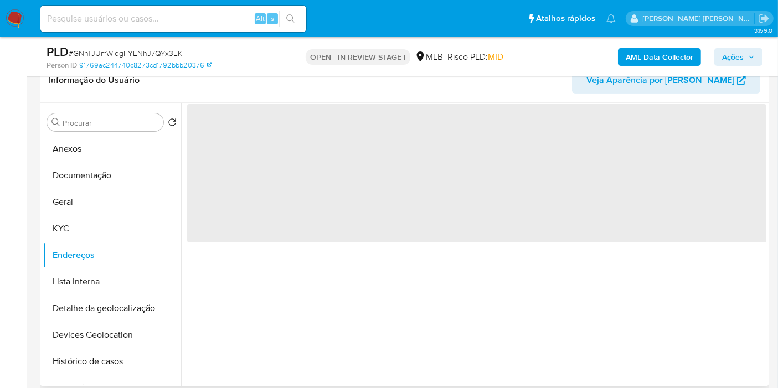
scroll to position [0, 0]
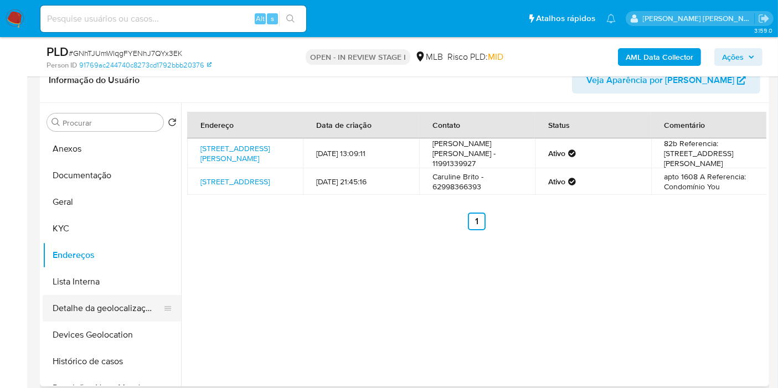
click at [97, 299] on button "Detalhe da geolocalização" at bounding box center [108, 308] width 130 height 27
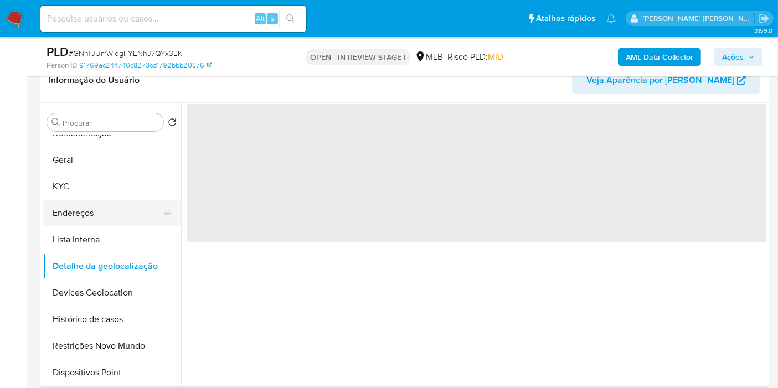
scroll to position [61, 0]
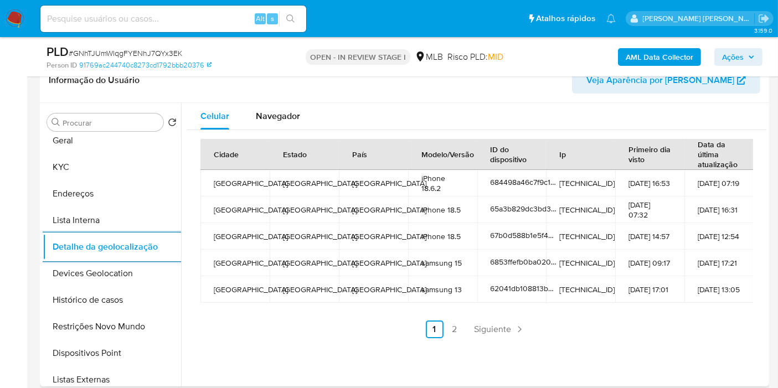
click at [353, 268] on td "Canada" at bounding box center [373, 263] width 69 height 27
click at [267, 114] on span "Navegador" at bounding box center [278, 116] width 44 height 13
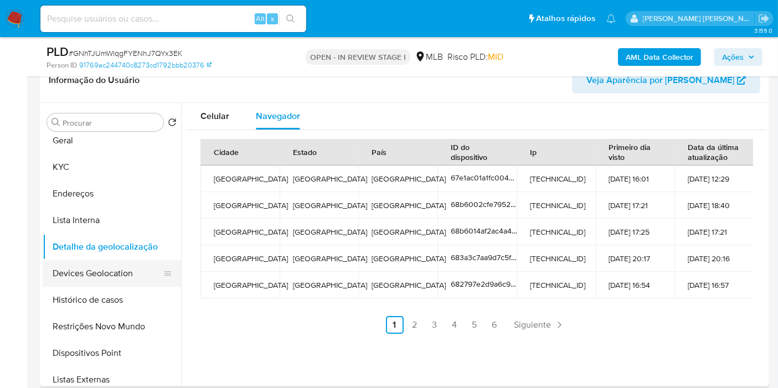
click at [90, 276] on button "Devices Geolocation" at bounding box center [108, 273] width 130 height 27
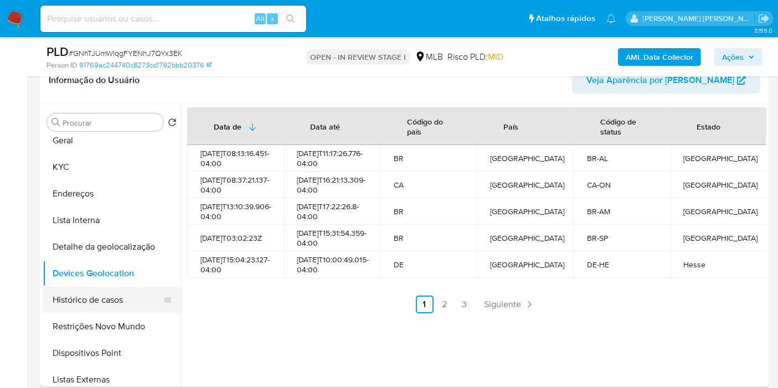
click at [113, 313] on button "Restrições Novo Mundo" at bounding box center [112, 326] width 138 height 27
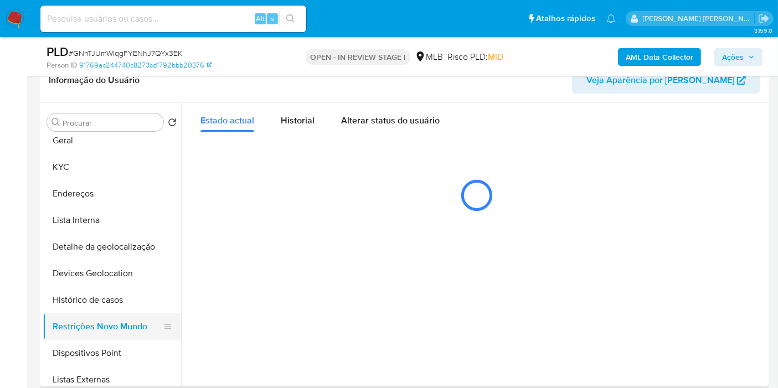
click at [111, 320] on button "Restrições Novo Mundo" at bounding box center [108, 326] width 130 height 27
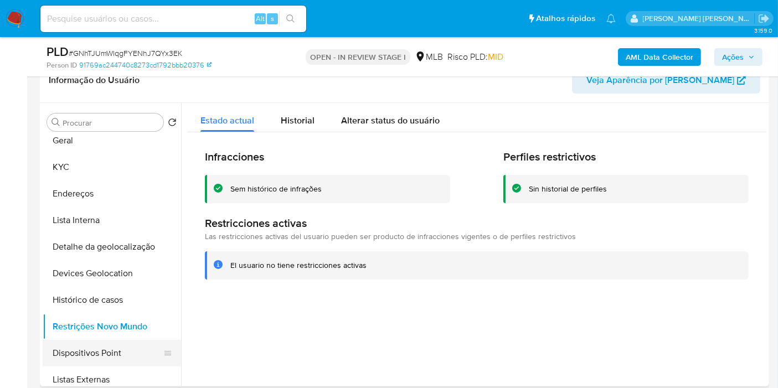
click at [127, 353] on button "Dispositivos Point" at bounding box center [108, 353] width 130 height 27
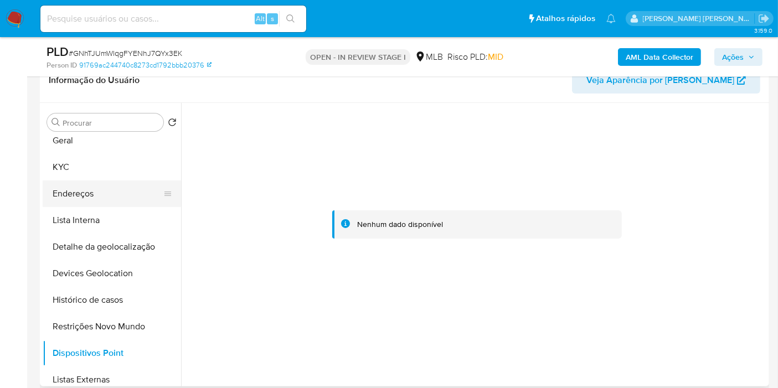
click at [98, 194] on button "Endereços" at bounding box center [108, 193] width 130 height 27
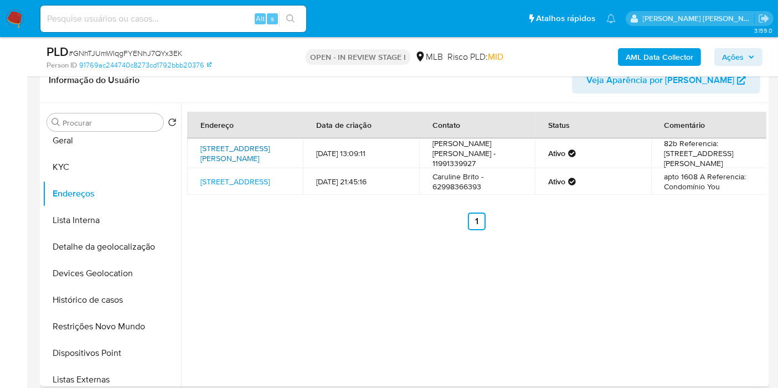
click at [235, 158] on link "Rua Pedro Gomes Cardim 128, São Paulo, São Paulo, 05617901, Brasil 128" at bounding box center [234, 153] width 69 height 21
click at [92, 170] on button "KYC" at bounding box center [108, 167] width 130 height 27
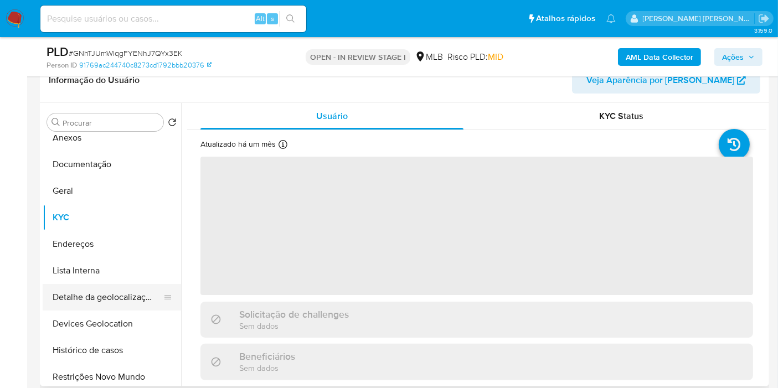
scroll to position [0, 0]
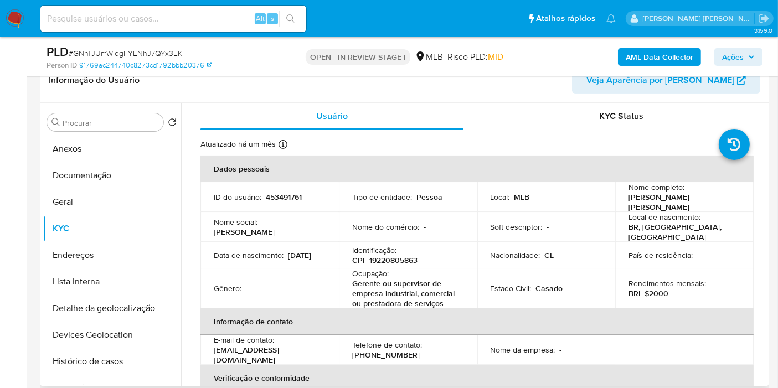
click at [387, 255] on p "CPF 19220805863" at bounding box center [384, 260] width 65 height 10
copy p "19220805863"
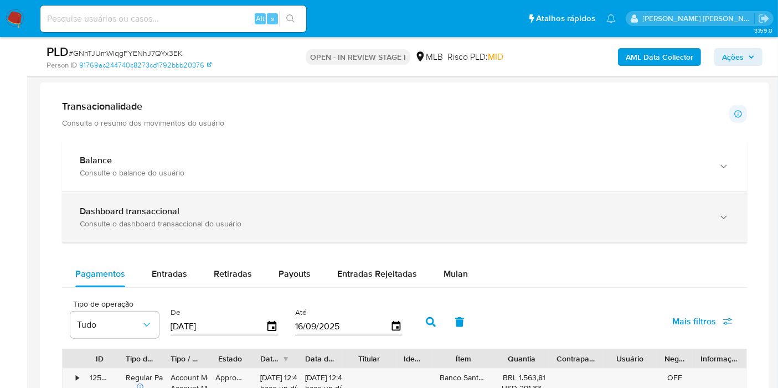
scroll to position [676, 0]
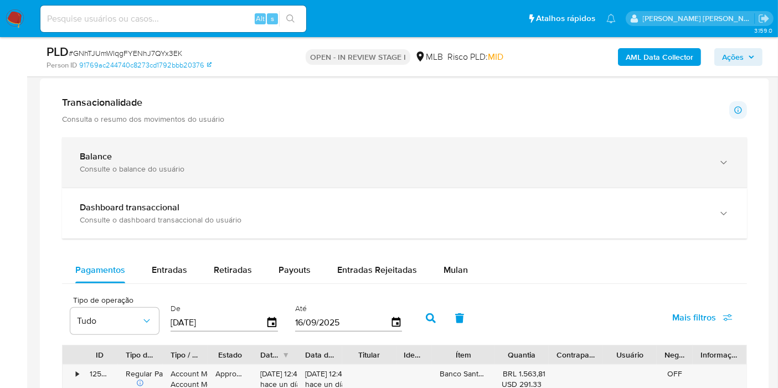
click at [417, 164] on div "Consulte o balance do usuário" at bounding box center [393, 169] width 627 height 10
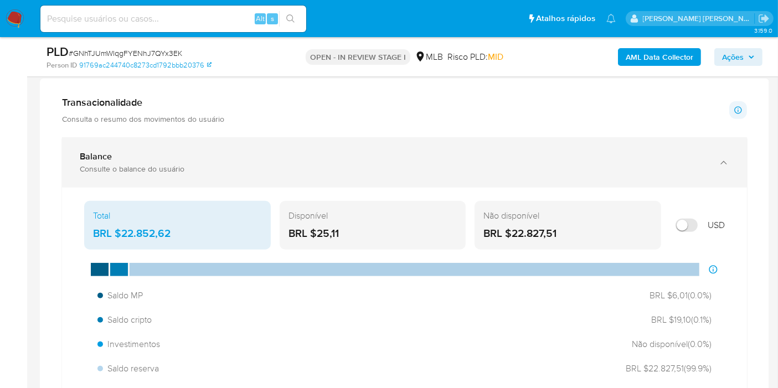
click at [289, 172] on div "Consulte o balance do usuário" at bounding box center [393, 169] width 627 height 10
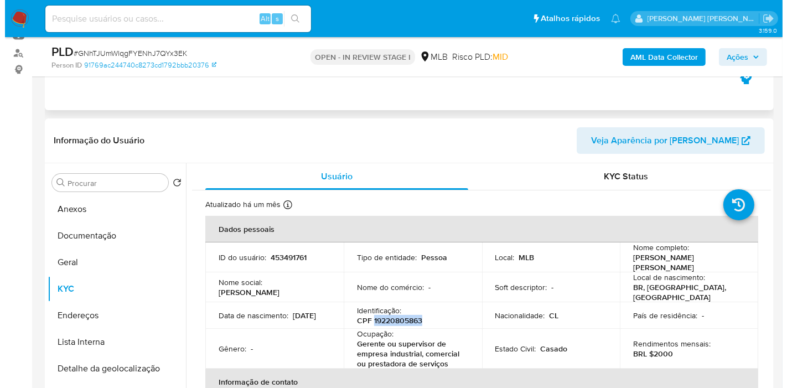
scroll to position [184, 0]
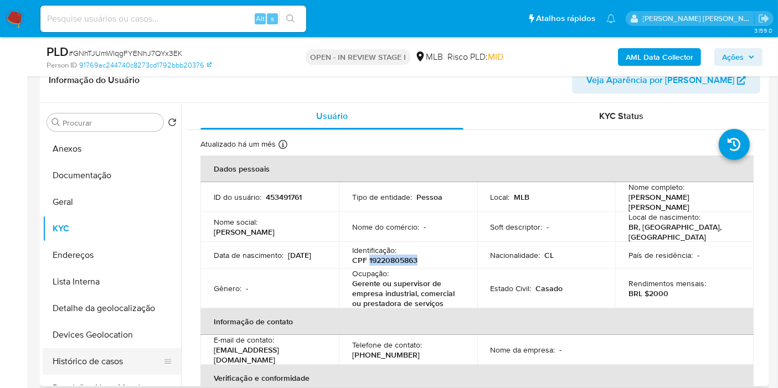
click at [74, 348] on button "Histórico de casos" at bounding box center [108, 361] width 130 height 27
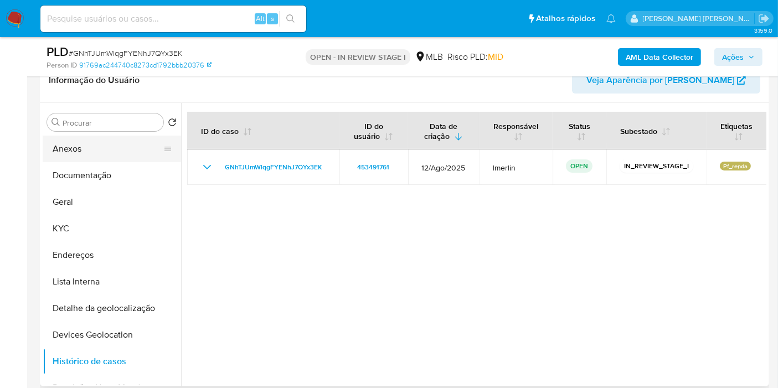
click at [99, 160] on button "Anexos" at bounding box center [108, 149] width 130 height 27
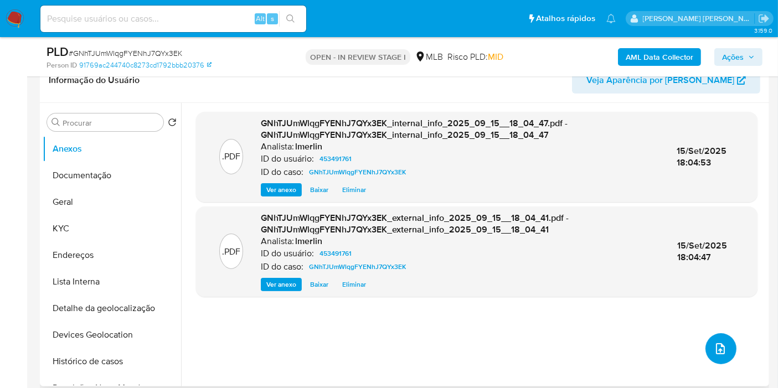
click at [721, 355] on button "upload-file" at bounding box center [720, 348] width 31 height 31
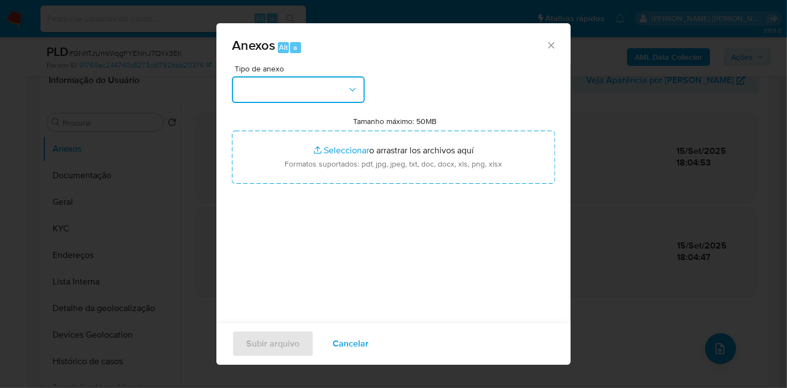
click at [315, 85] on button "button" at bounding box center [298, 89] width 133 height 27
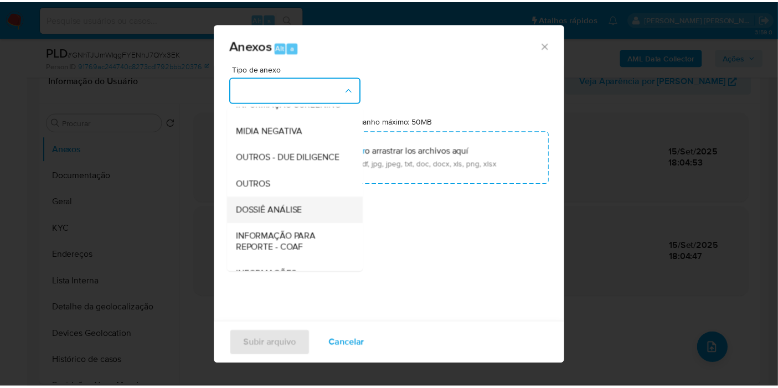
scroll to position [123, 0]
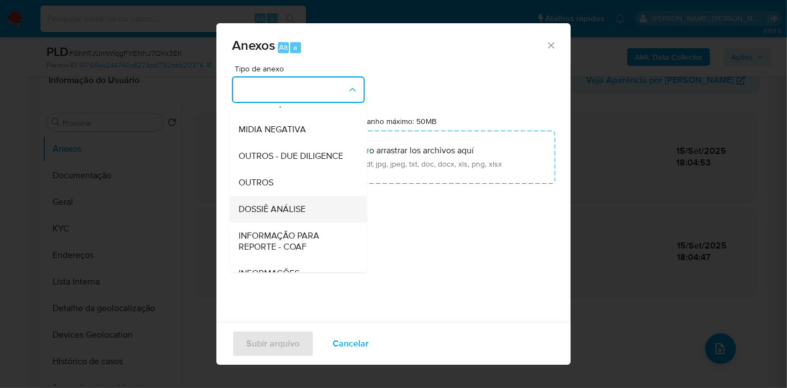
click at [307, 222] on div "DOSSIÊ ANÁLISE" at bounding box center [295, 209] width 113 height 27
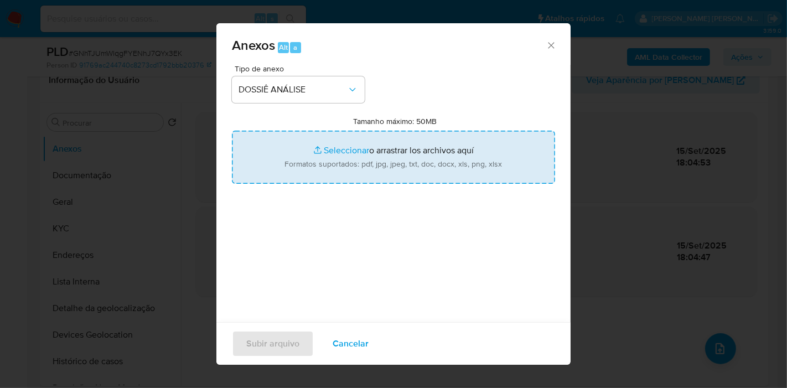
click at [358, 159] on input "Tamanho máximo: 50MB Seleccionar archivos" at bounding box center [393, 157] width 323 height 53
type input "C:\fakepath\SAR - XXX - CPF 19220805863 - MARIA PILAR VARELA SEPULVEDA.pdf"
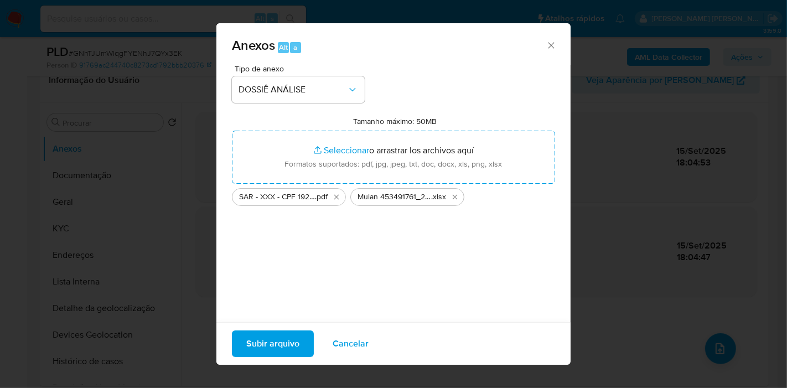
click at [266, 343] on span "Subir arquivo" at bounding box center [272, 344] width 53 height 24
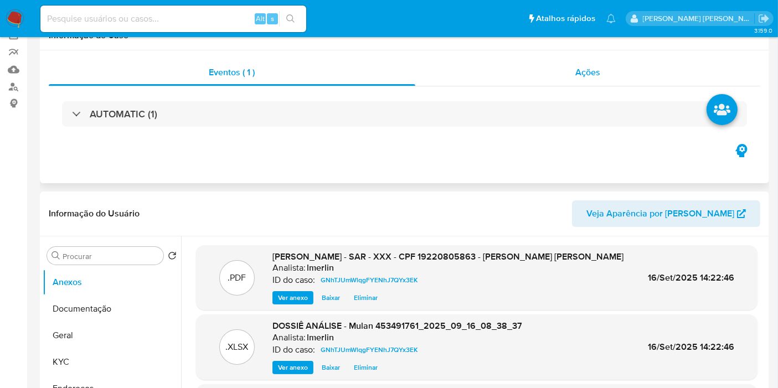
scroll to position [0, 0]
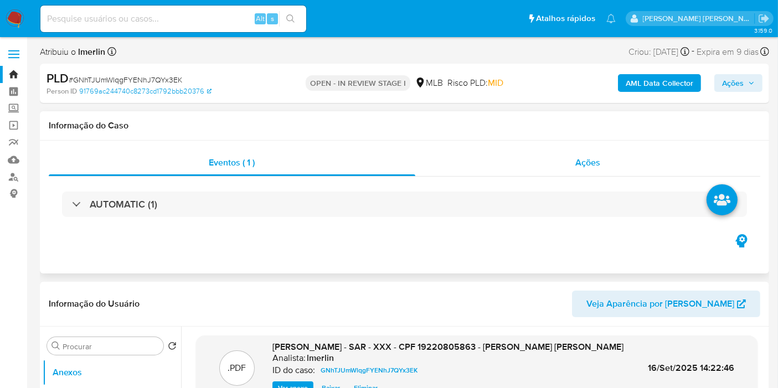
click at [566, 154] on div "Ações" at bounding box center [587, 162] width 345 height 27
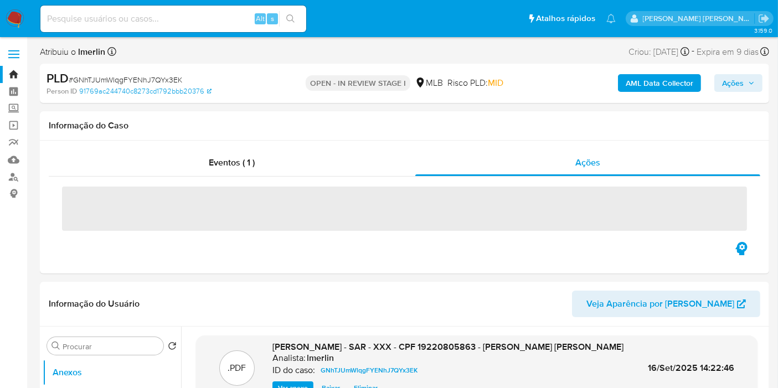
click at [736, 82] on span "Ações" at bounding box center [733, 83] width 22 height 18
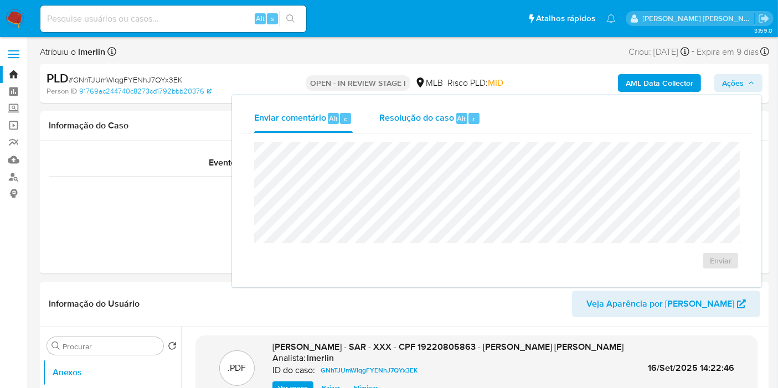
click at [449, 119] on span "Resolução do caso" at bounding box center [416, 118] width 75 height 13
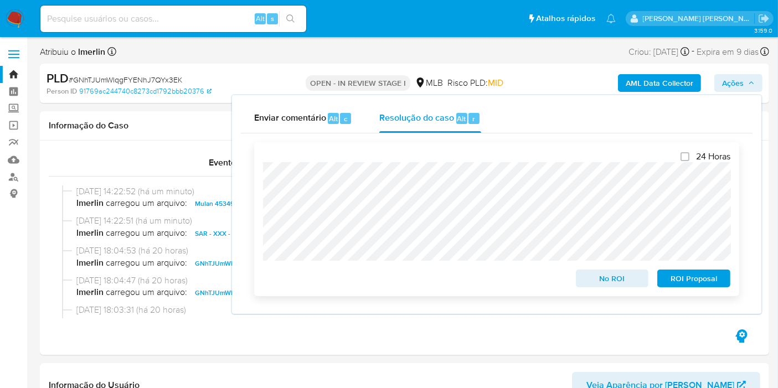
click at [609, 281] on span "No ROI" at bounding box center [612, 278] width 58 height 15
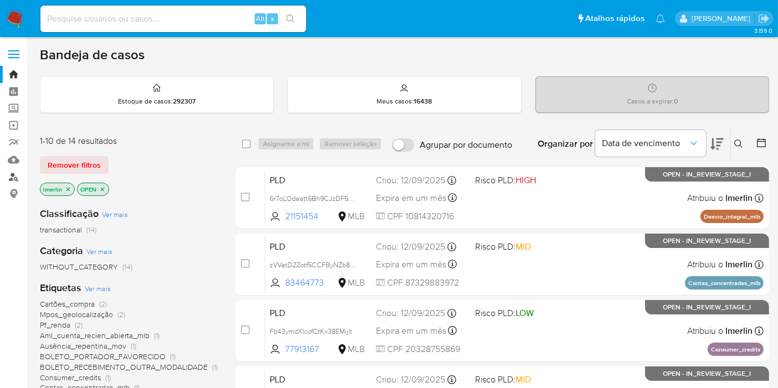
click at [15, 178] on link "Localizador de pessoas" at bounding box center [66, 176] width 132 height 17
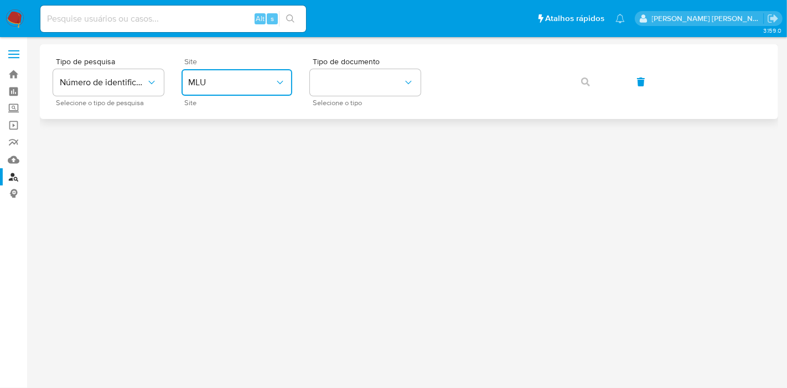
click at [255, 87] on span "MLU" at bounding box center [231, 82] width 86 height 11
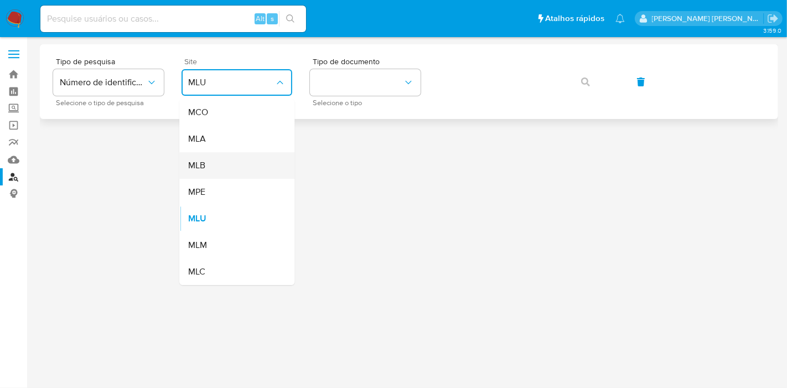
click at [228, 164] on div "MLB" at bounding box center [233, 165] width 91 height 27
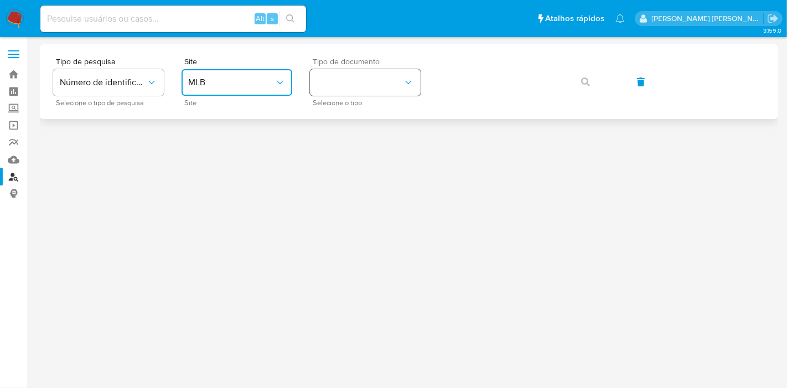
click at [322, 92] on button "identificationType" at bounding box center [365, 82] width 111 height 27
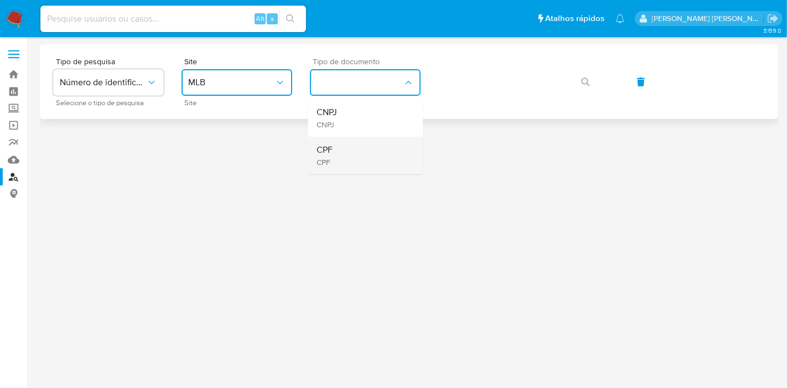
click at [334, 159] on div "CPF CPF" at bounding box center [362, 156] width 91 height 38
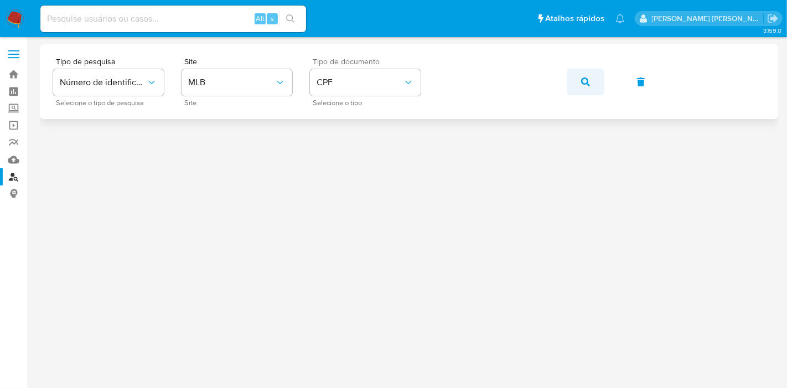
click at [587, 81] on icon "button" at bounding box center [585, 81] width 9 height 9
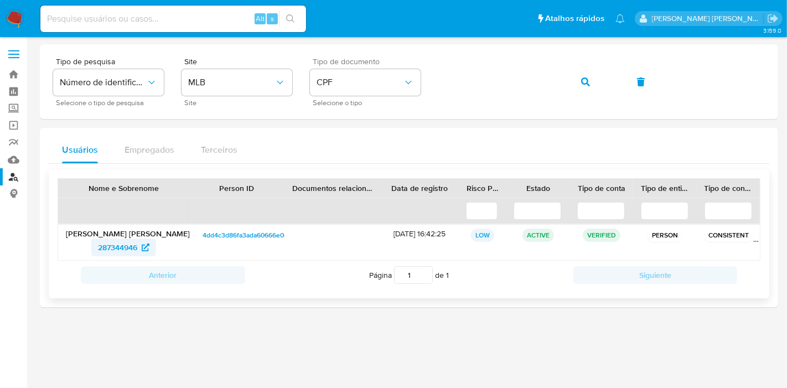
click at [124, 246] on span "287344946" at bounding box center [117, 248] width 39 height 18
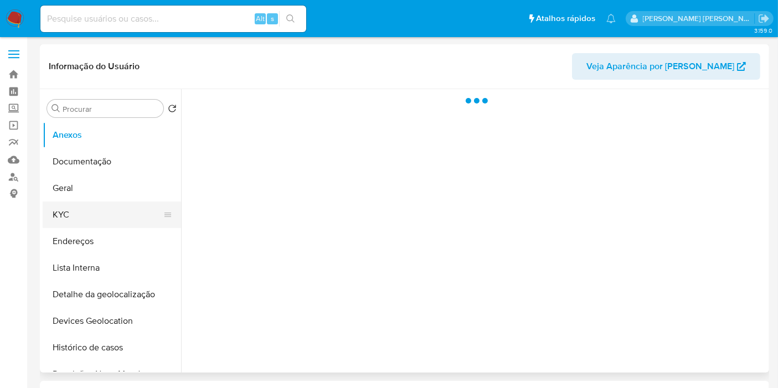
select select "10"
click at [117, 220] on button "KYC" at bounding box center [108, 214] width 130 height 27
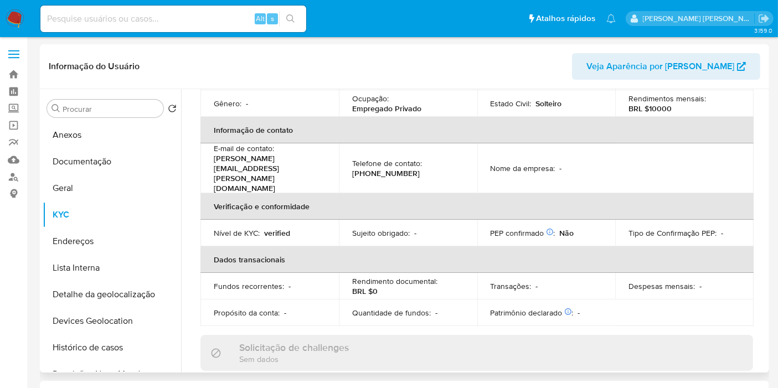
scroll to position [184, 0]
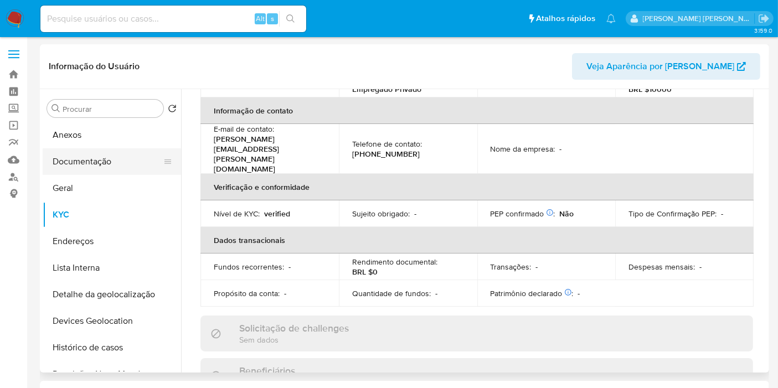
click at [85, 167] on button "Documentação" at bounding box center [108, 161] width 130 height 27
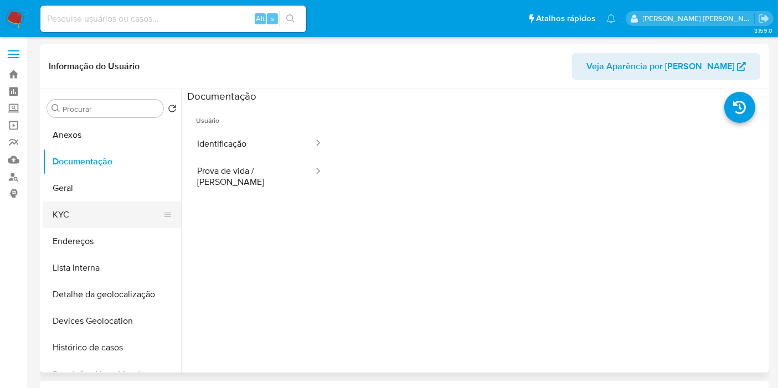
click at [77, 214] on button "KYC" at bounding box center [108, 214] width 130 height 27
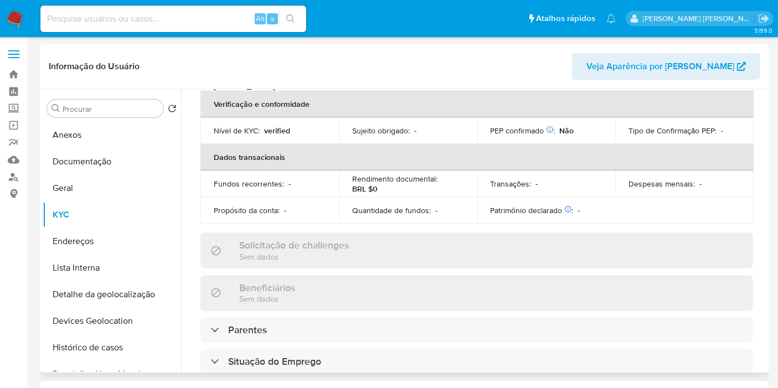
scroll to position [144, 0]
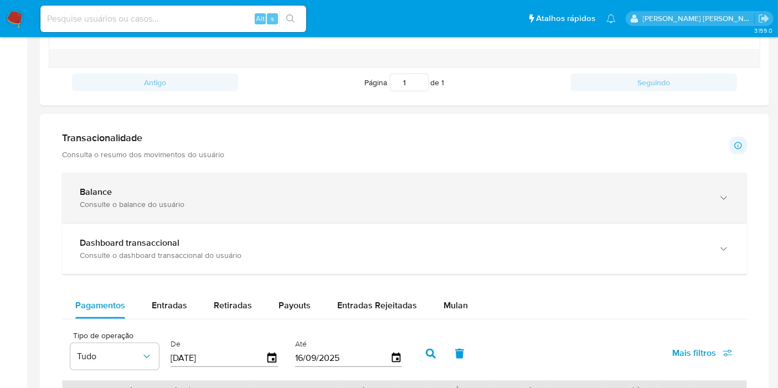
click at [457, 199] on div "Consulte o balance do usuário" at bounding box center [393, 204] width 627 height 10
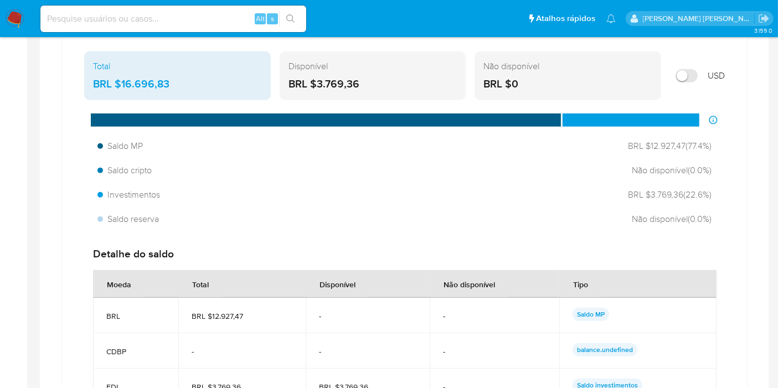
scroll to position [984, 0]
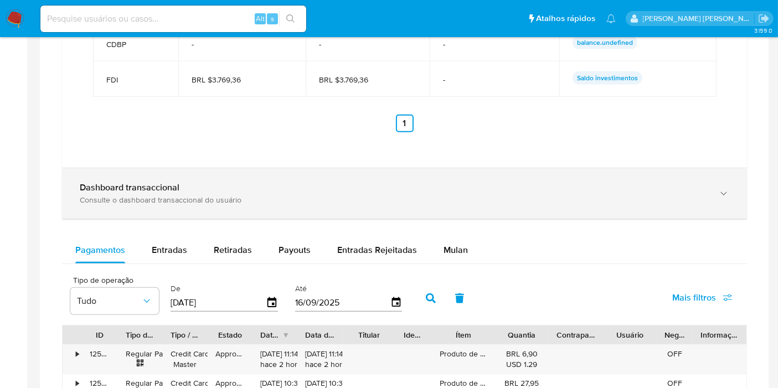
click at [209, 187] on div "Dashboard transaccional" at bounding box center [393, 187] width 627 height 11
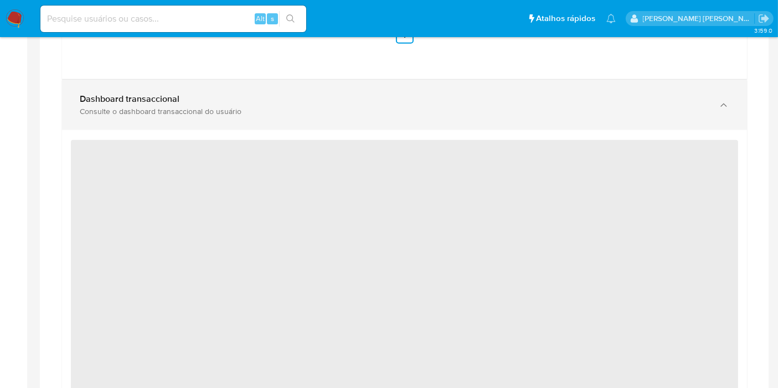
scroll to position [1045, 0]
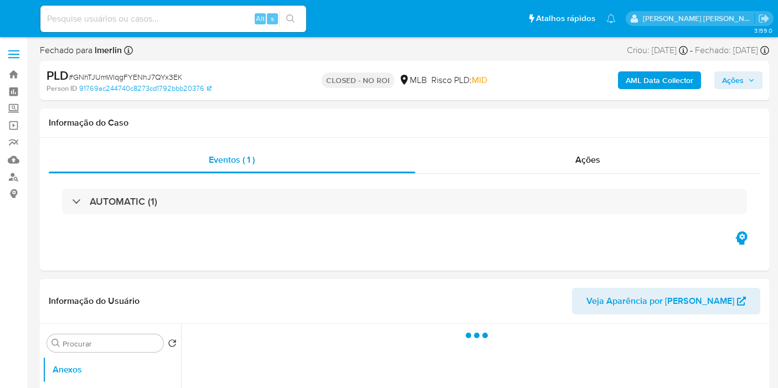
select select "10"
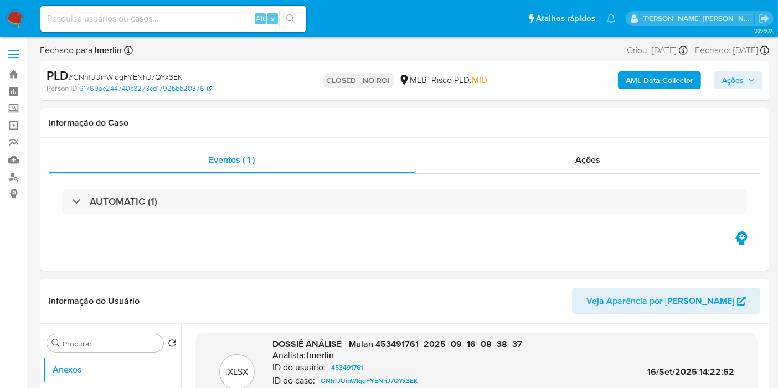
click at [14, 19] on img at bounding box center [15, 18] width 19 height 19
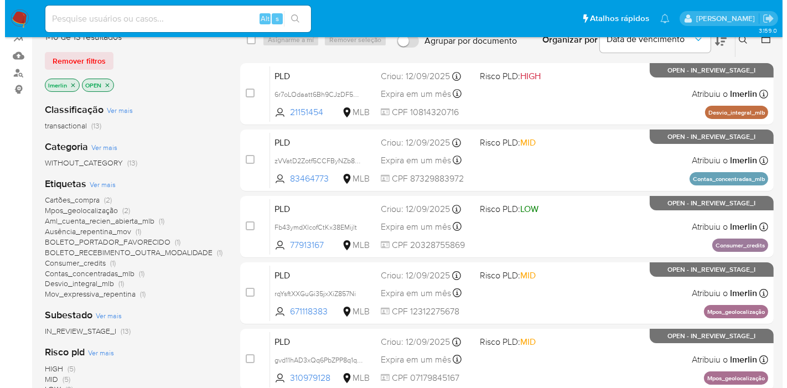
scroll to position [123, 0]
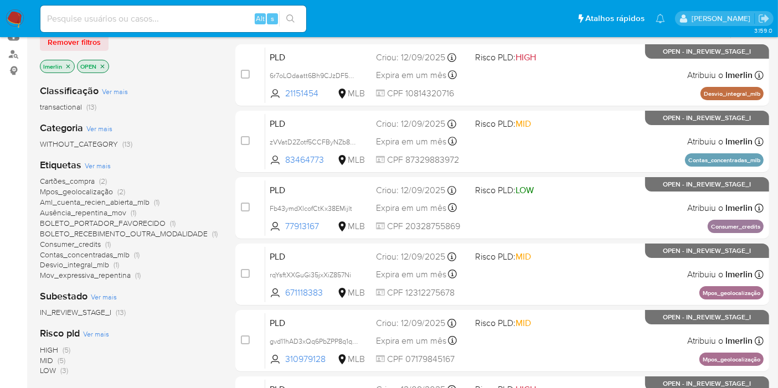
click at [97, 164] on span "Ver mais" at bounding box center [98, 166] width 26 height 10
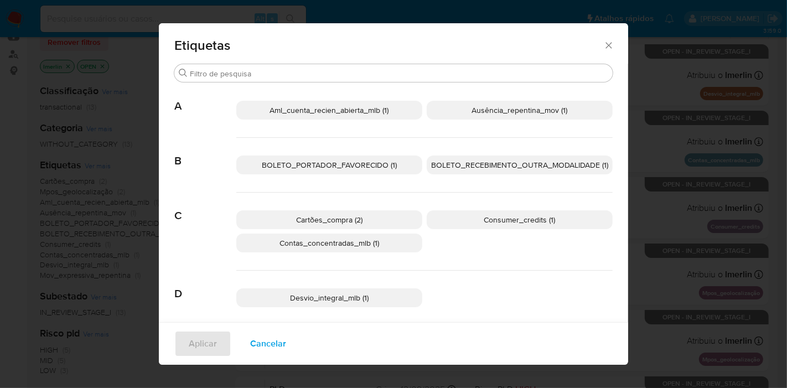
scroll to position [110, 0]
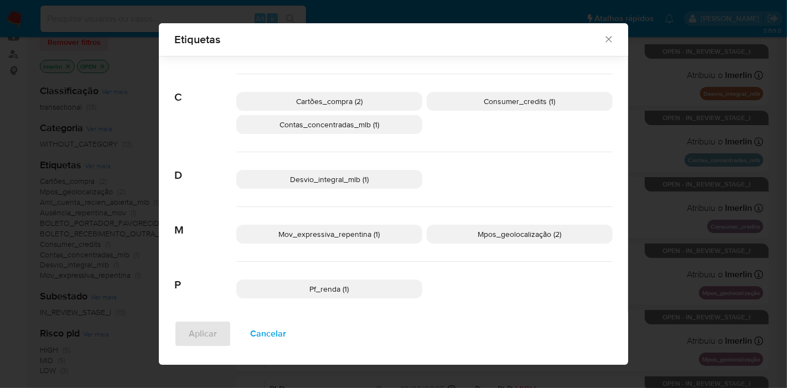
click at [356, 170] on p "Desvio_integral_mlb (1)" at bounding box center [329, 179] width 186 height 19
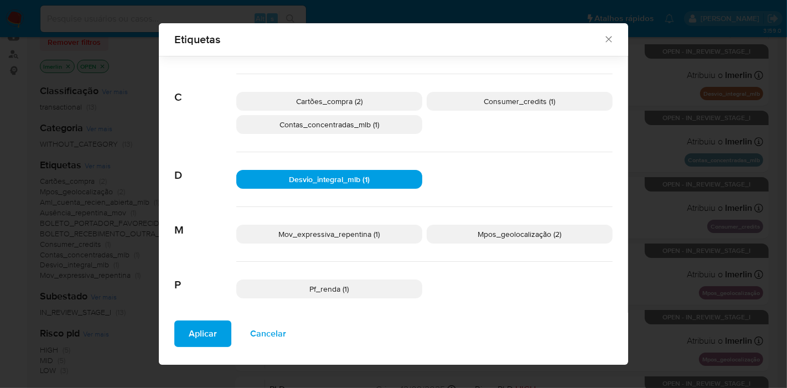
click at [397, 236] on p "Mov_expressiva_repentina (1)" at bounding box center [329, 234] width 186 height 19
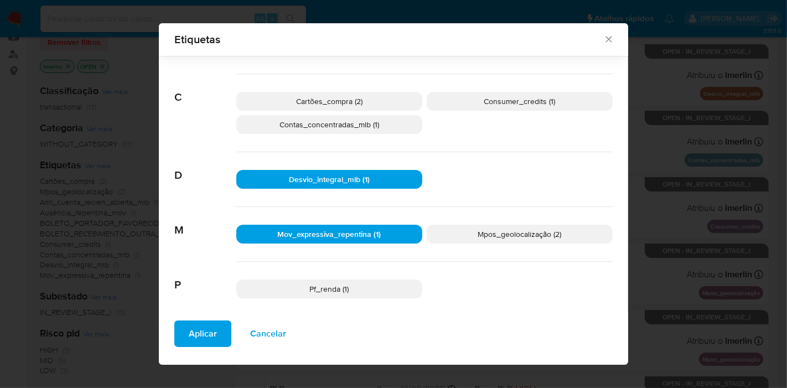
click at [342, 283] on span "Pf_renda (1)" at bounding box center [329, 288] width 39 height 11
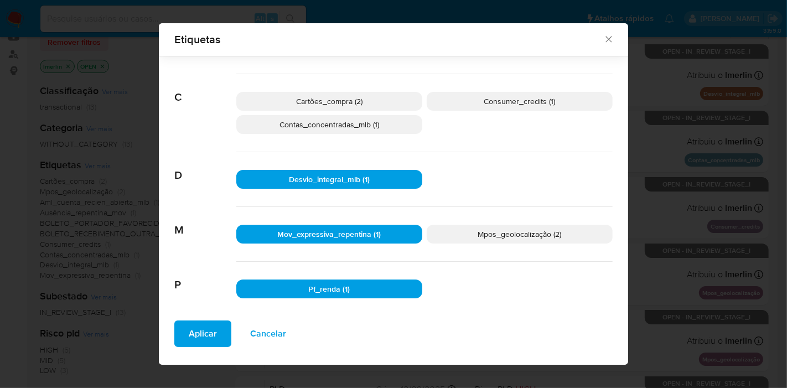
scroll to position [0, 0]
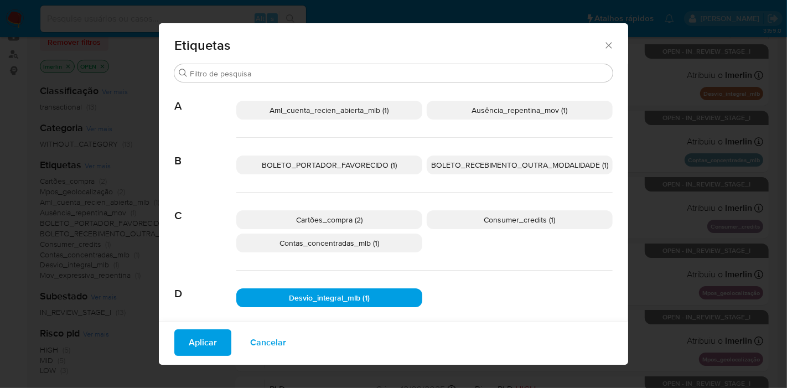
click at [474, 116] on p "Ausência_repentina_mov (1)" at bounding box center [520, 110] width 186 height 19
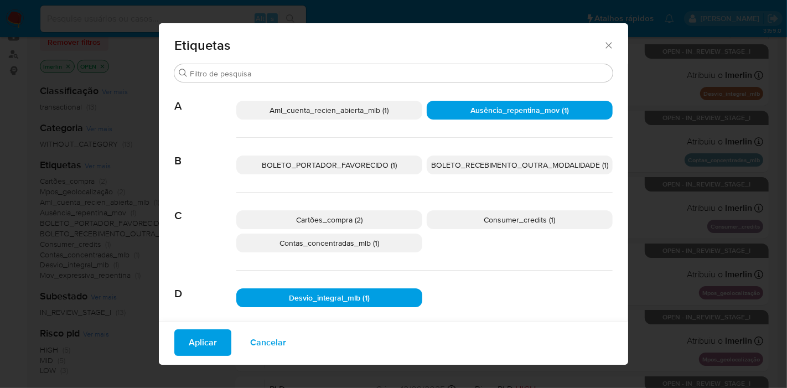
click at [345, 119] on p "Aml_cuenta_recien_abierta_mlb (1)" at bounding box center [329, 110] width 186 height 19
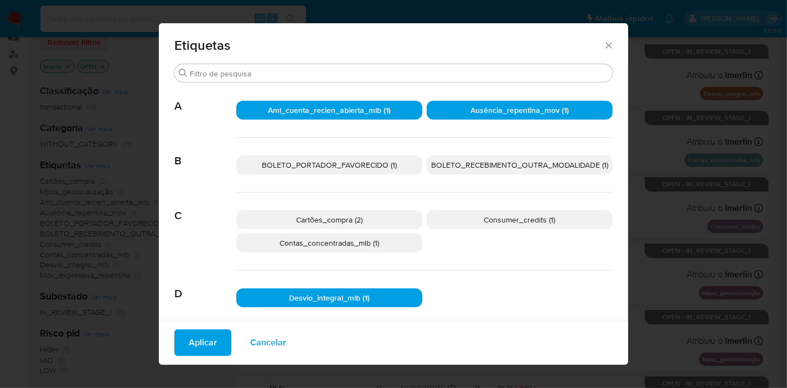
click at [202, 338] on span "Aplicar" at bounding box center [203, 342] width 28 height 24
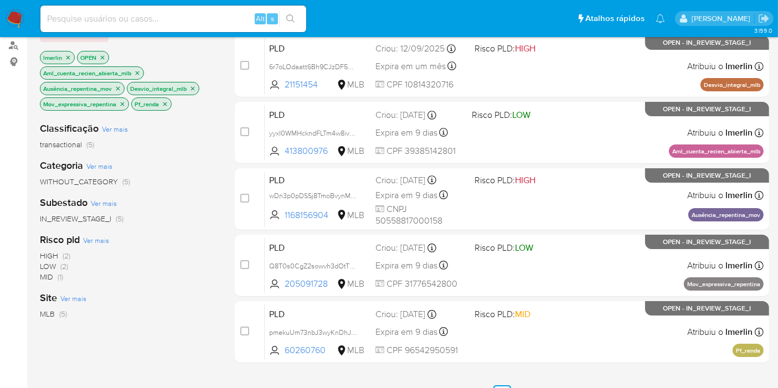
scroll to position [61, 0]
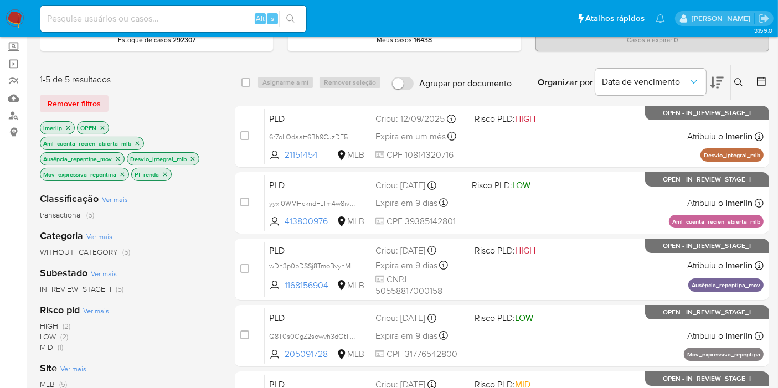
click at [135, 142] on icon "close-filter" at bounding box center [137, 143] width 7 height 7
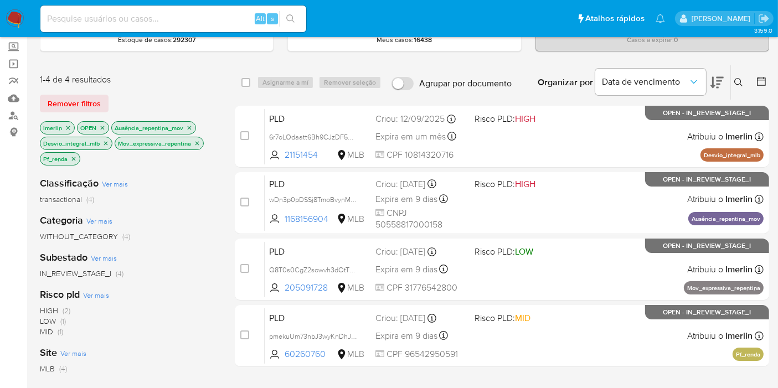
click at [189, 128] on icon "close-filter" at bounding box center [189, 128] width 7 height 7
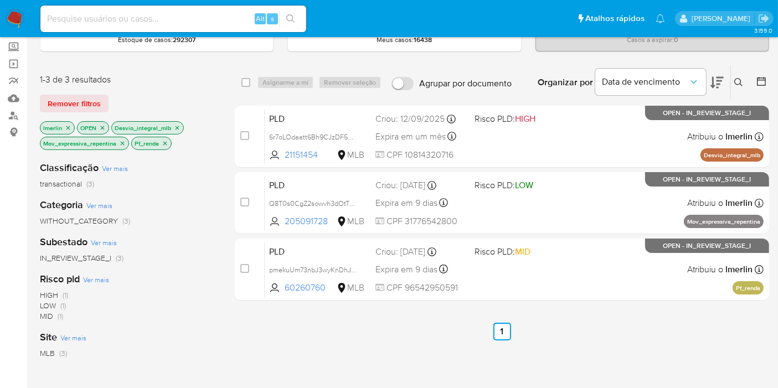
click at [178, 127] on icon "close-filter" at bounding box center [177, 128] width 7 height 7
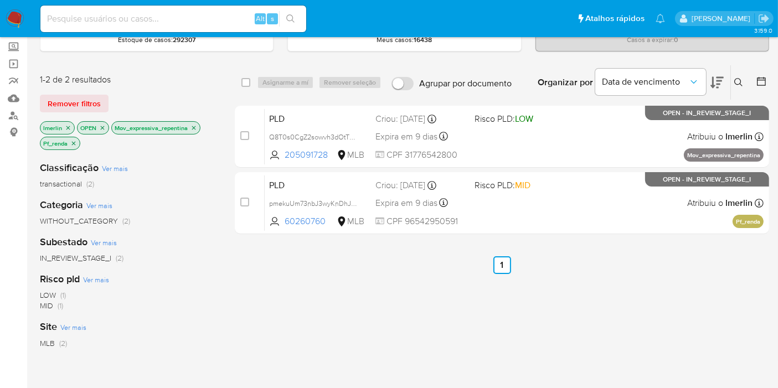
click at [192, 126] on icon "close-filter" at bounding box center [193, 128] width 7 height 7
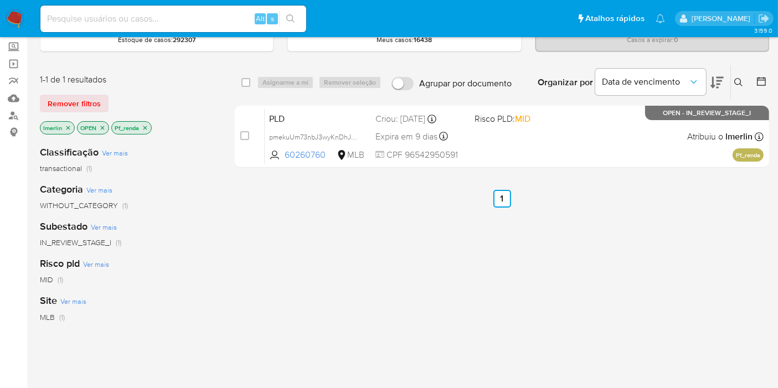
click at [144, 126] on icon "close-filter" at bounding box center [145, 128] width 7 height 7
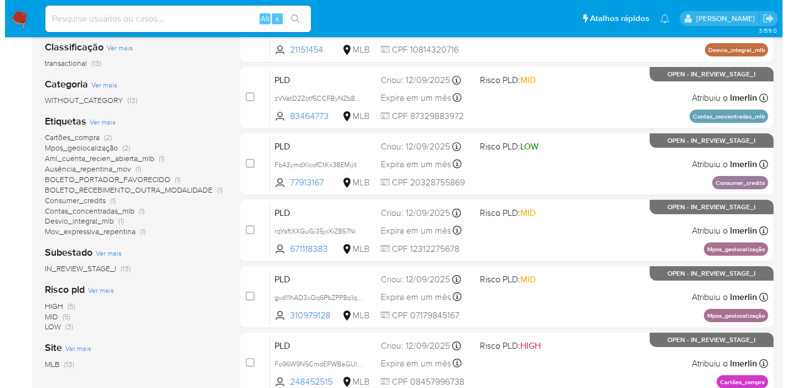
scroll to position [123, 0]
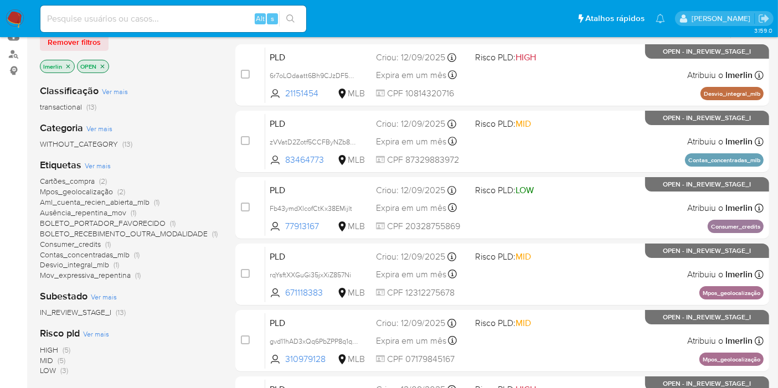
click at [107, 163] on span "Ver mais" at bounding box center [98, 166] width 26 height 10
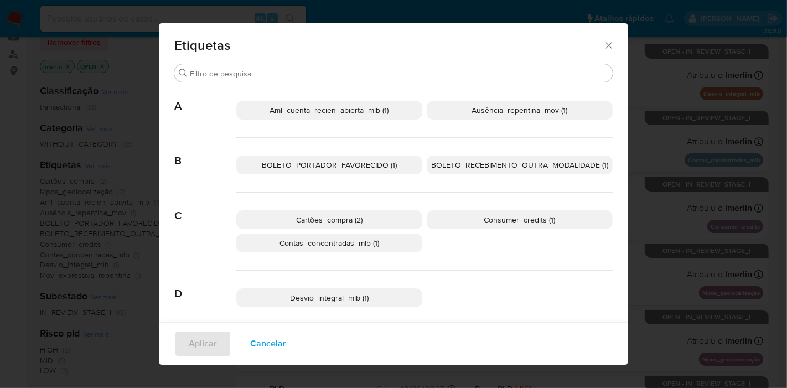
click at [333, 110] on span "Aml_cuenta_recien_abierta_mlb (1)" at bounding box center [329, 110] width 119 height 11
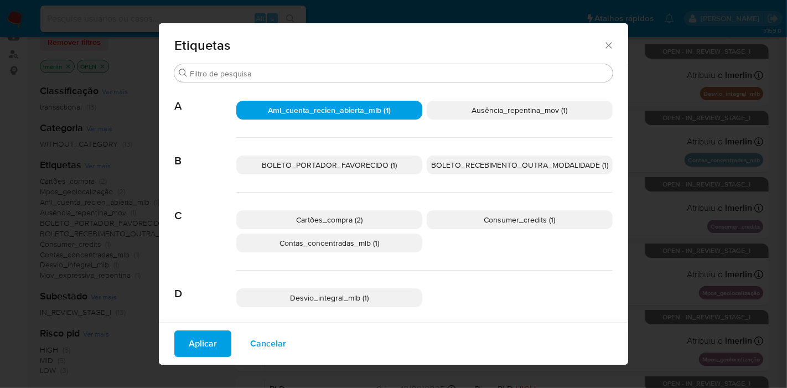
click at [466, 110] on p "Ausência_repentina_mov (1)" at bounding box center [520, 110] width 186 height 19
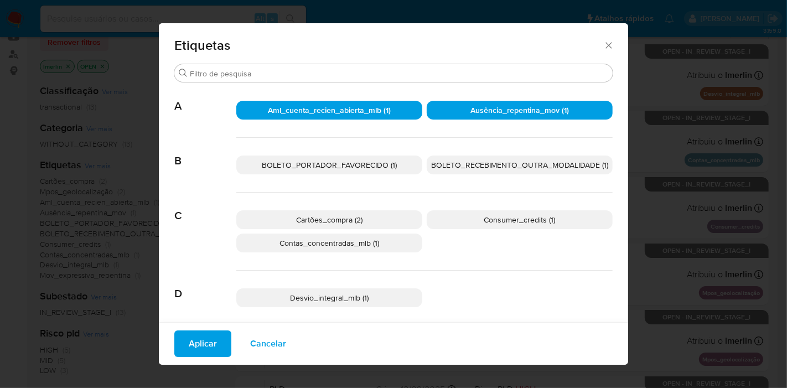
click at [357, 246] on span "Contas_concentradas_mlb (1)" at bounding box center [330, 242] width 100 height 11
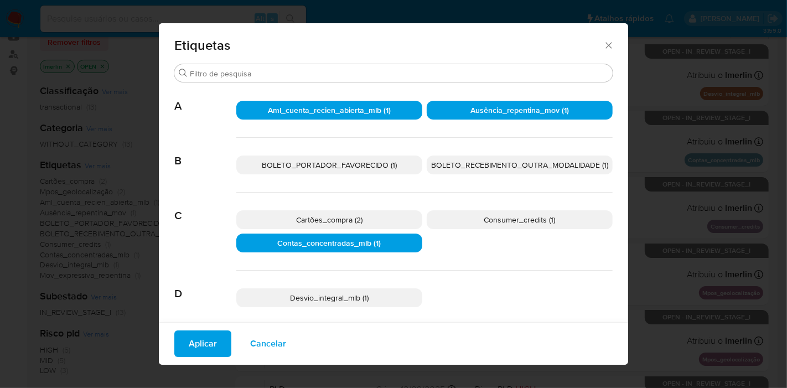
click at [457, 220] on p "Consumer_credits (1)" at bounding box center [520, 219] width 186 height 19
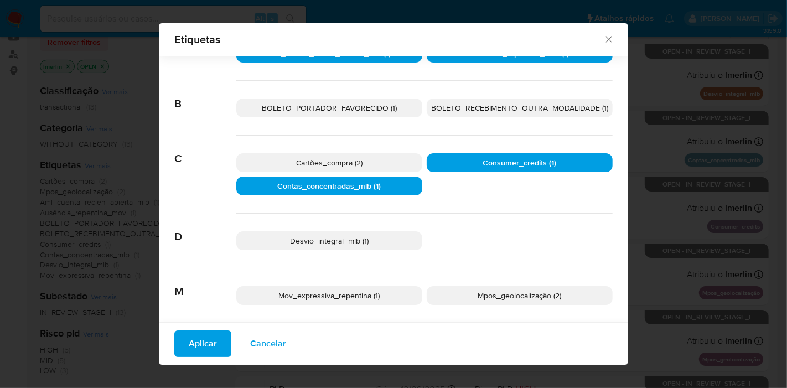
scroll to position [115, 0]
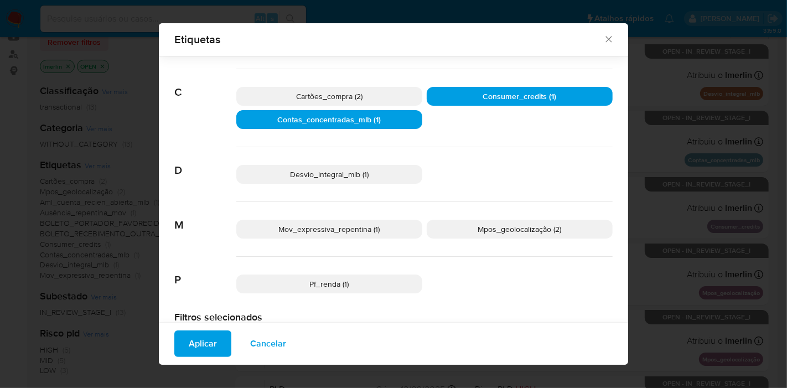
click at [381, 178] on p "Desvio_integral_mlb (1)" at bounding box center [329, 174] width 186 height 19
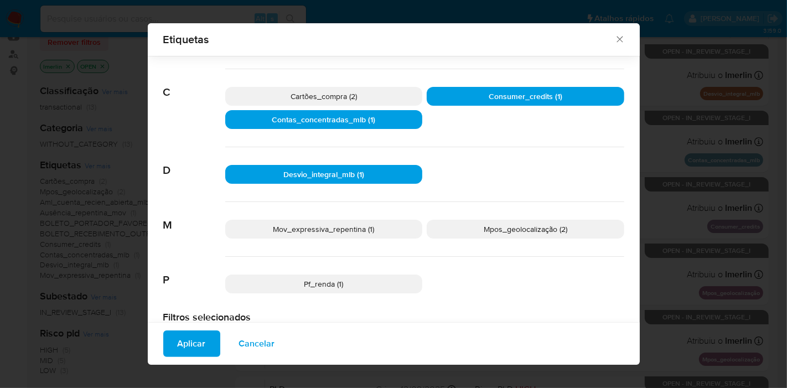
click at [374, 221] on p "Mov_expressiva_repentina (1)" at bounding box center [324, 229] width 198 height 19
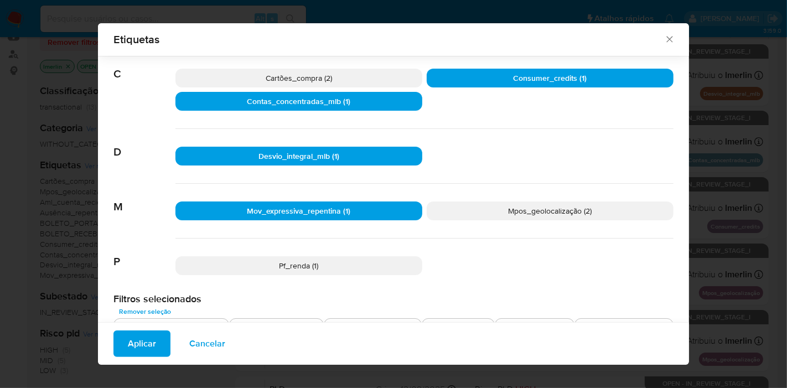
scroll to position [149, 0]
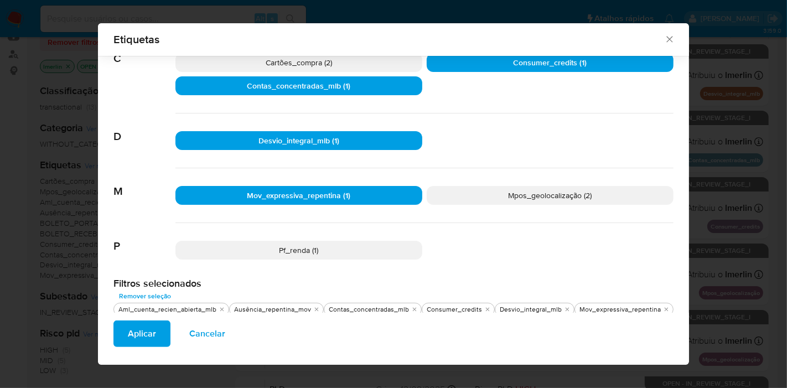
click at [520, 194] on span "Mpos_geolocalização (2)" at bounding box center [551, 195] width 84 height 11
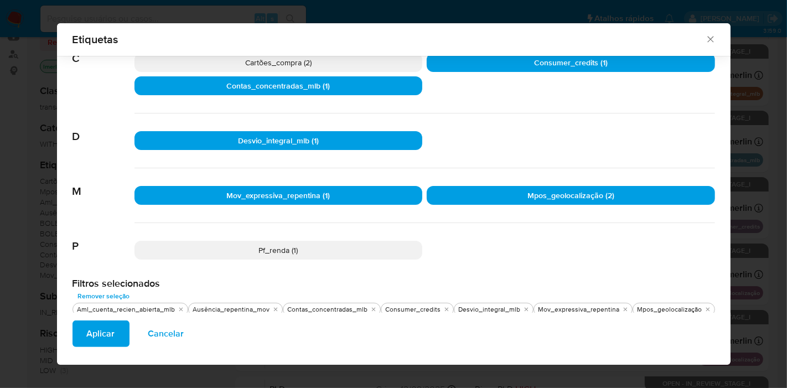
click at [112, 323] on span "Aplicar" at bounding box center [101, 334] width 28 height 24
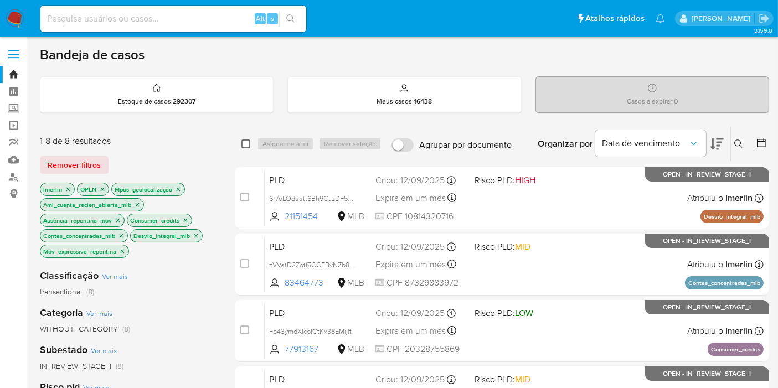
click at [243, 143] on input "checkbox" at bounding box center [245, 143] width 9 height 9
checkbox input "true"
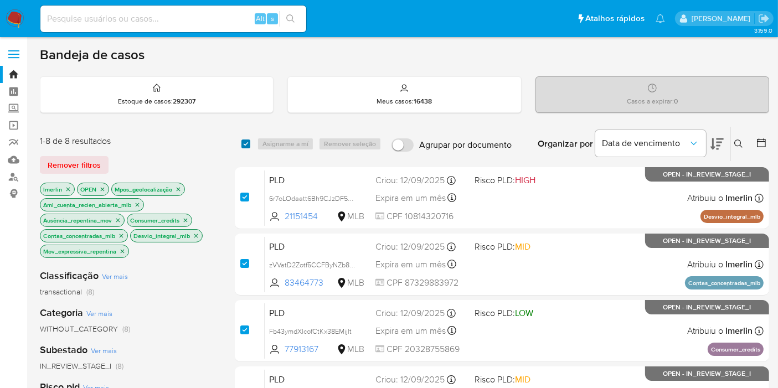
checkbox input "true"
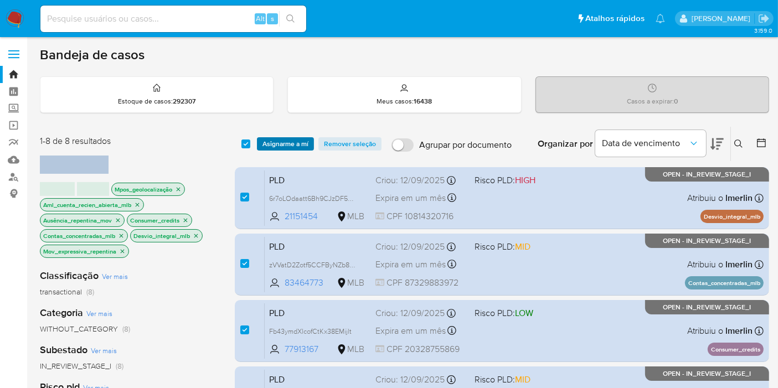
click at [270, 141] on span "Asignarme a mí" at bounding box center [285, 143] width 46 height 11
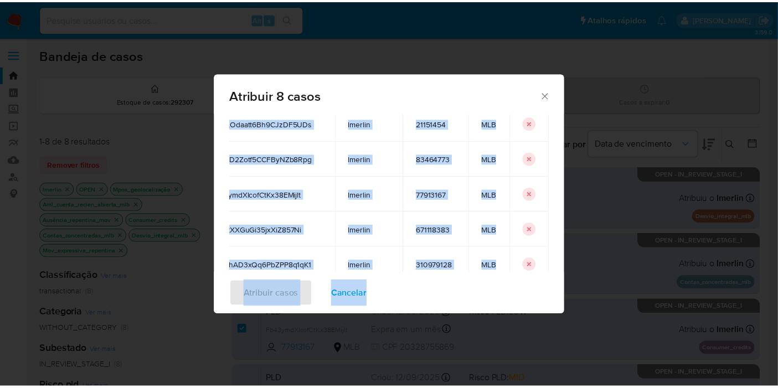
scroll to position [80, 49]
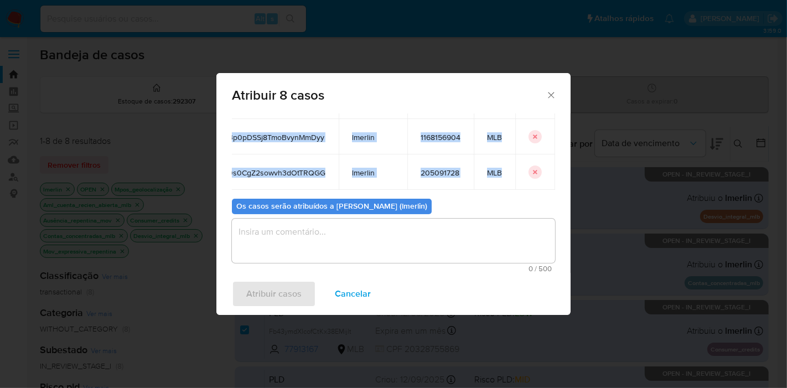
drag, startPoint x: 239, startPoint y: 184, endPoint x: 500, endPoint y: 169, distance: 262.2
click at [500, 169] on tbody "6r7oLOdaatt6Bh9CJzDF5UDs lmerlin 21151454 MLB zVVatD2Zotf5CCFByNZb8Rpg lmerlin …" at bounding box center [377, 47] width 355 height 283
copy tbody "6r7oLOdaatt6Bh9CJzDF5UDs lmerlin 21151454 MLB zVVatD2Zotf5CCFByNZb8Rpg lmerlin …"
click at [343, 306] on span "Cancelar" at bounding box center [353, 294] width 36 height 24
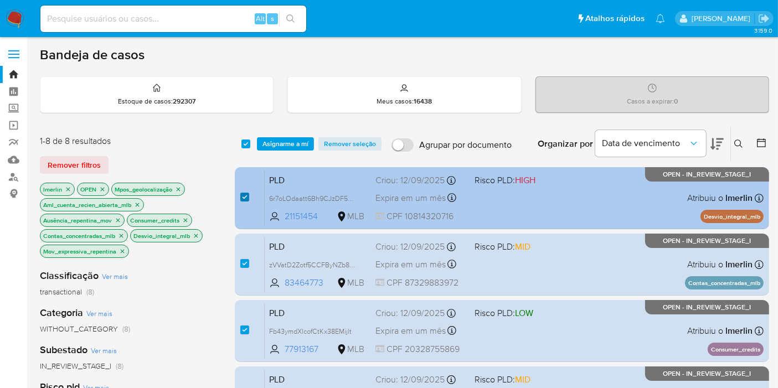
click at [247, 198] on input "checkbox" at bounding box center [244, 197] width 9 height 9
checkbox input "false"
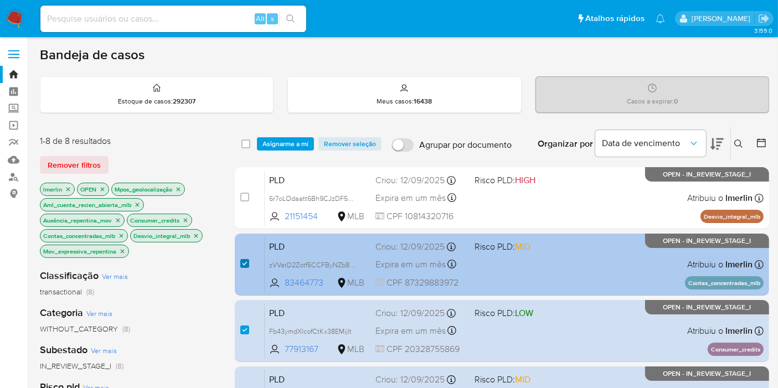
click at [242, 260] on input "checkbox" at bounding box center [244, 263] width 9 height 9
checkbox input "false"
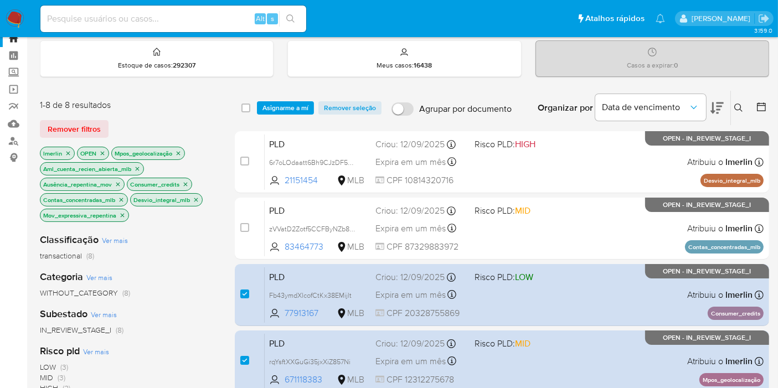
scroll to position [61, 0]
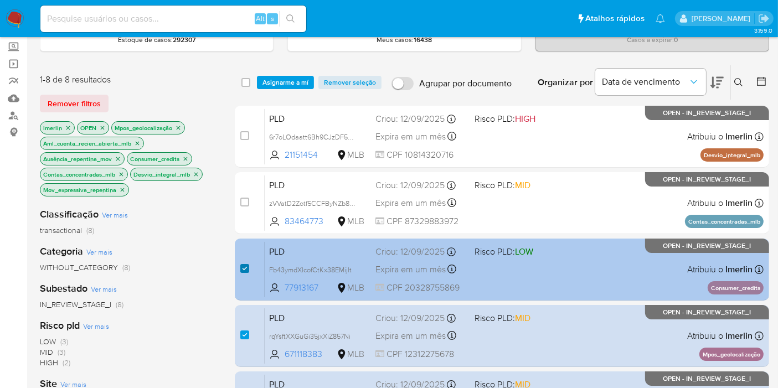
click at [246, 265] on input "checkbox" at bounding box center [244, 268] width 9 height 9
checkbox input "false"
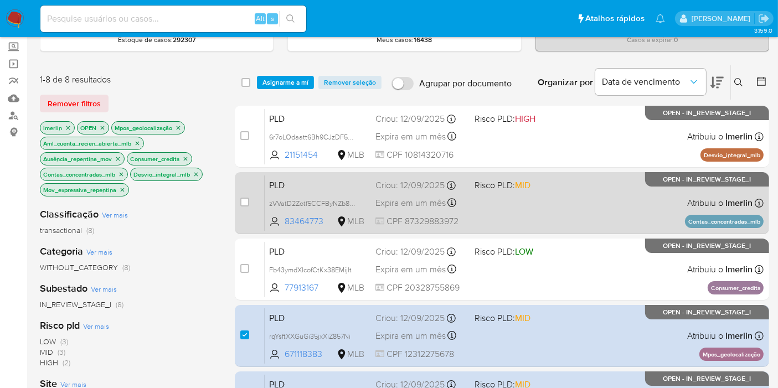
scroll to position [184, 0]
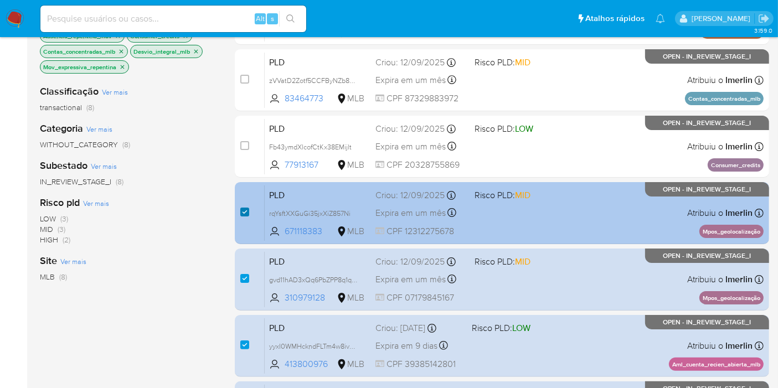
click at [242, 212] on input "checkbox" at bounding box center [244, 212] width 9 height 9
checkbox input "false"
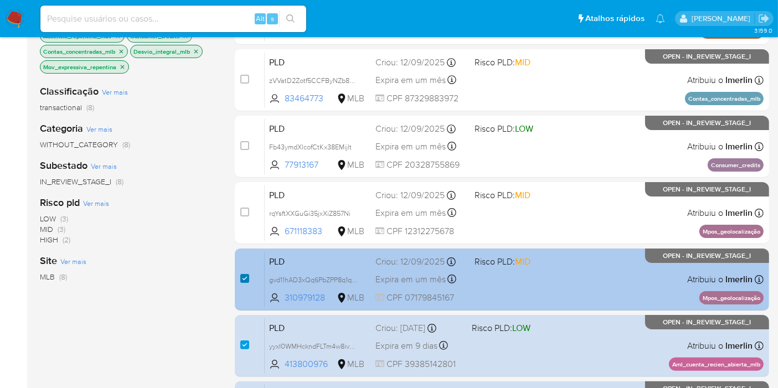
click at [245, 278] on input "checkbox" at bounding box center [244, 278] width 9 height 9
checkbox input "false"
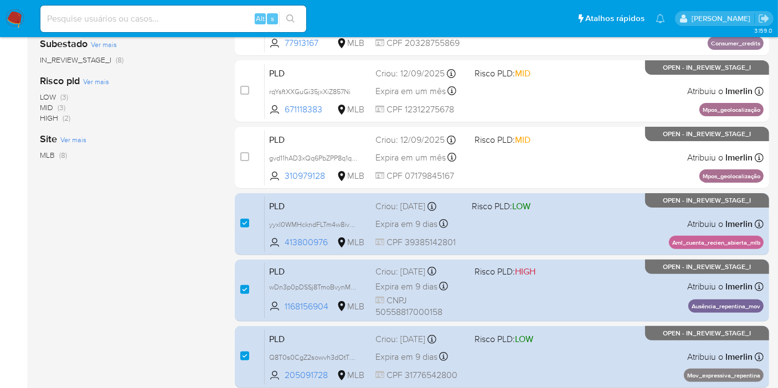
scroll to position [307, 0]
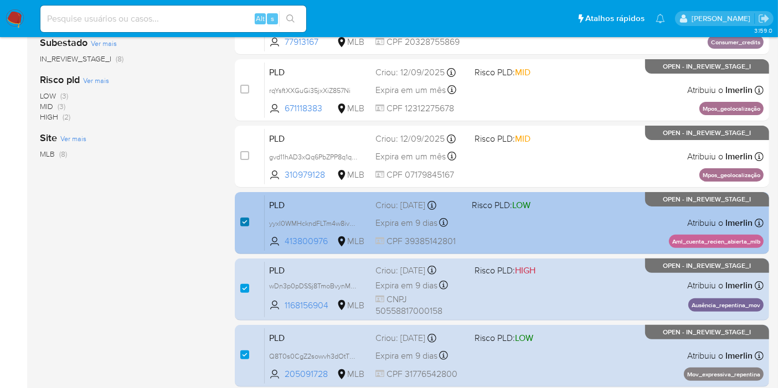
click at [242, 220] on input "checkbox" at bounding box center [244, 222] width 9 height 9
checkbox input "false"
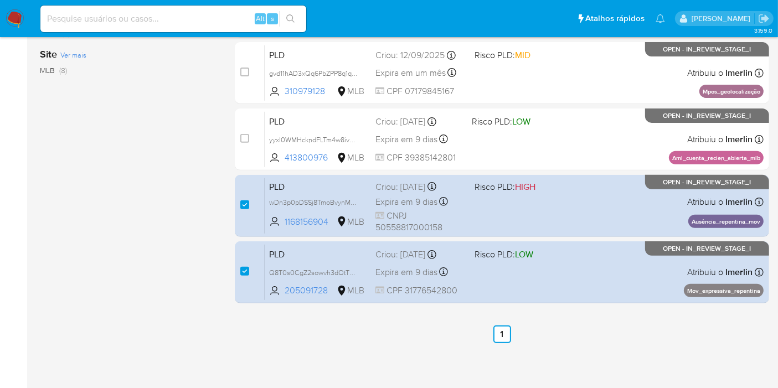
scroll to position [391, 0]
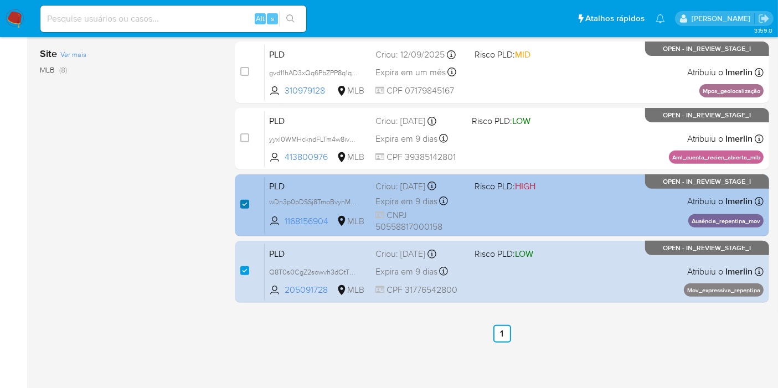
click at [246, 201] on input "checkbox" at bounding box center [244, 204] width 9 height 9
checkbox input "false"
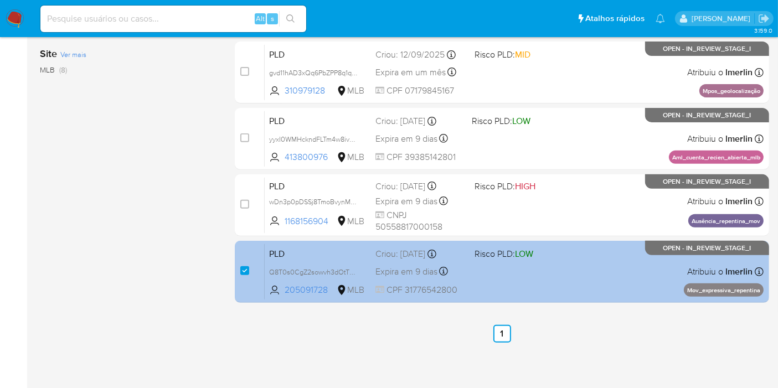
click at [244, 278] on div "case-item-checkbox Incapaz de atribuir o caso" at bounding box center [252, 272] width 24 height 56
click at [243, 274] on div "case-item-checkbox" at bounding box center [244, 270] width 9 height 11
click at [243, 271] on input "checkbox" at bounding box center [244, 270] width 9 height 9
checkbox input "false"
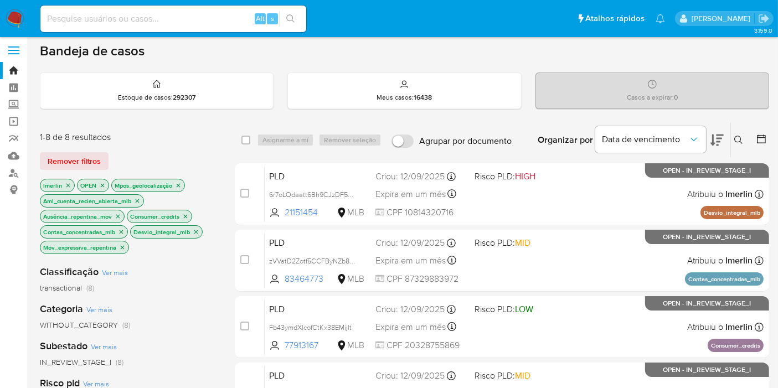
scroll to position [0, 0]
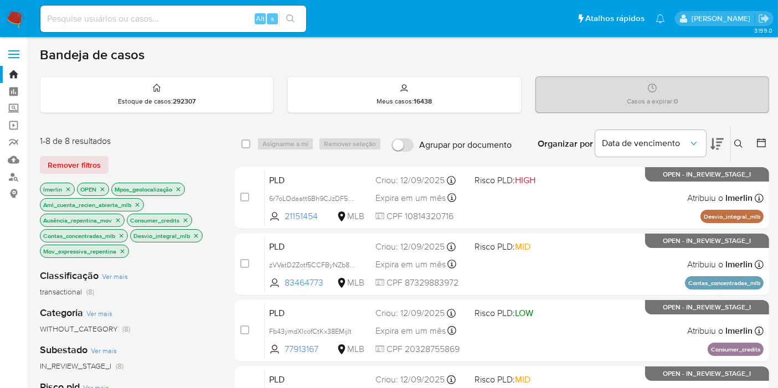
click at [187, 23] on input at bounding box center [173, 19] width 266 height 14
paste input "pmekuUm73nbJ3wyKnDhJUxFp"
type input "pmekuUm73nbJ3wyKnDhJUxFp"
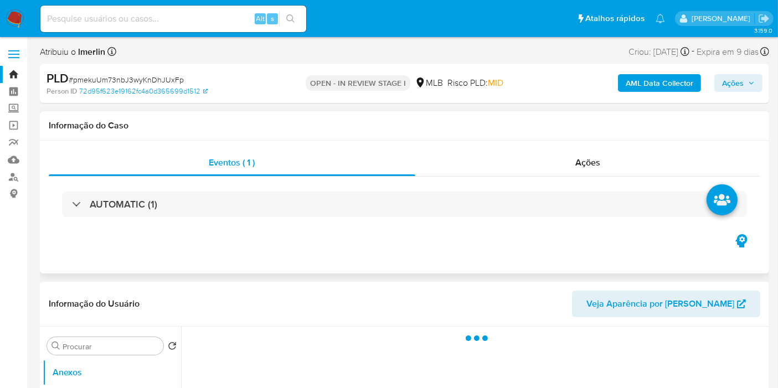
select select "10"
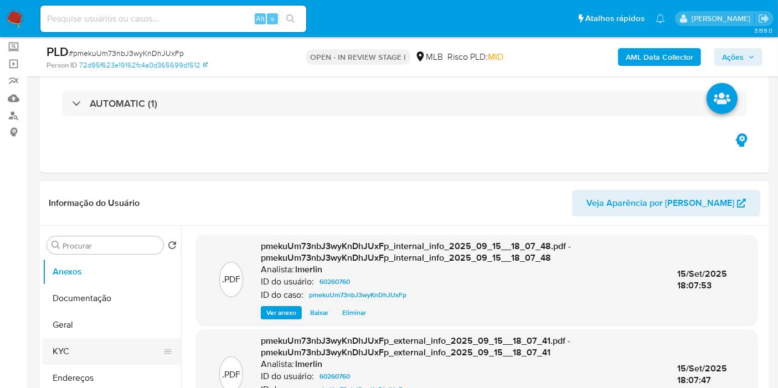
click at [109, 353] on button "KYC" at bounding box center [108, 351] width 130 height 27
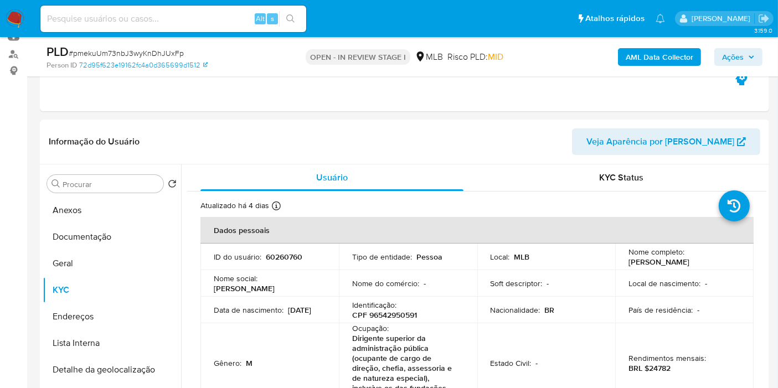
scroll to position [169, 0]
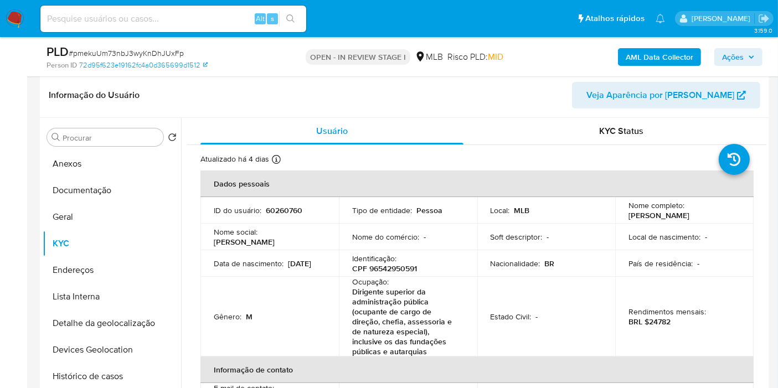
click at [392, 265] on p "CPF 96542950591" at bounding box center [384, 268] width 65 height 10
copy p "96542950591"
click at [282, 206] on p "60260760" at bounding box center [284, 210] width 37 height 10
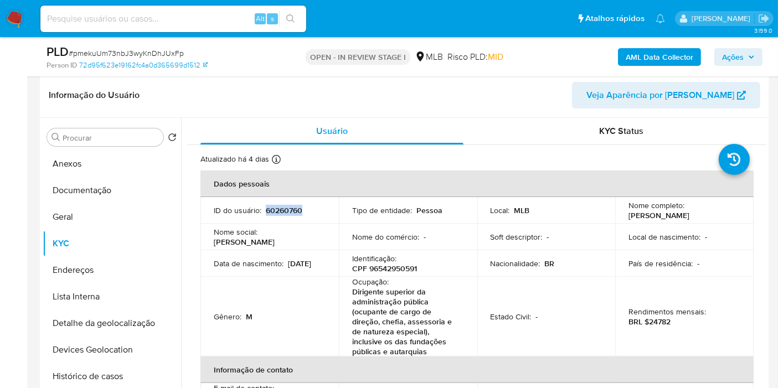
copy p "60260760"
click at [126, 370] on button "Histórico de casos" at bounding box center [108, 376] width 130 height 27
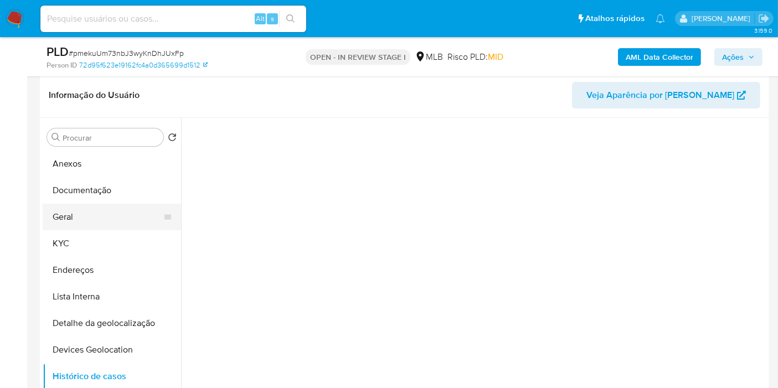
scroll to position [61, 0]
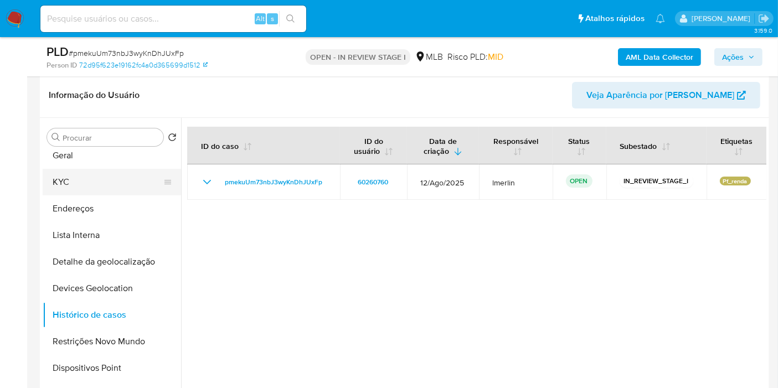
click at [110, 172] on button "KYC" at bounding box center [108, 182] width 130 height 27
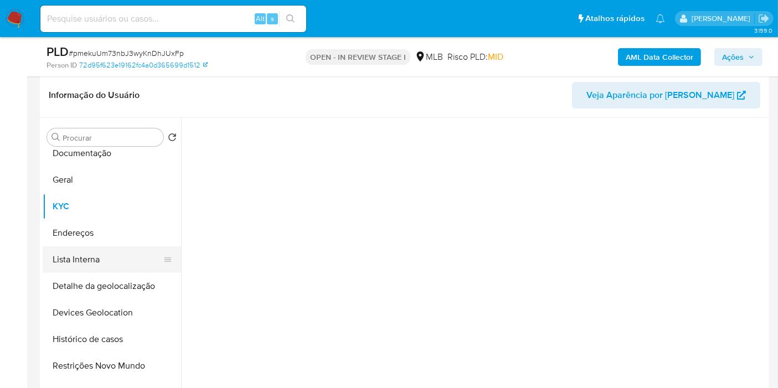
scroll to position [0, 0]
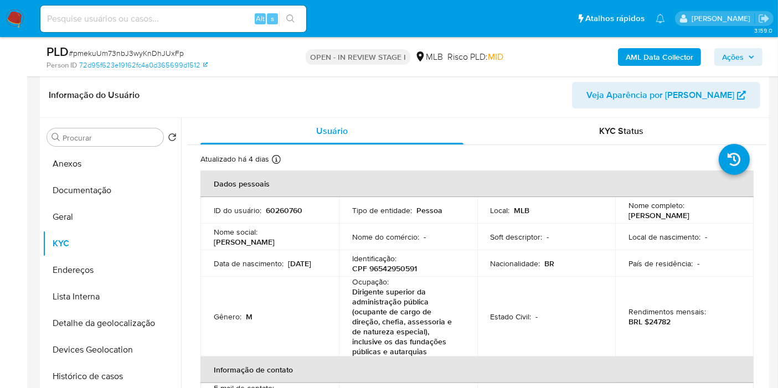
click at [664, 321] on p "BRL $24782" at bounding box center [649, 322] width 42 height 10
copy p "24782"
click at [89, 193] on button "Documentação" at bounding box center [108, 190] width 130 height 27
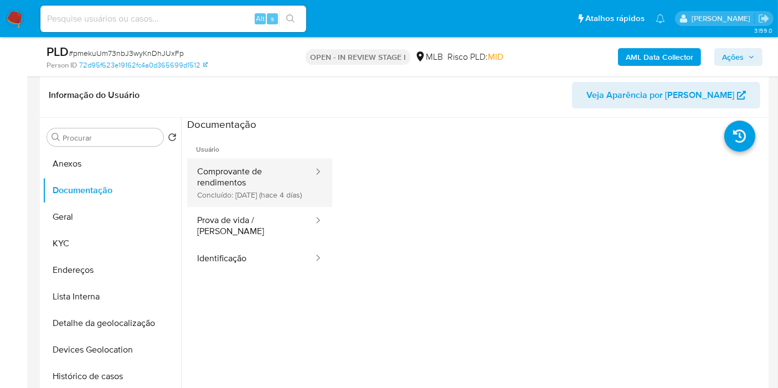
click at [219, 195] on button "Comprovante de rendimentos Concluído: 12/09/2025 (hace 4 días)" at bounding box center [250, 182] width 127 height 49
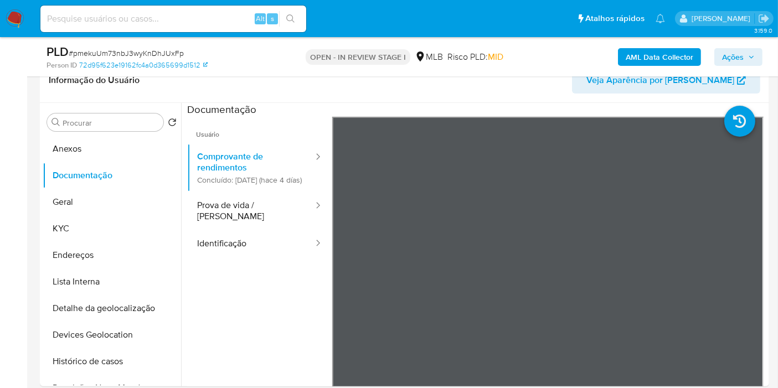
scroll to position [189, 0]
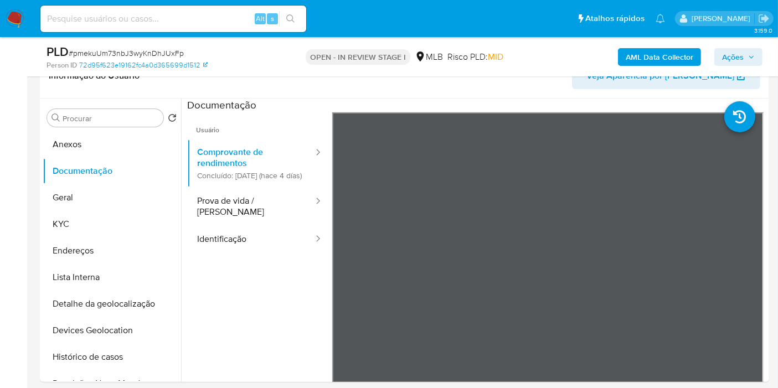
drag, startPoint x: 594, startPoint y: 382, endPoint x: 628, endPoint y: 381, distance: 33.8
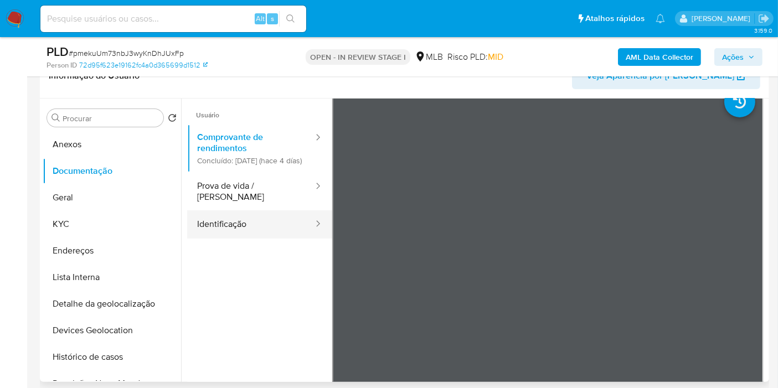
scroll to position [0, 0]
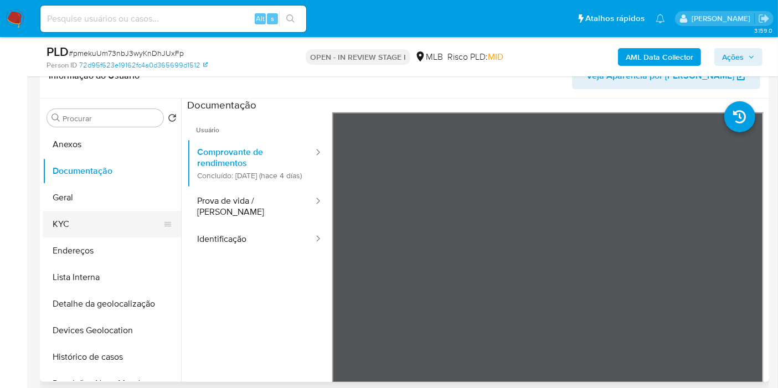
click at [110, 223] on button "KYC" at bounding box center [108, 224] width 130 height 27
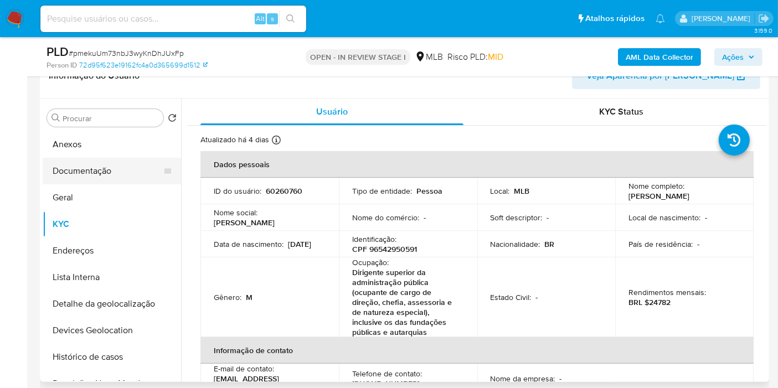
click at [117, 167] on button "Documentação" at bounding box center [108, 171] width 130 height 27
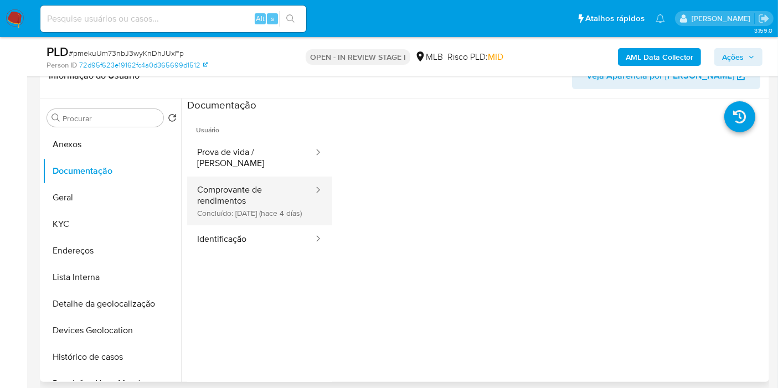
click at [281, 222] on button "Comprovante de rendimentos Concluído: 12/09/2025 (hace 4 días)" at bounding box center [250, 201] width 127 height 49
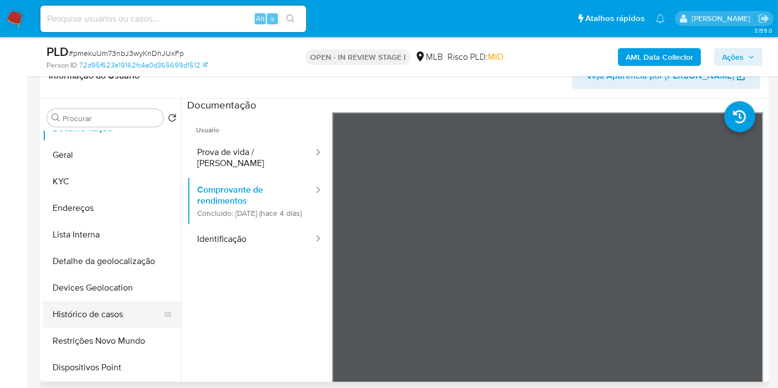
scroll to position [61, 0]
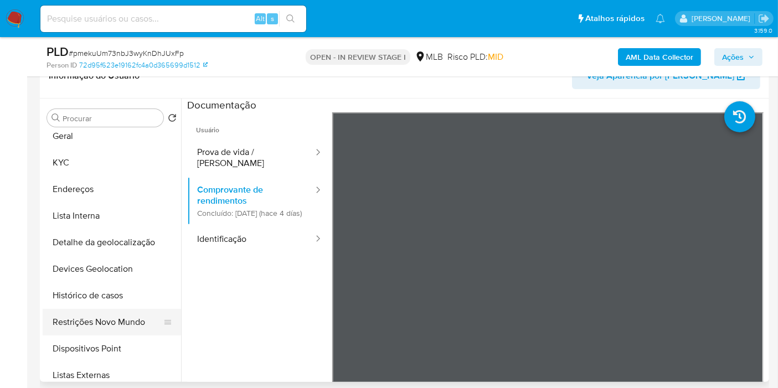
click at [107, 315] on button "Restrições Novo Mundo" at bounding box center [108, 322] width 130 height 27
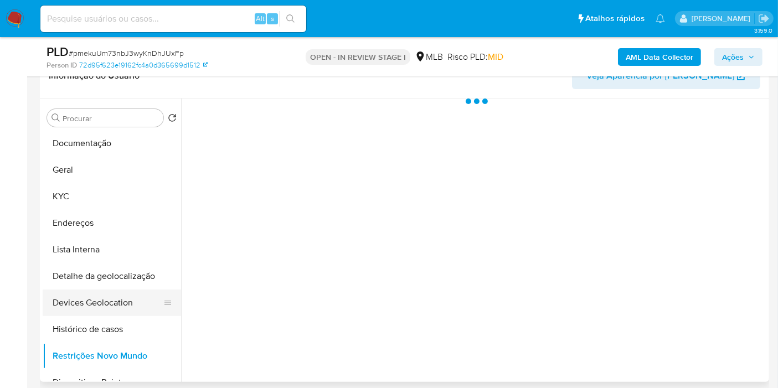
scroll to position [0, 0]
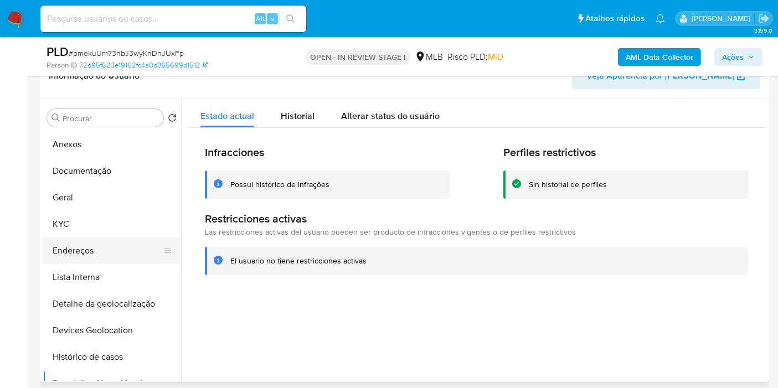
click at [79, 245] on button "Endereços" at bounding box center [108, 250] width 130 height 27
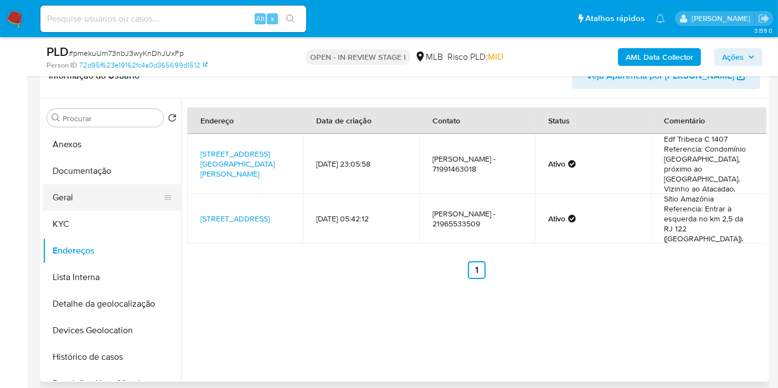
click at [103, 195] on button "Geral" at bounding box center [108, 197] width 130 height 27
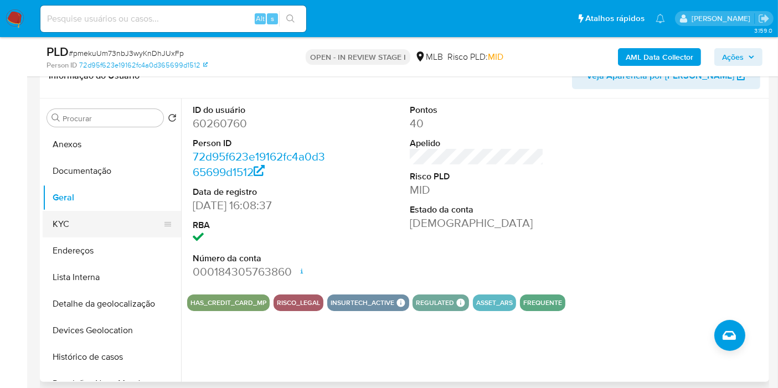
drag, startPoint x: 121, startPoint y: 230, endPoint x: 169, endPoint y: 230, distance: 48.2
click at [121, 230] on button "KYC" at bounding box center [108, 224] width 130 height 27
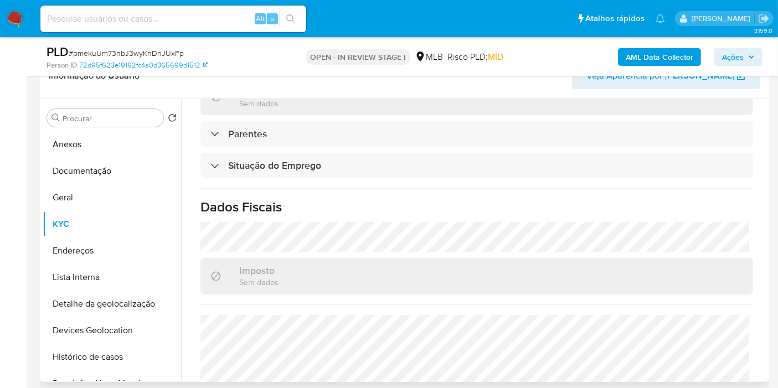
scroll to position [556, 0]
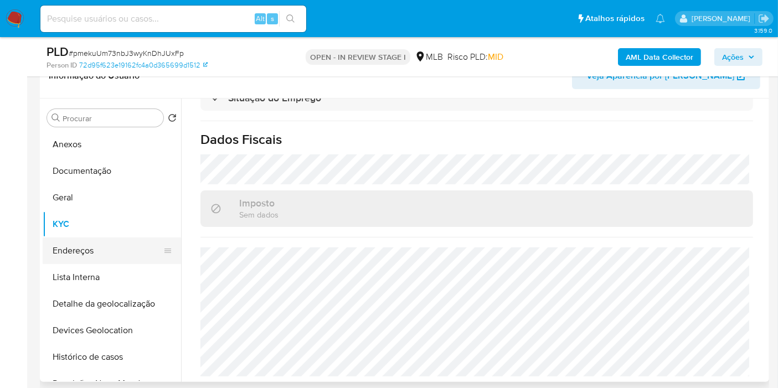
click at [130, 252] on button "Endereços" at bounding box center [108, 250] width 130 height 27
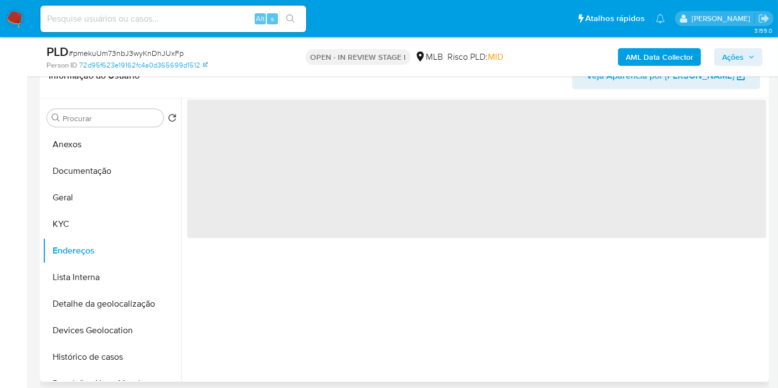
scroll to position [0, 0]
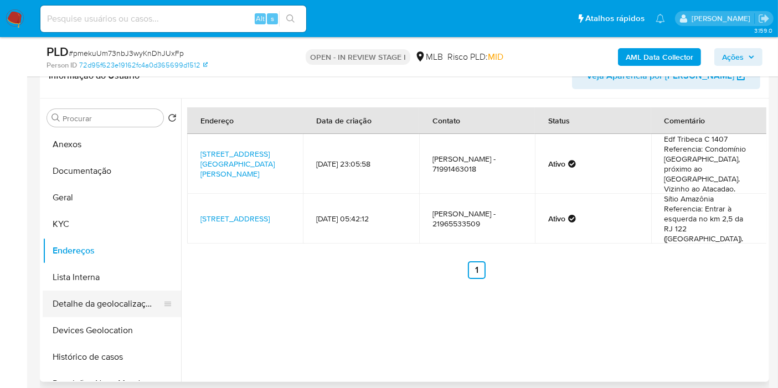
click at [110, 294] on button "Detalhe da geolocalização" at bounding box center [108, 304] width 130 height 27
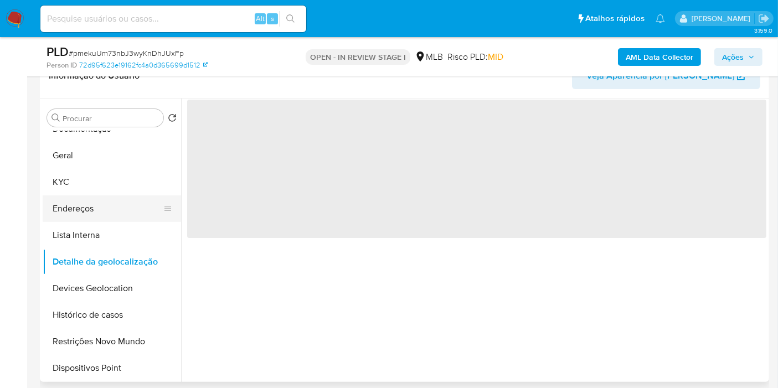
scroll to position [61, 0]
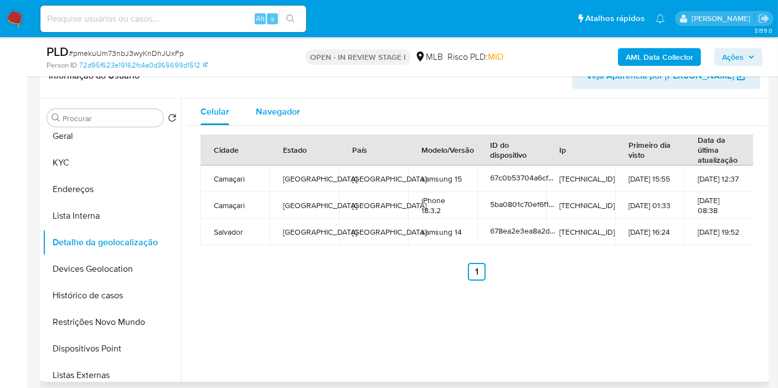
click at [277, 119] on div "Navegador" at bounding box center [278, 112] width 44 height 27
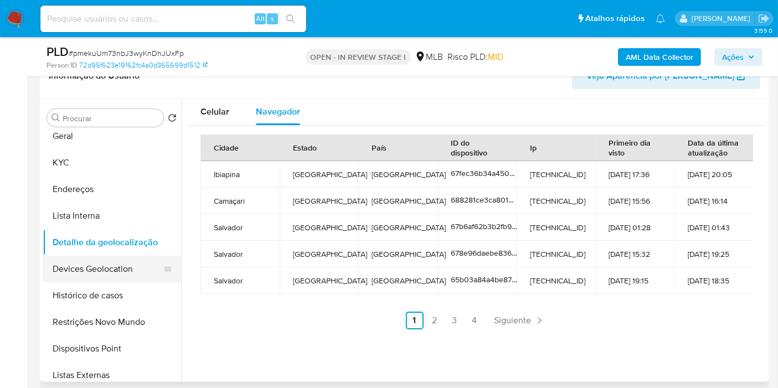
click at [108, 269] on button "Devices Geolocation" at bounding box center [108, 269] width 130 height 27
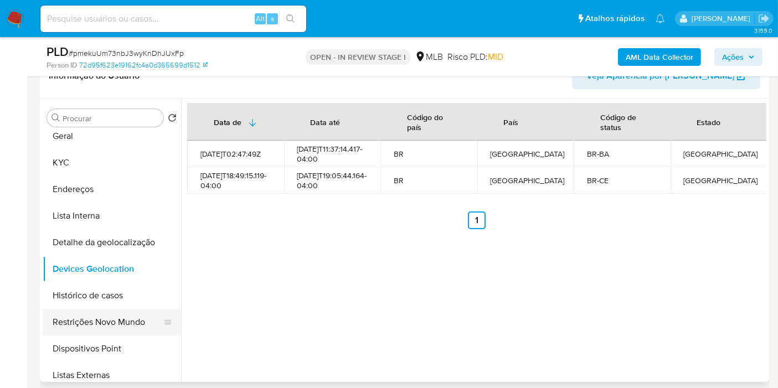
click at [96, 323] on button "Restrições Novo Mundo" at bounding box center [108, 322] width 130 height 27
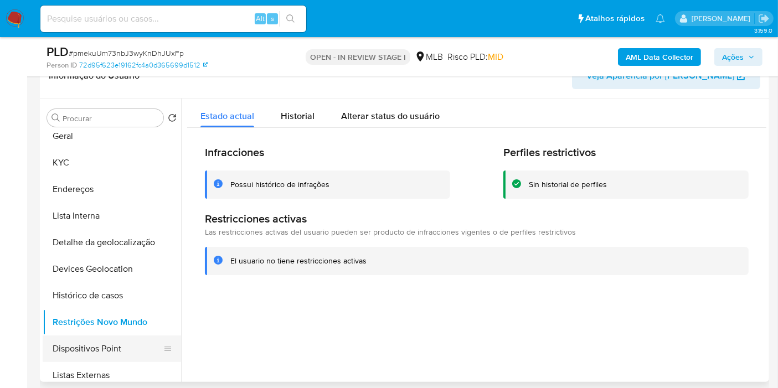
click at [94, 353] on button "Dispositivos Point" at bounding box center [108, 348] width 130 height 27
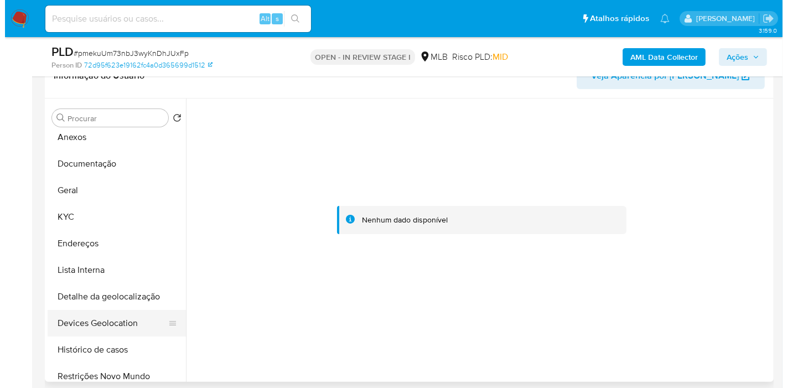
scroll to position [0, 0]
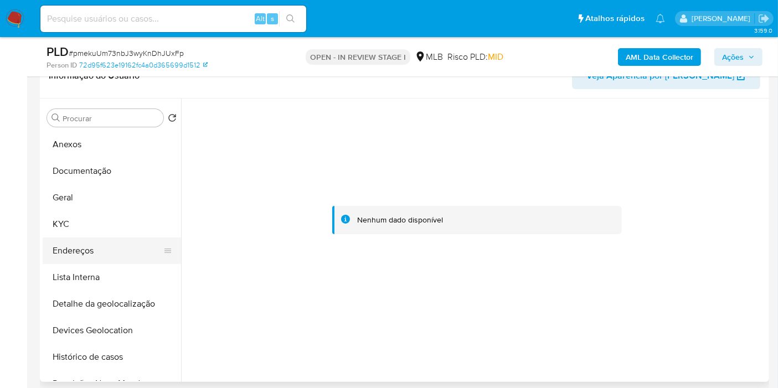
click at [116, 252] on button "Endereços" at bounding box center [108, 250] width 130 height 27
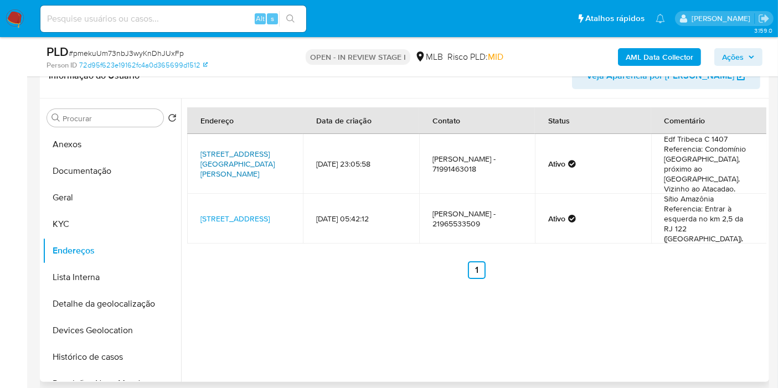
click at [252, 171] on link "Avenida Luís Viana Filho 6312, Salvador, Bahia, 41680400, Brasil 6312" at bounding box center [237, 163] width 74 height 31
click at [137, 235] on button "KYC" at bounding box center [108, 224] width 130 height 27
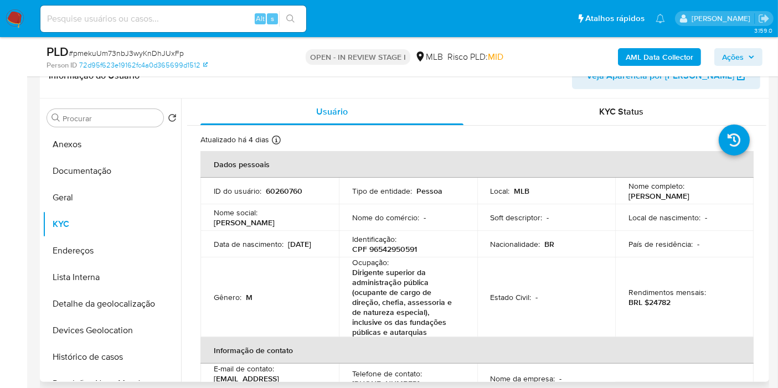
click at [385, 250] on p "CPF 96542950591" at bounding box center [384, 249] width 65 height 10
copy p "96542950591"
click at [91, 139] on button "Anexos" at bounding box center [108, 144] width 130 height 27
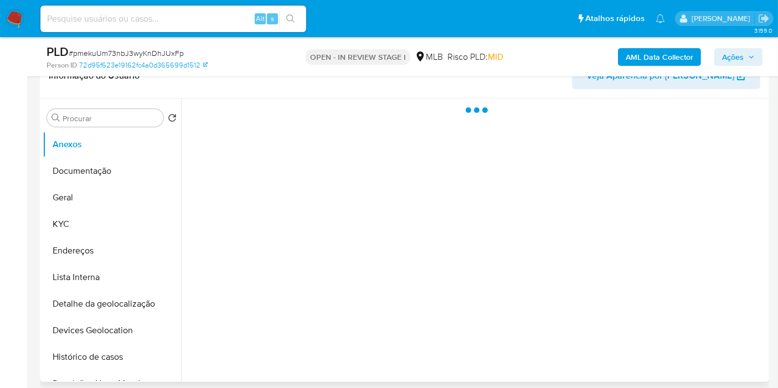
click at [705, 261] on div at bounding box center [473, 240] width 585 height 283
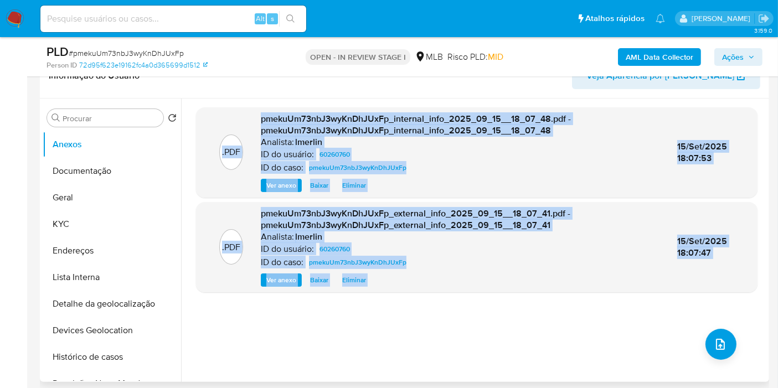
click at [663, 314] on div ".PDF pmekuUm73nbJ3wyKnDhJUxFp_internal_info_2025_09_15__18_07_48.pdf - pmekuUm7…" at bounding box center [476, 240] width 561 height 266
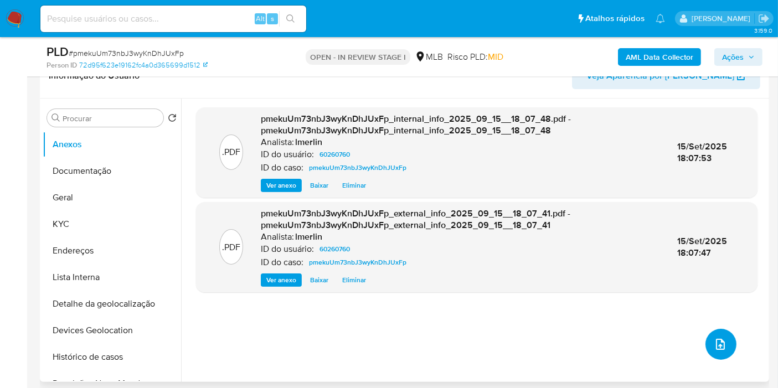
click at [715, 341] on icon "upload-file" at bounding box center [719, 344] width 13 height 13
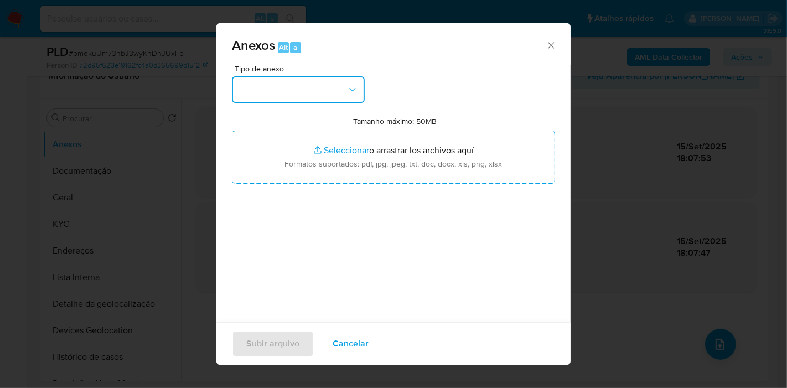
click at [322, 89] on button "button" at bounding box center [298, 89] width 133 height 27
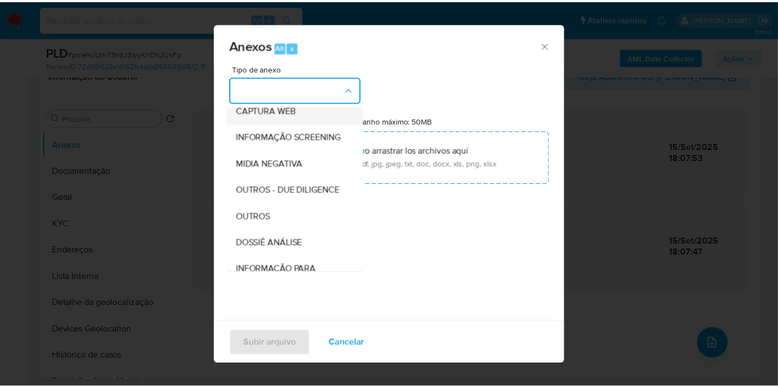
scroll to position [170, 0]
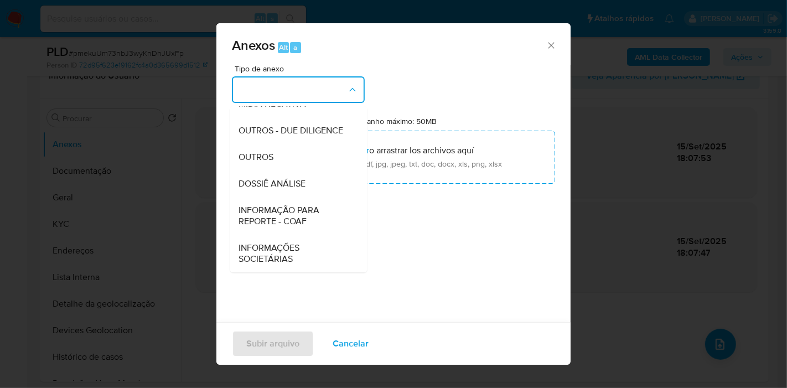
click at [322, 181] on div "DOSSIÊ ANÁLISE" at bounding box center [295, 183] width 113 height 27
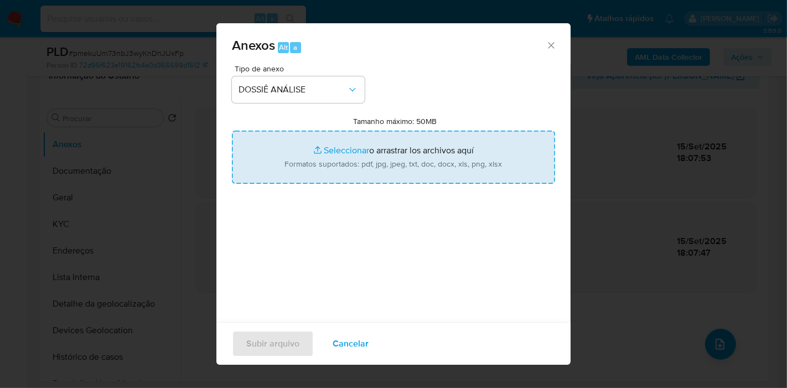
click at [383, 153] on input "Tamanho máximo: 50MB Seleccionar archivos" at bounding box center [393, 157] width 323 height 53
type input "C:\fakepath\Declínio - pmekuUm73nbJ3wyKnDhJUxFp - CPF 96542950591 - EDUARDO MAC…"
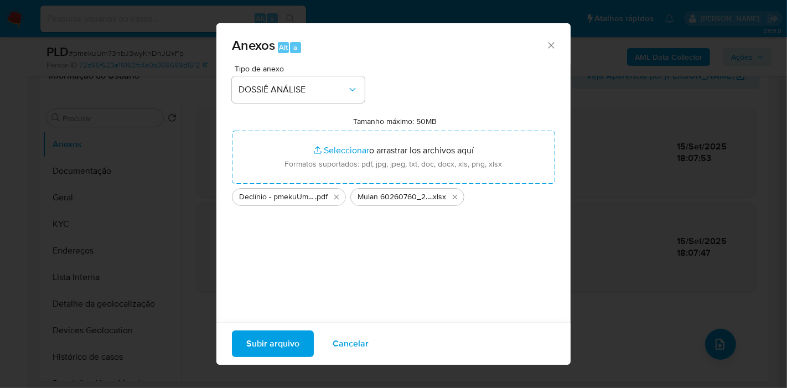
click at [278, 340] on span "Subir arquivo" at bounding box center [272, 344] width 53 height 24
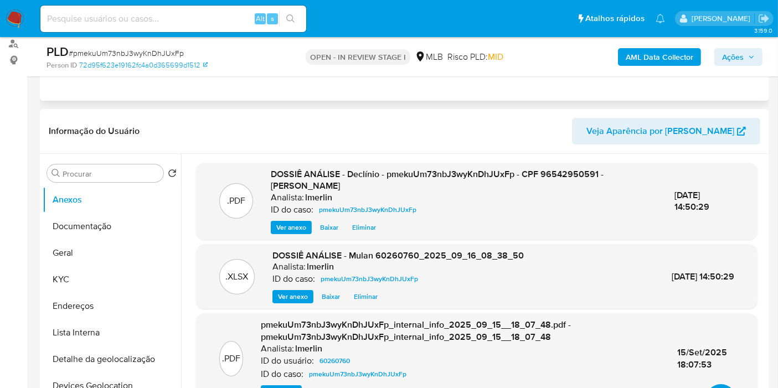
scroll to position [4, 0]
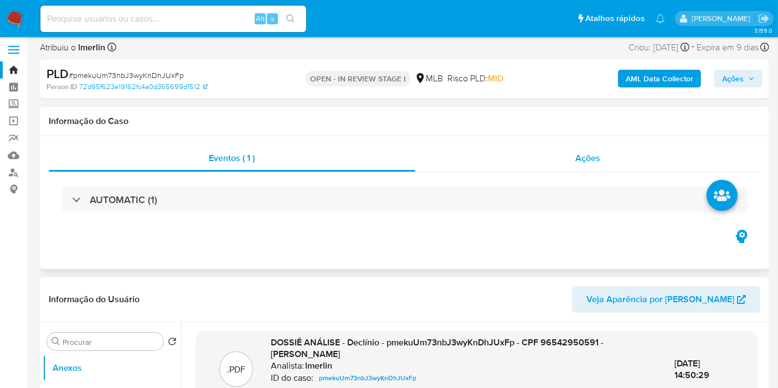
click at [639, 162] on div "Ações" at bounding box center [587, 158] width 345 height 27
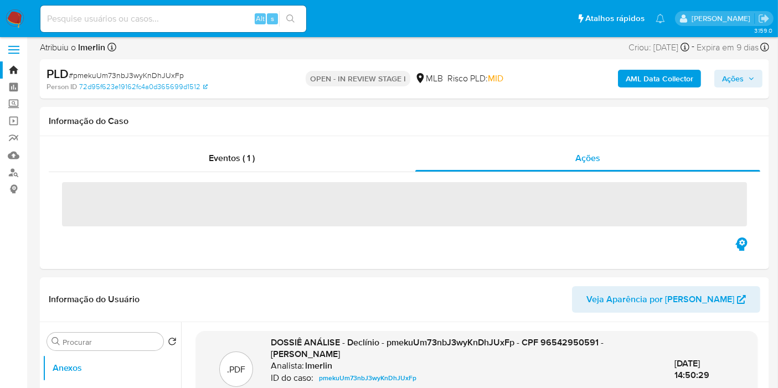
click at [730, 75] on span "Ações" at bounding box center [733, 79] width 22 height 18
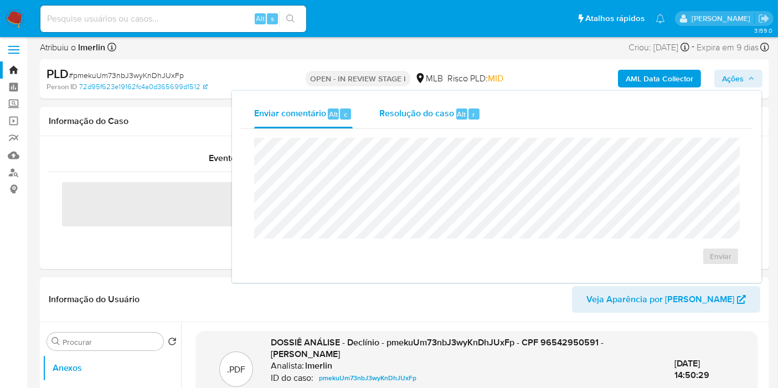
click at [444, 107] on span "Resolução do caso" at bounding box center [416, 113] width 75 height 13
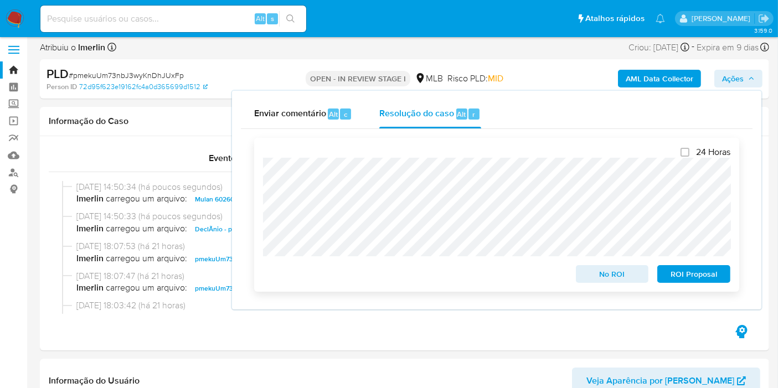
click at [604, 270] on span "No ROI" at bounding box center [612, 273] width 58 height 15
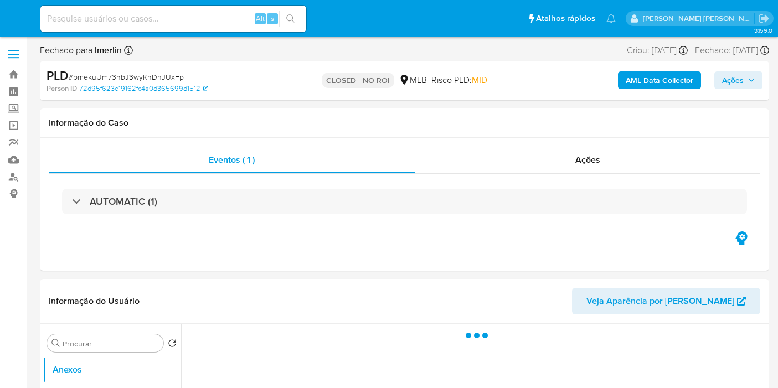
select select "10"
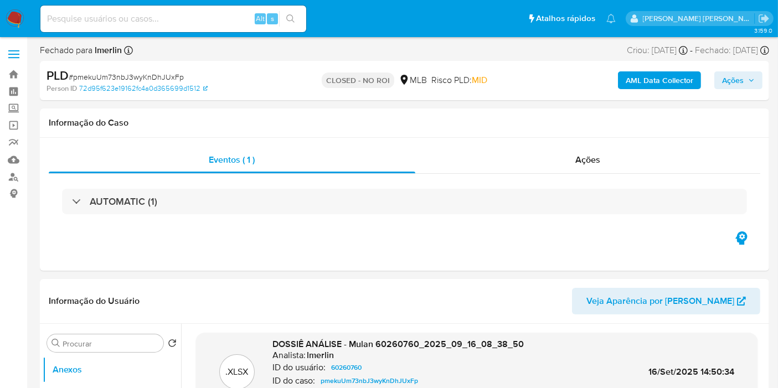
click at [205, 22] on input at bounding box center [173, 19] width 266 height 14
paste input "L64EaP5Wd4VkvqOwk1I6N8Ve"
type input "L64EaP5Wd4VkvqOwk1I6N8Ve"
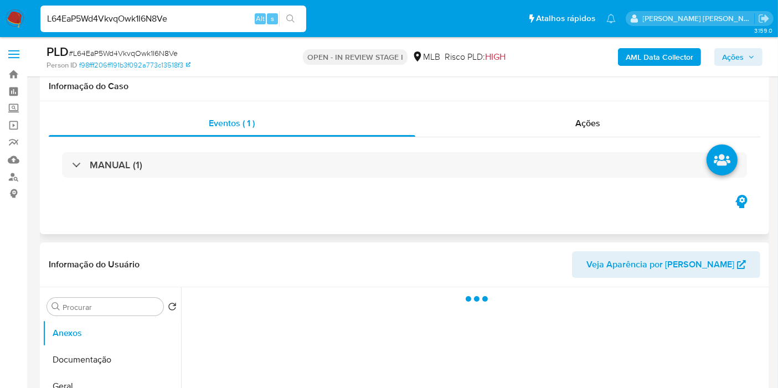
scroll to position [184, 0]
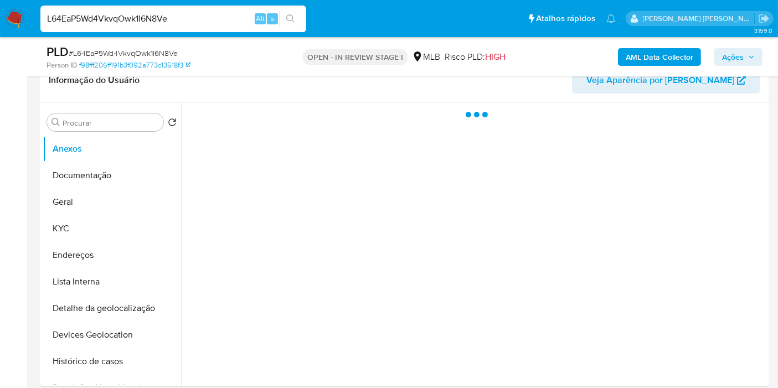
select select "10"
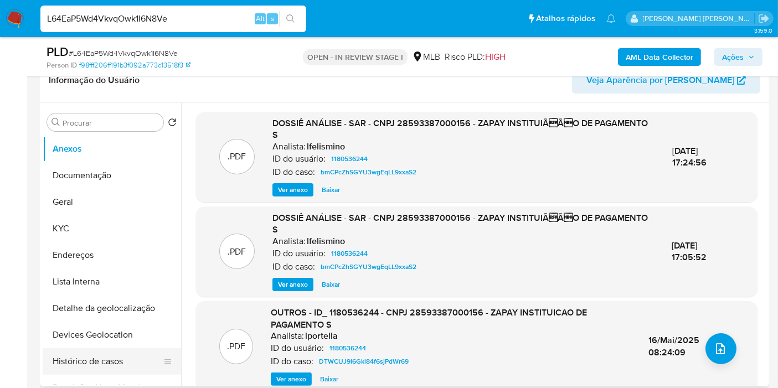
click at [92, 363] on button "Histórico de casos" at bounding box center [108, 361] width 130 height 27
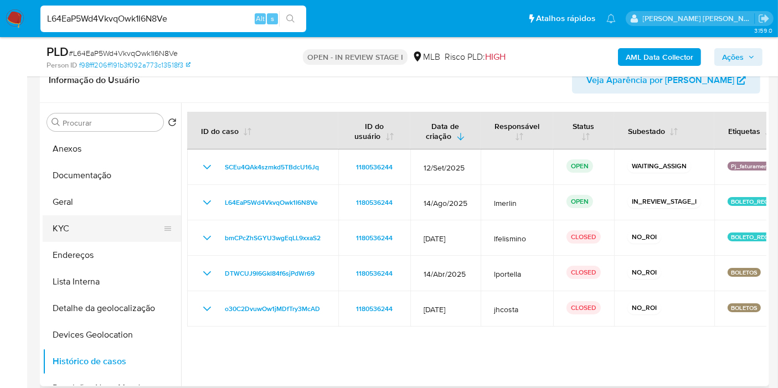
click at [117, 218] on button "KYC" at bounding box center [108, 228] width 130 height 27
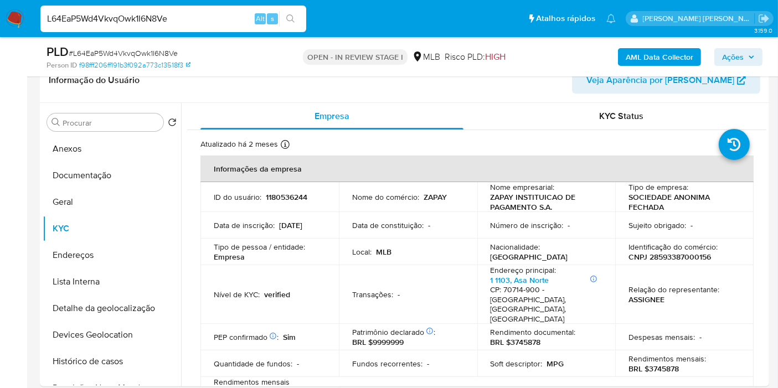
click at [174, 22] on input "L64EaP5Wd4VkvqOwk1I6N8Ve" at bounding box center [173, 19] width 266 height 14
paste input "6r7oLOdaatt6Bh9CJzDF5UDs"
type input "6r7oLOdaatt6Bh9CJzDF5UDs"
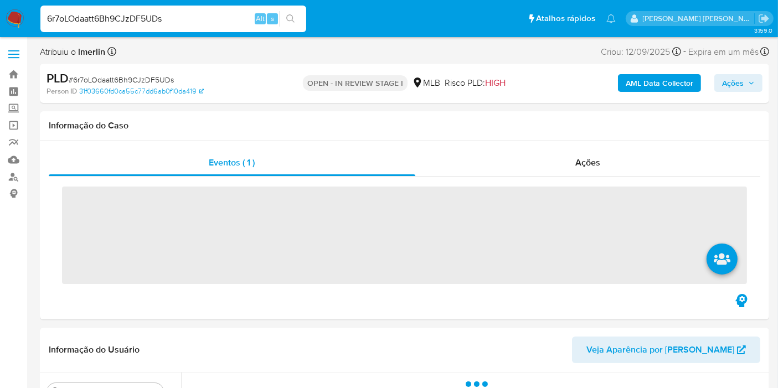
click at [620, 83] on button "AML Data Collector" at bounding box center [659, 83] width 83 height 18
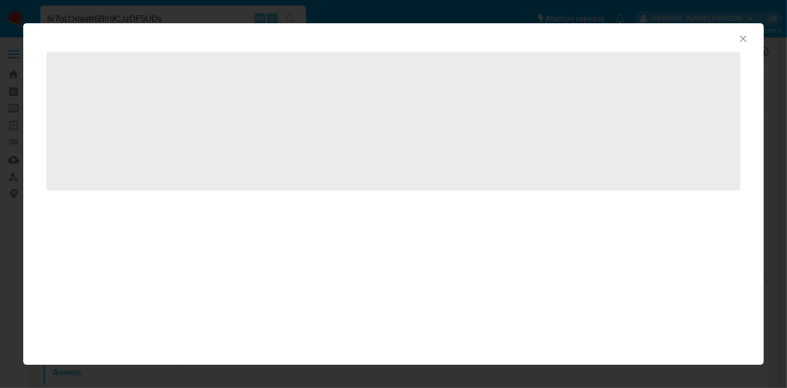
select select "10"
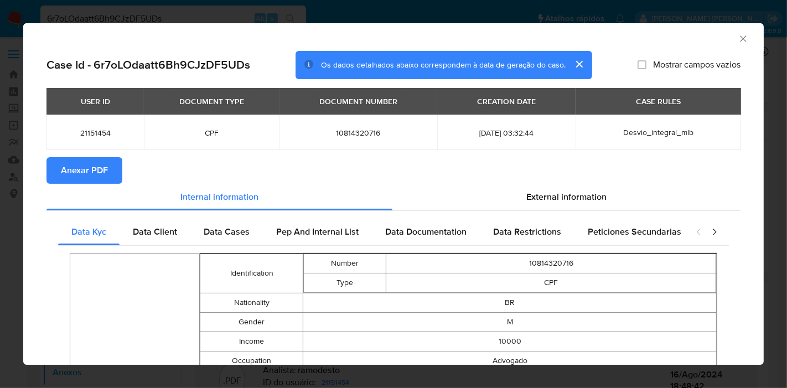
click at [112, 166] on button "Anexar PDF" at bounding box center [84, 170] width 76 height 27
click at [738, 38] on icon "Fechar a janela" at bounding box center [743, 38] width 11 height 11
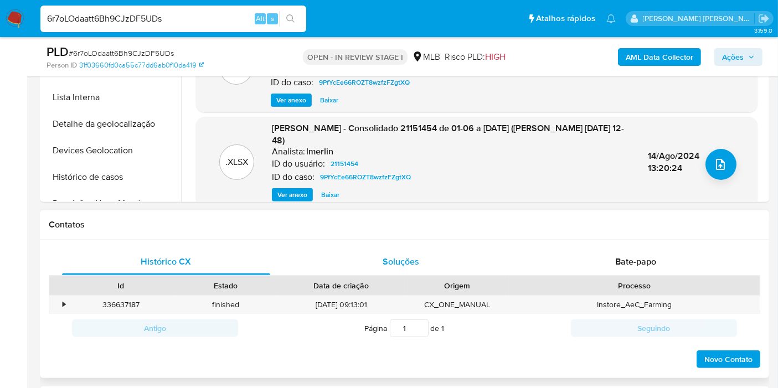
scroll to position [676, 0]
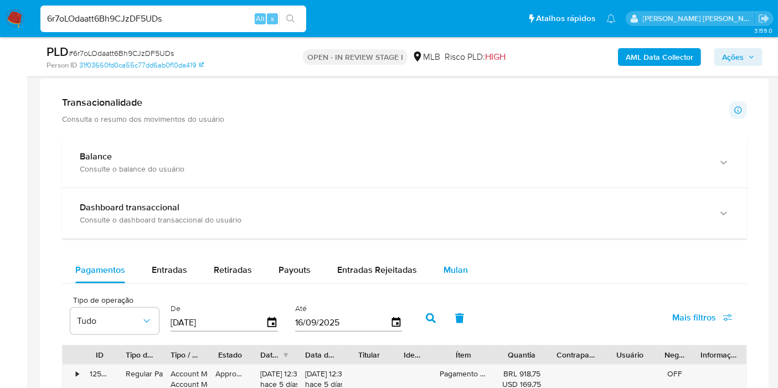
click at [443, 271] on span "Mulan" at bounding box center [455, 269] width 24 height 13
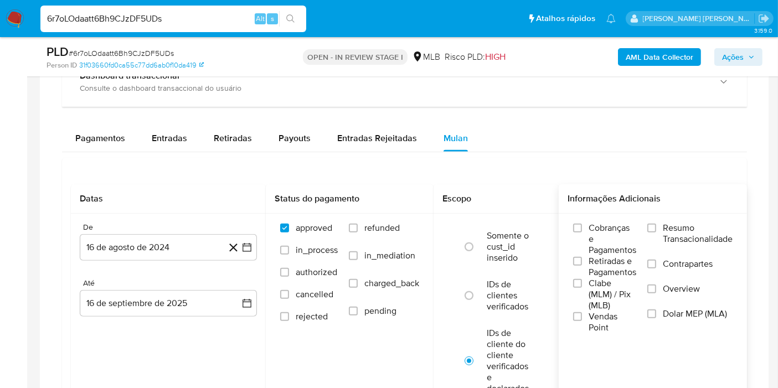
scroll to position [861, 0]
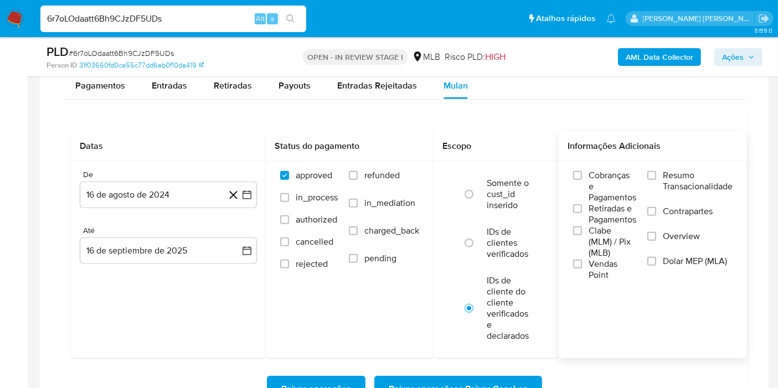
click at [680, 180] on span "Resumo Transacionalidade" at bounding box center [698, 181] width 70 height 22
click at [656, 180] on input "Resumo Transacionalidade" at bounding box center [651, 175] width 9 height 9
click at [245, 193] on icon "button" at bounding box center [246, 194] width 11 height 11
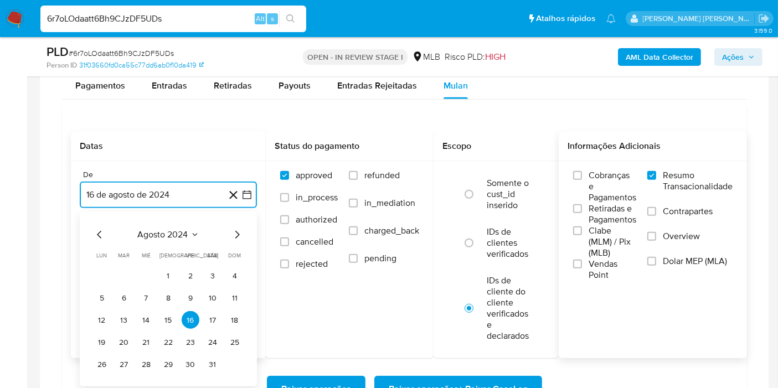
click at [181, 234] on span "agosto 2024" at bounding box center [163, 234] width 50 height 11
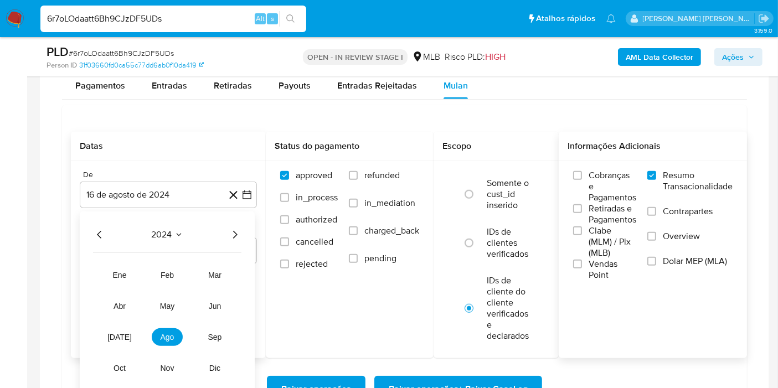
click at [234, 231] on icon "Año siguiente" at bounding box center [235, 235] width 4 height 8
click at [122, 333] on span "[DATE]" at bounding box center [119, 337] width 24 height 9
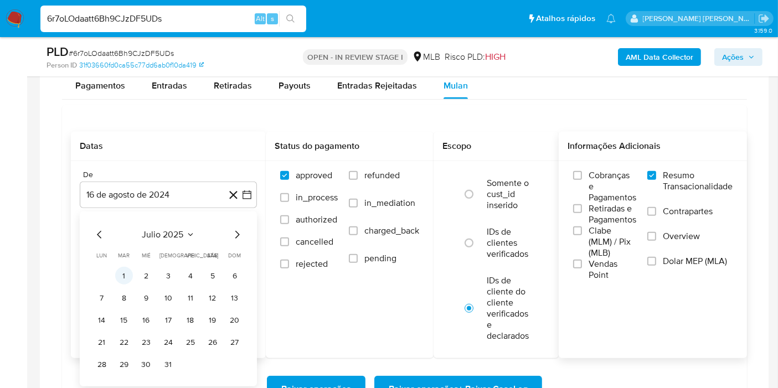
click at [123, 268] on button "1" at bounding box center [124, 276] width 18 height 18
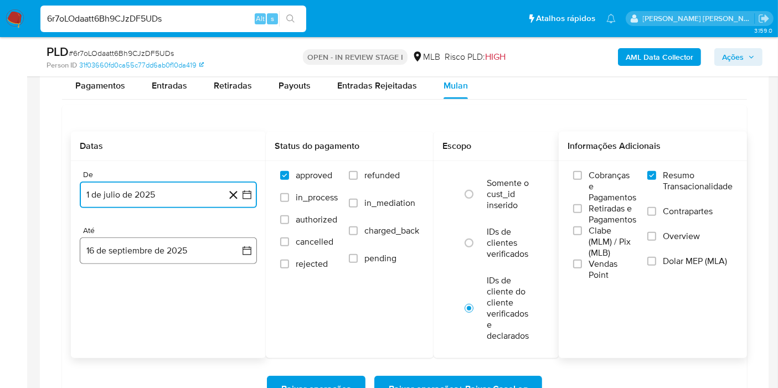
click at [199, 255] on button "16 de septiembre de 2025" at bounding box center [168, 250] width 177 height 27
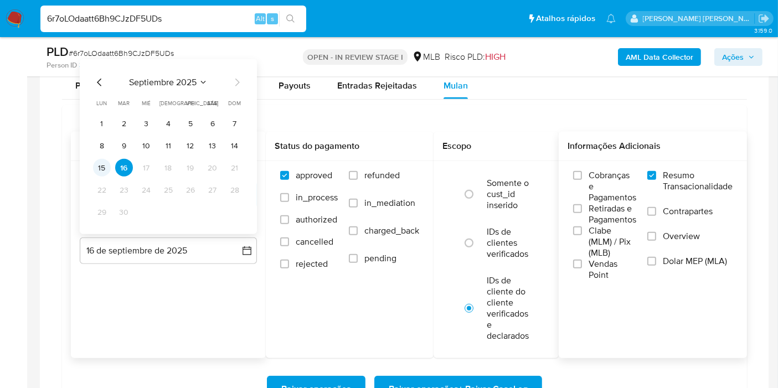
click at [103, 172] on button "15" at bounding box center [102, 168] width 18 height 18
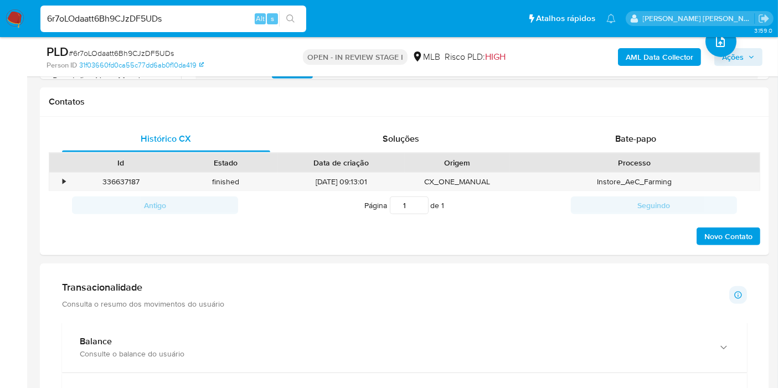
scroll to position [0, 0]
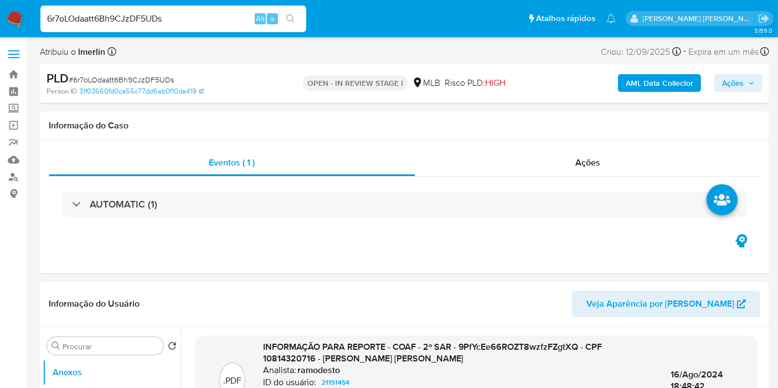
click at [17, 24] on img at bounding box center [15, 18] width 19 height 19
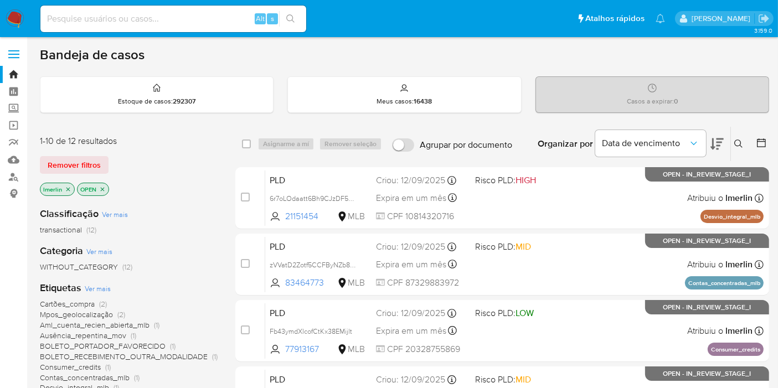
click at [717, 142] on icon at bounding box center [716, 144] width 13 height 12
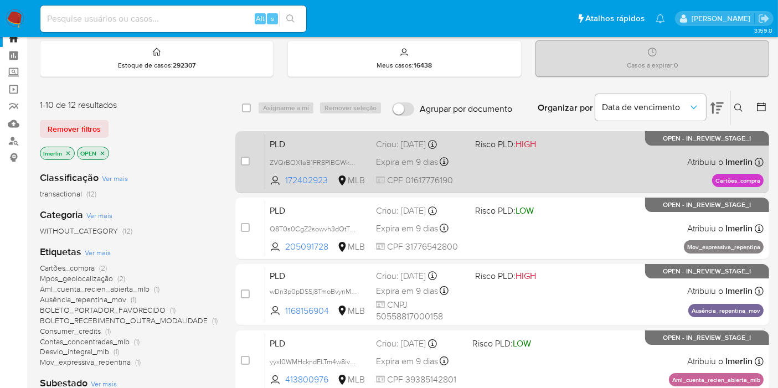
scroll to position [61, 0]
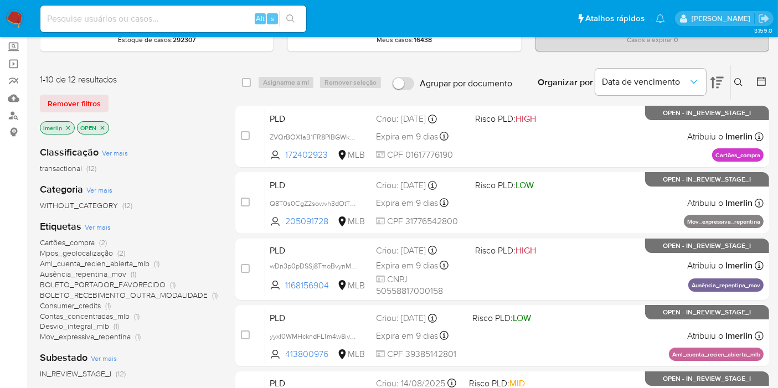
click at [205, 17] on input at bounding box center [173, 19] width 266 height 14
paste input "wDn3p0pDSSj8TmoBvynMmDyy"
type input "wDn3p0pDSSj8TmoBvynMmDyy"
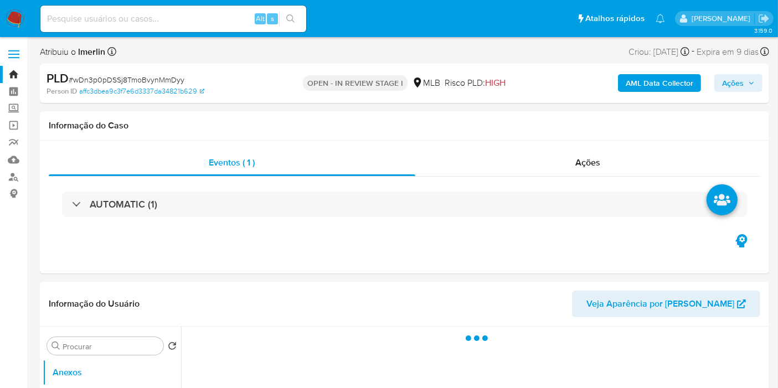
select select "10"
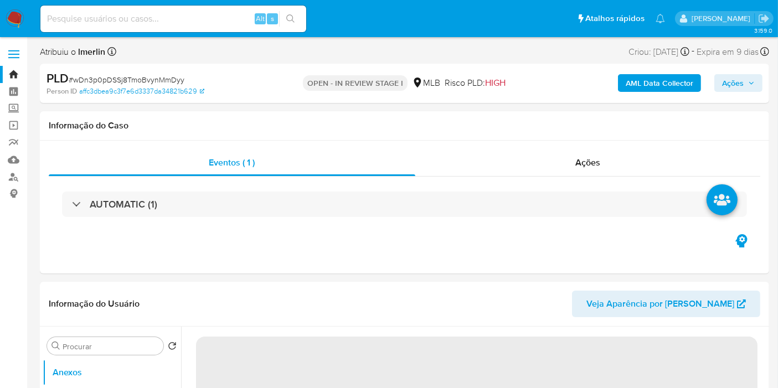
click at [664, 87] on b "AML Data Collector" at bounding box center [659, 83] width 68 height 18
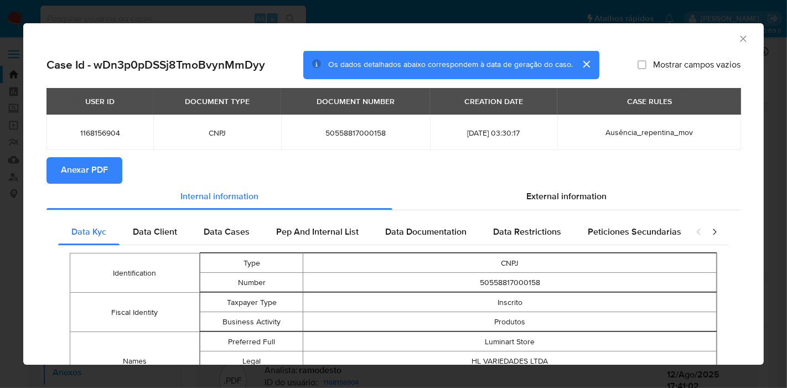
click at [107, 173] on button "Anexar PDF" at bounding box center [84, 170] width 76 height 27
click at [740, 38] on icon "Fechar a janela" at bounding box center [743, 38] width 6 height 6
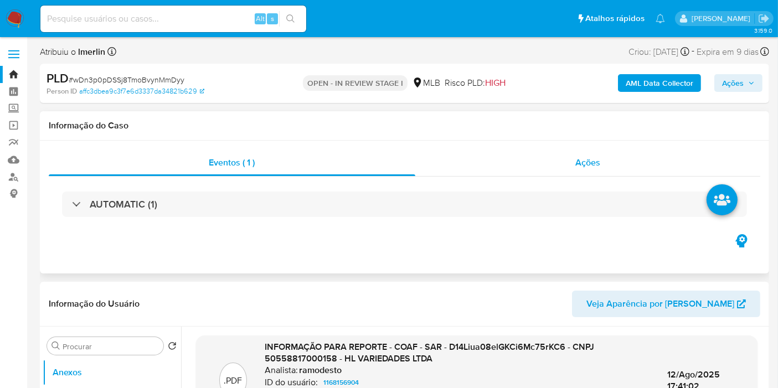
click at [567, 159] on div "Ações" at bounding box center [587, 162] width 345 height 27
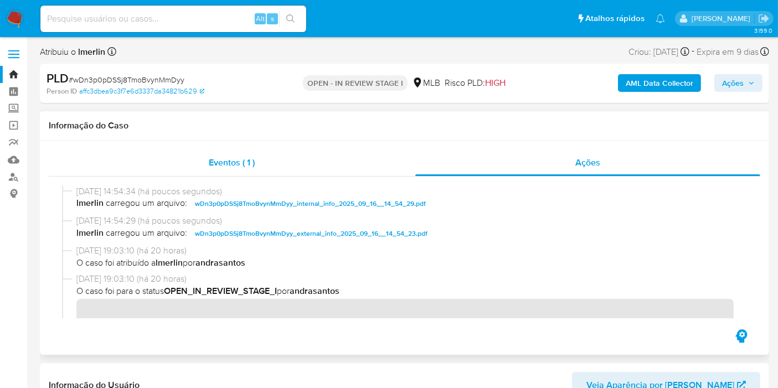
click at [211, 156] on span "Eventos ( 1 )" at bounding box center [232, 162] width 46 height 13
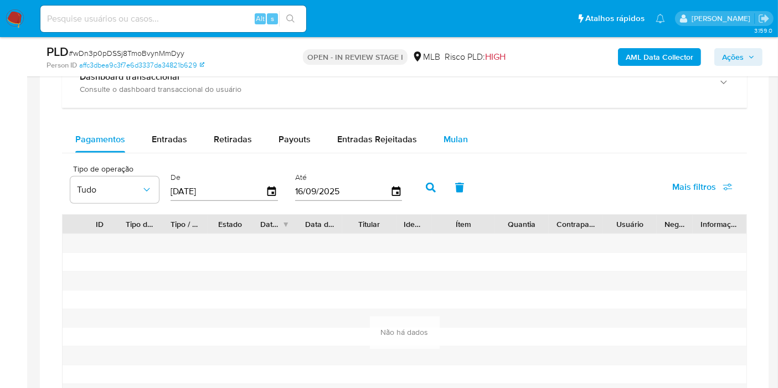
scroll to position [861, 0]
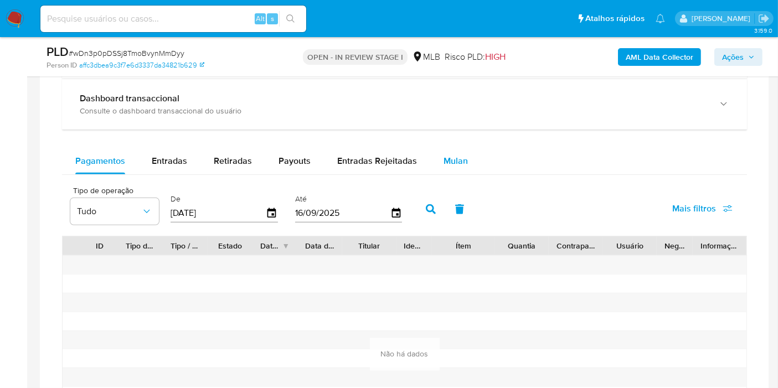
click at [447, 148] on div "Mulan" at bounding box center [455, 161] width 24 height 27
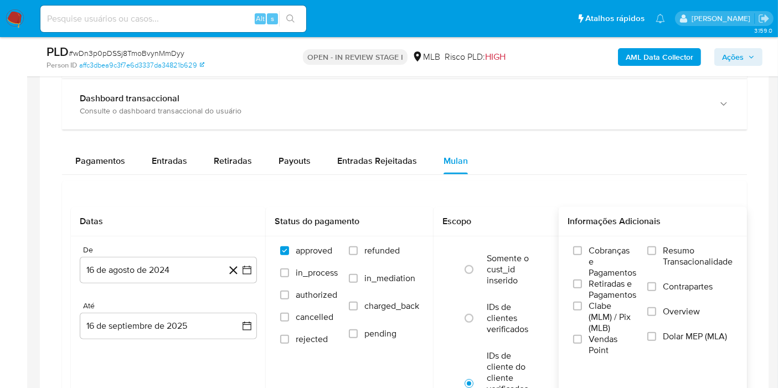
click at [683, 262] on span "Resumo Transacionalidade" at bounding box center [698, 256] width 70 height 22
click at [656, 255] on input "Resumo Transacionalidade" at bounding box center [651, 250] width 9 height 9
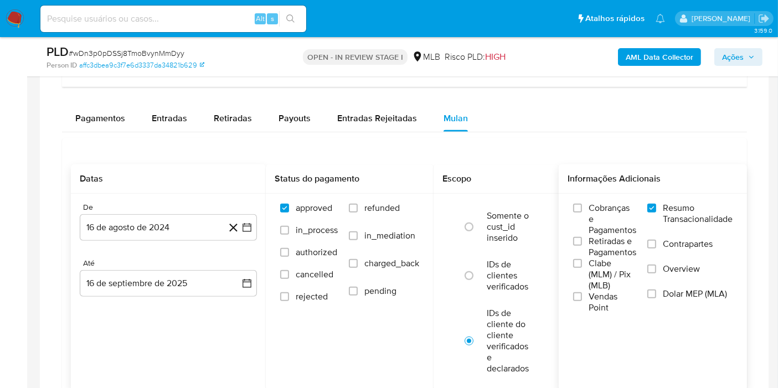
scroll to position [922, 0]
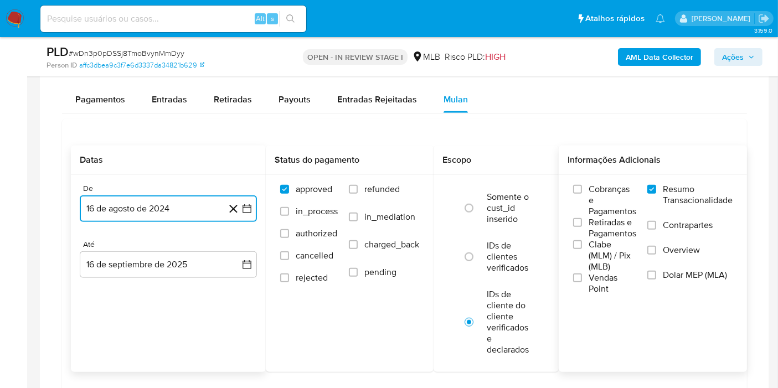
click at [248, 203] on icon "button" at bounding box center [246, 208] width 11 height 11
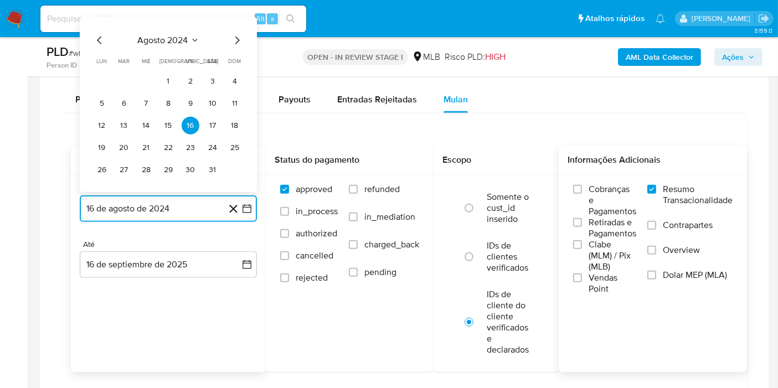
click at [178, 35] on span "agosto 2024" at bounding box center [163, 40] width 50 height 11
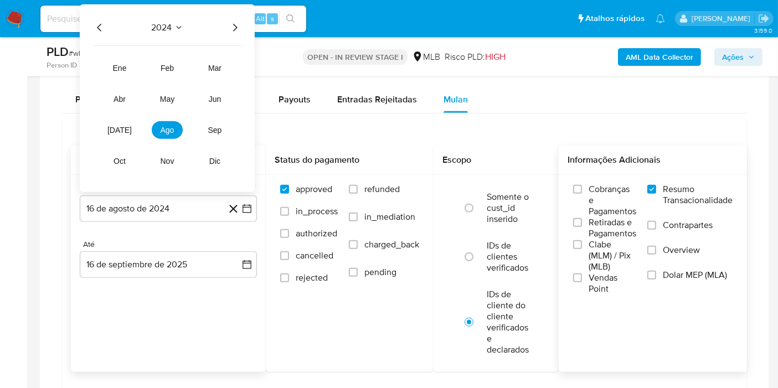
click at [236, 29] on icon "Año siguiente" at bounding box center [234, 27] width 13 height 13
click at [118, 129] on span "[DATE]" at bounding box center [119, 130] width 24 height 9
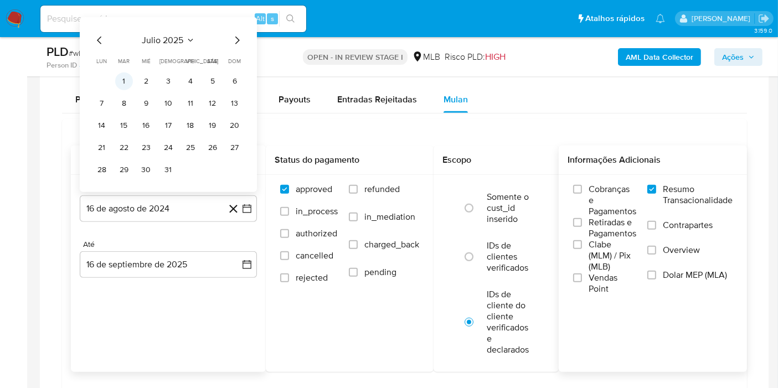
click at [130, 82] on button "1" at bounding box center [124, 82] width 18 height 18
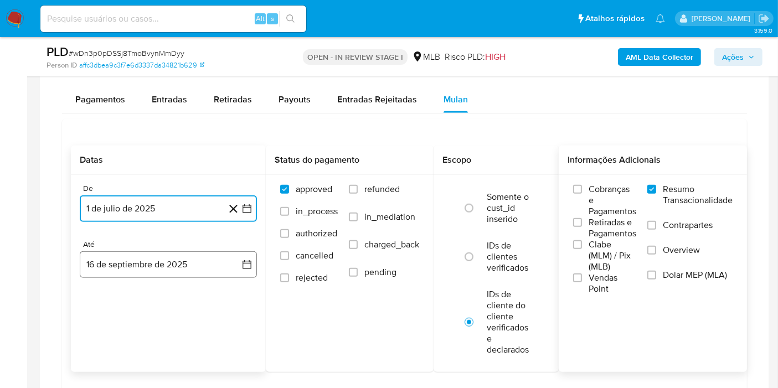
click at [235, 265] on button "16 de septiembre de 2025" at bounding box center [168, 264] width 177 height 27
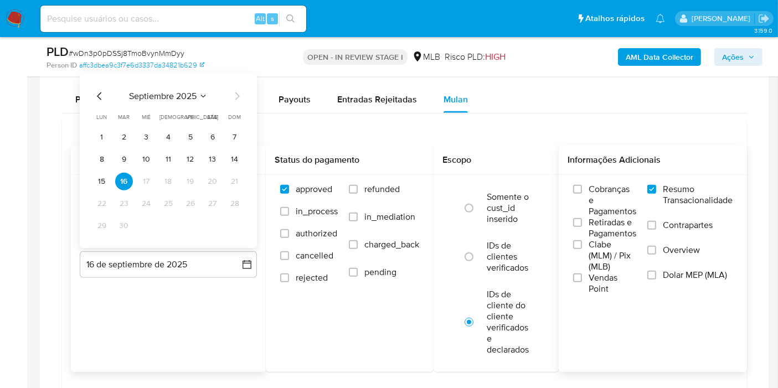
click at [91, 182] on div "septiembre 2025 septiembre 2025 lun lunes mar martes mié miércoles jue jueves v…" at bounding box center [168, 160] width 177 height 175
click at [96, 179] on button "15" at bounding box center [102, 182] width 18 height 18
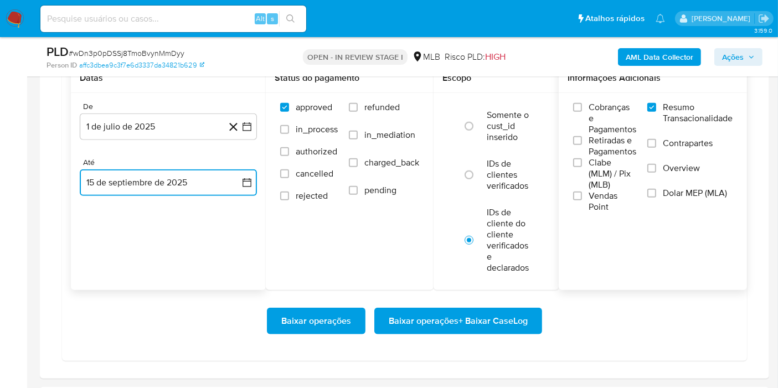
scroll to position [1045, 0]
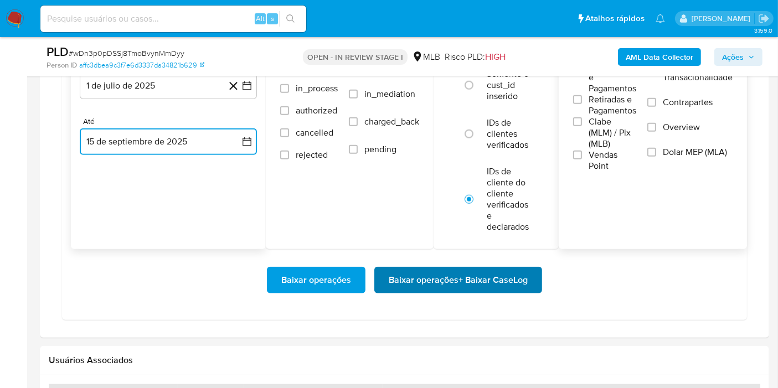
click at [475, 276] on span "Baixar operações + Baixar CaseLog" at bounding box center [458, 280] width 139 height 24
